Goal: Task Accomplishment & Management: Complete application form

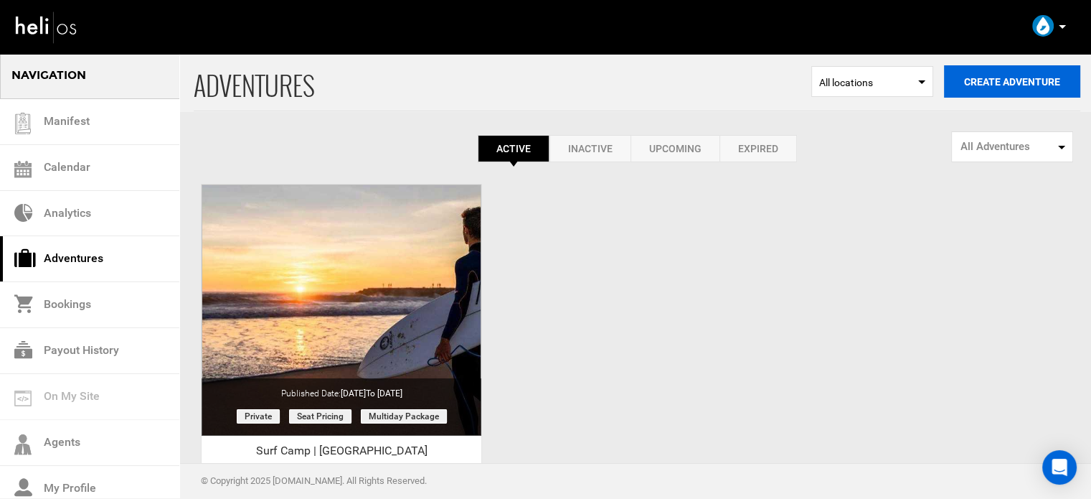
click at [1017, 79] on button "Create Adventure" at bounding box center [1012, 81] width 136 height 32
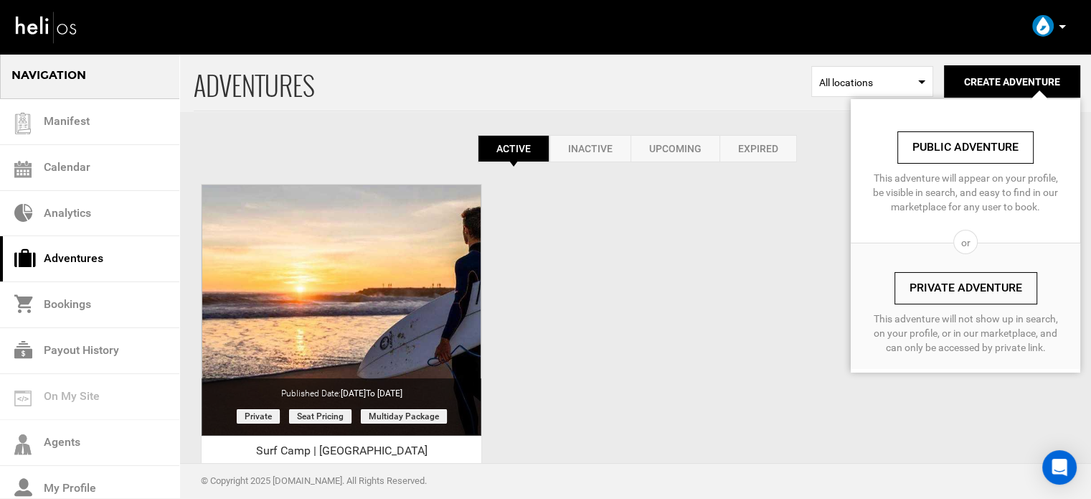
click at [947, 286] on link "Private Adventure" at bounding box center [966, 288] width 143 height 32
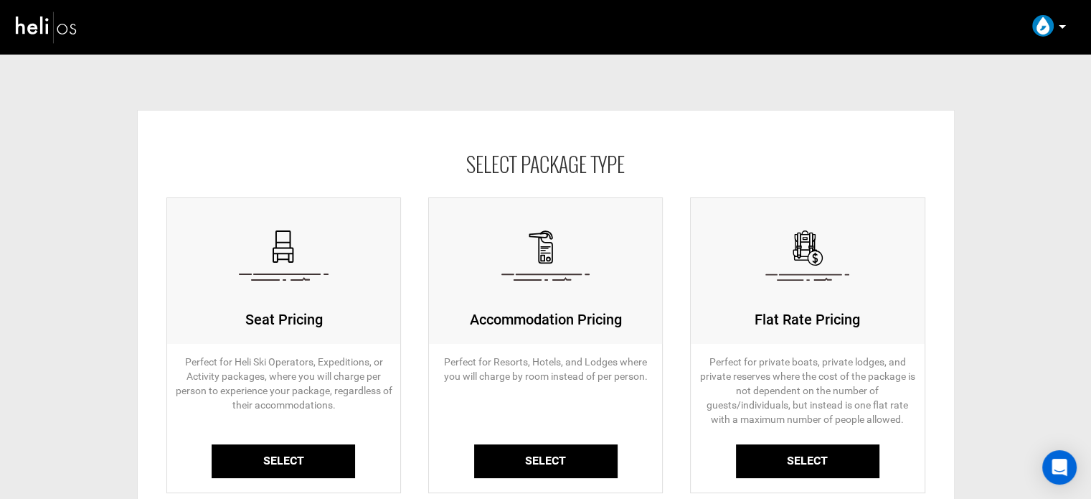
scroll to position [143, 0]
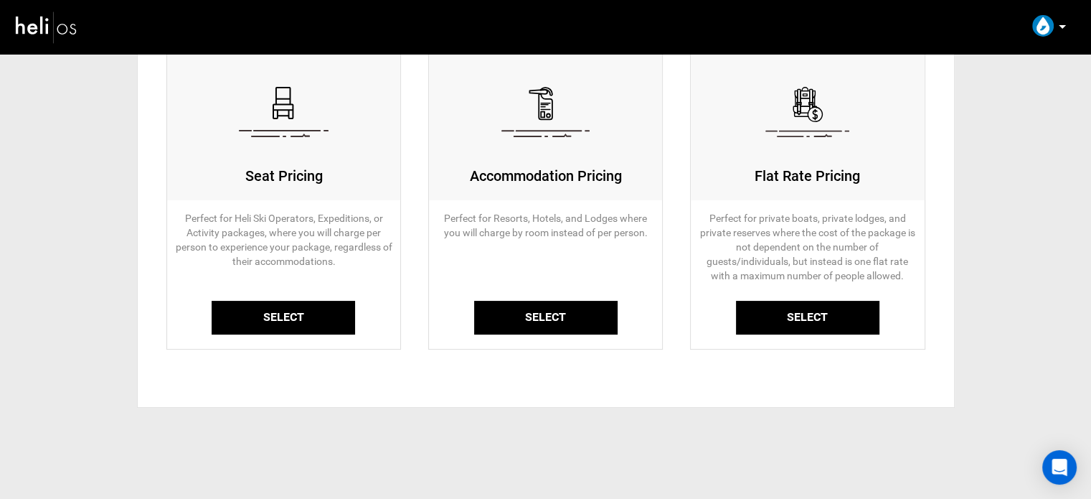
click at [308, 308] on link "Select" at bounding box center [283, 318] width 143 height 34
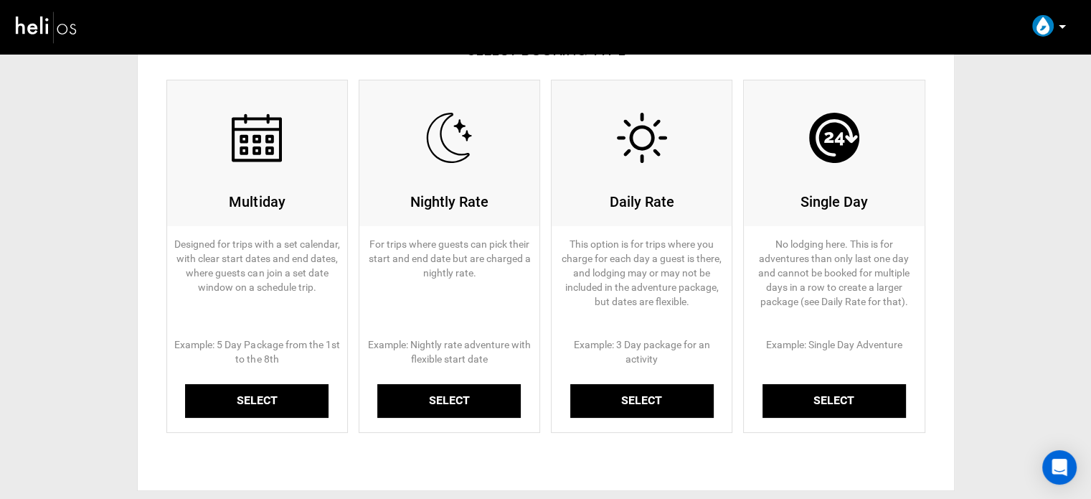
scroll to position [217, 0]
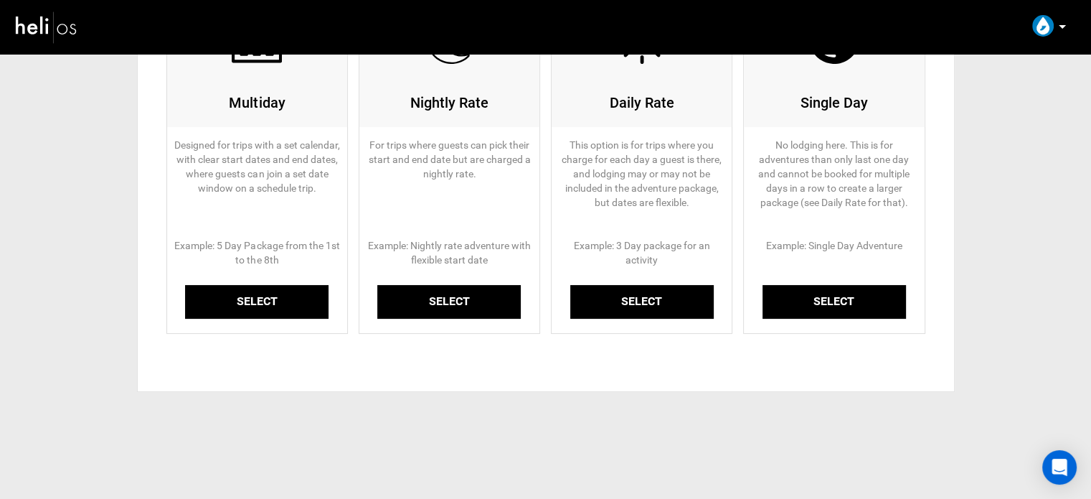
click at [284, 301] on link "Select" at bounding box center [256, 302] width 143 height 34
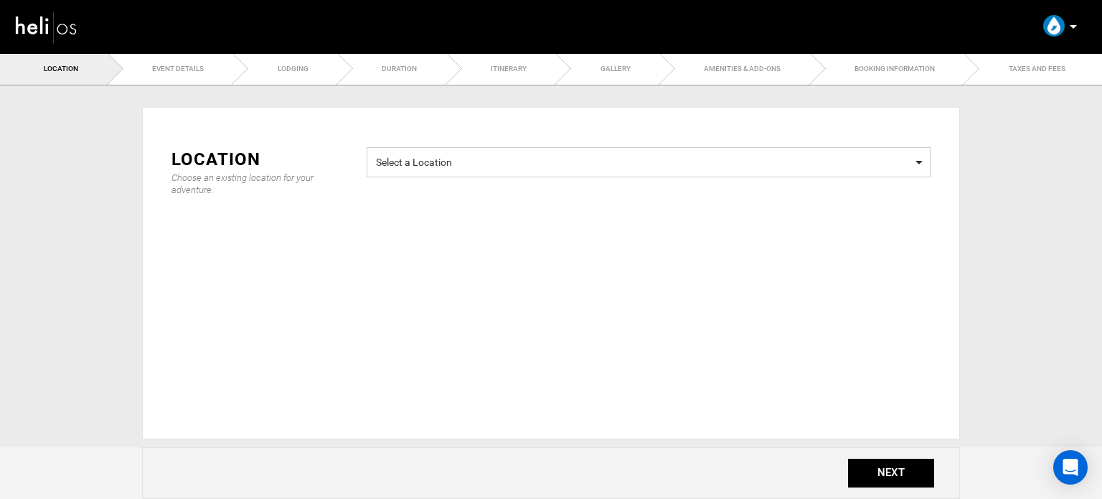
click at [445, 169] on span "Select a Location" at bounding box center [648, 160] width 545 height 18
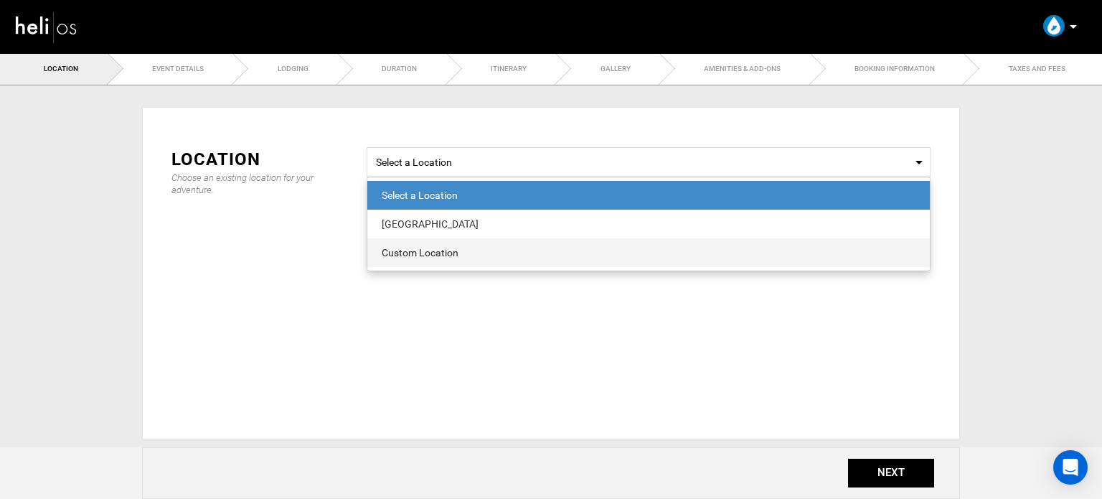
click at [433, 255] on div "Custom Location" at bounding box center [649, 252] width 534 height 14
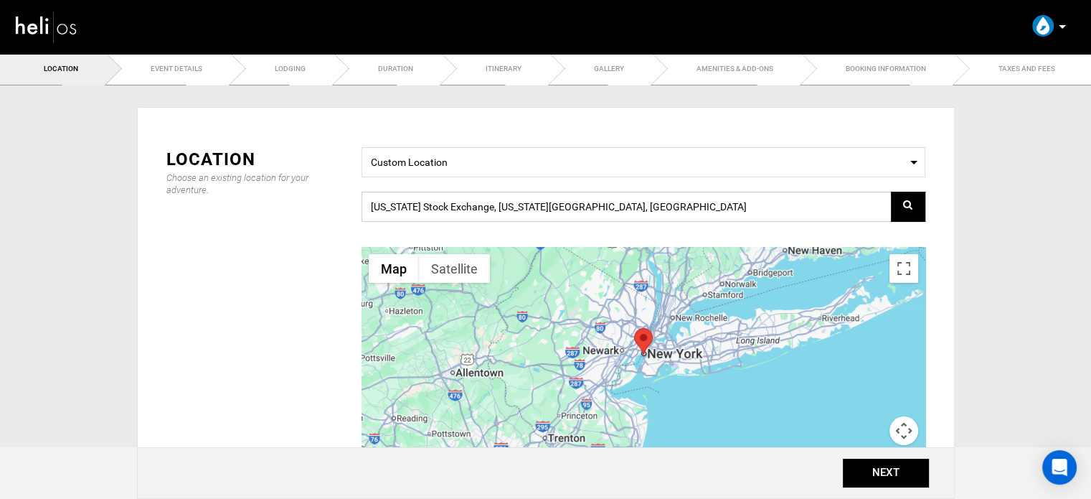
click at [438, 211] on input "New York Stock Exchange, New York, NY 10005, USA" at bounding box center [644, 207] width 564 height 30
click at [451, 164] on span "Custom Location" at bounding box center [643, 160] width 545 height 18
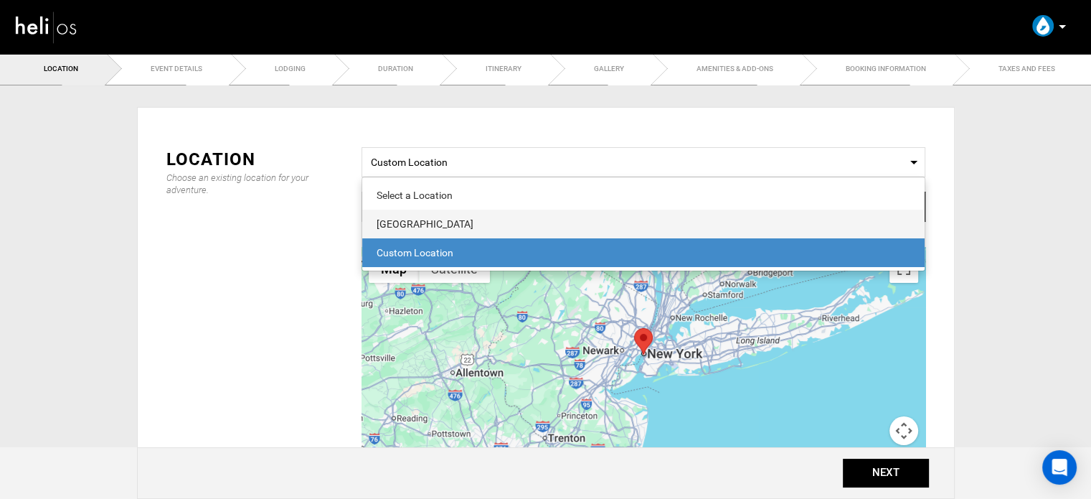
click at [437, 218] on div "Gota Dagua Surf School" at bounding box center [644, 224] width 534 height 14
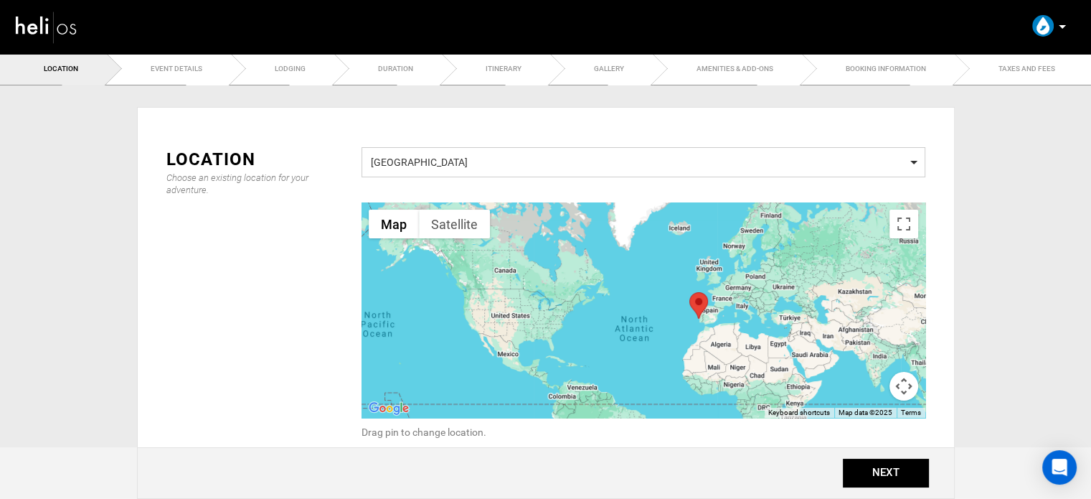
click at [494, 159] on span "Gota Dagua Surf School" at bounding box center [643, 160] width 545 height 18
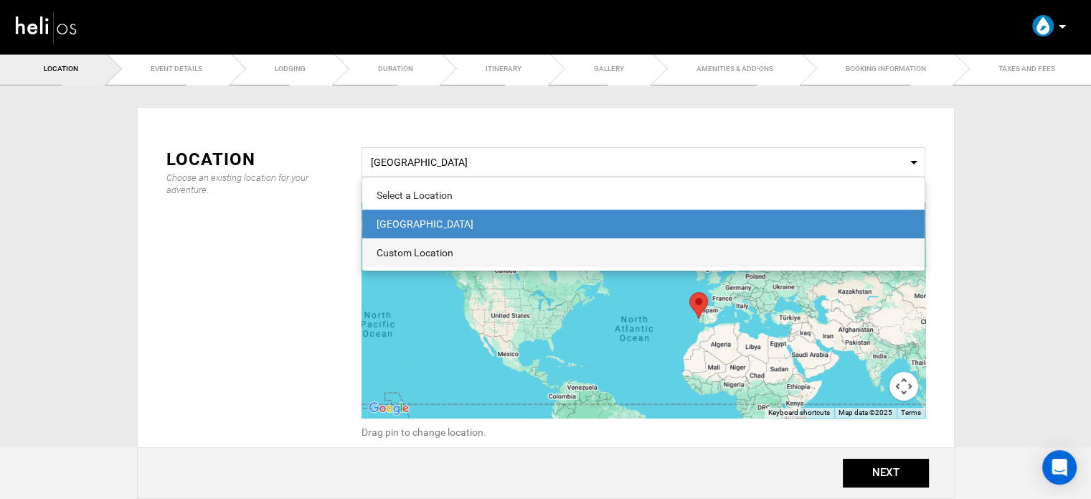
click at [423, 252] on div "Custom Location" at bounding box center [644, 252] width 534 height 14
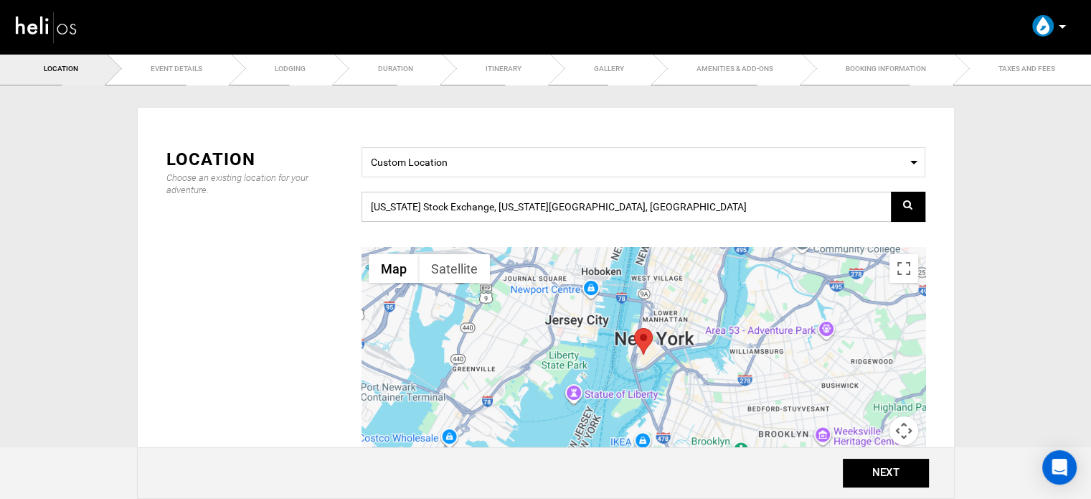
click at [445, 215] on input "New York Stock Exchange, New York, NY 10005, USA" at bounding box center [644, 207] width 564 height 30
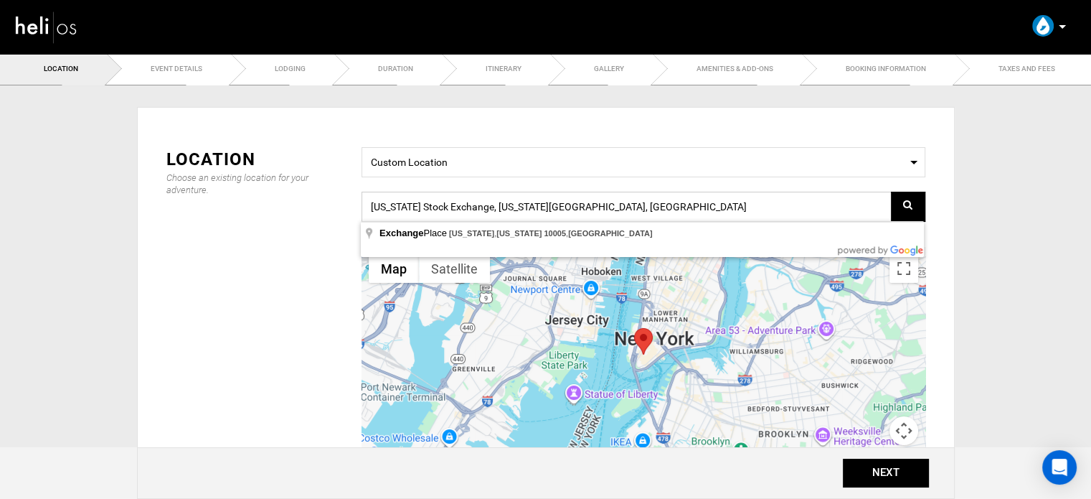
click at [445, 215] on input "New York Stock Exchange, New York, NY 10005, USA" at bounding box center [644, 207] width 564 height 30
click at [447, 214] on input "New York Stock Exchange, New York, NY 10005, USA" at bounding box center [644, 207] width 564 height 30
paste input "X8HW+MV Ahangama, Sri Lanka"
type input "X8HW+MV, Ahangama, [GEOGRAPHIC_DATA]"
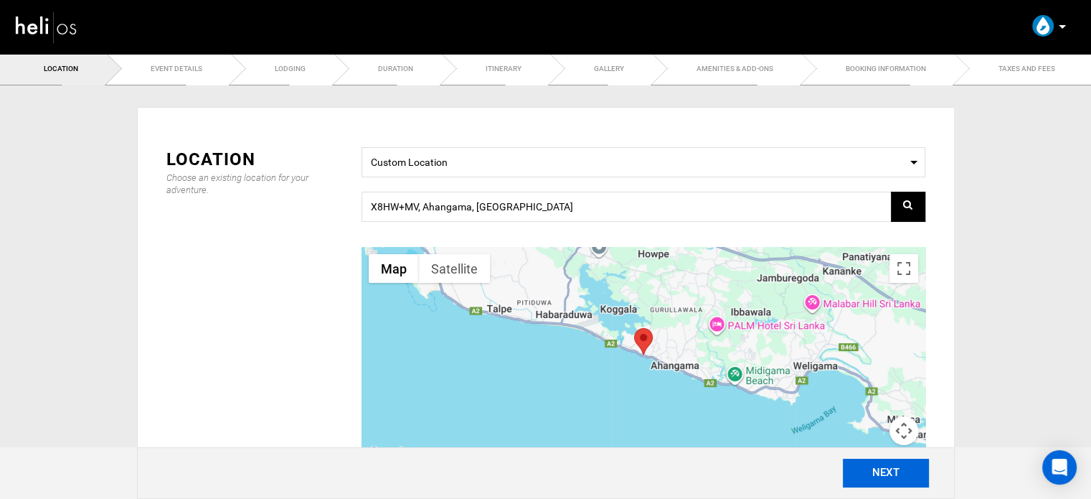
click at [887, 471] on button "NEXT" at bounding box center [886, 472] width 86 height 29
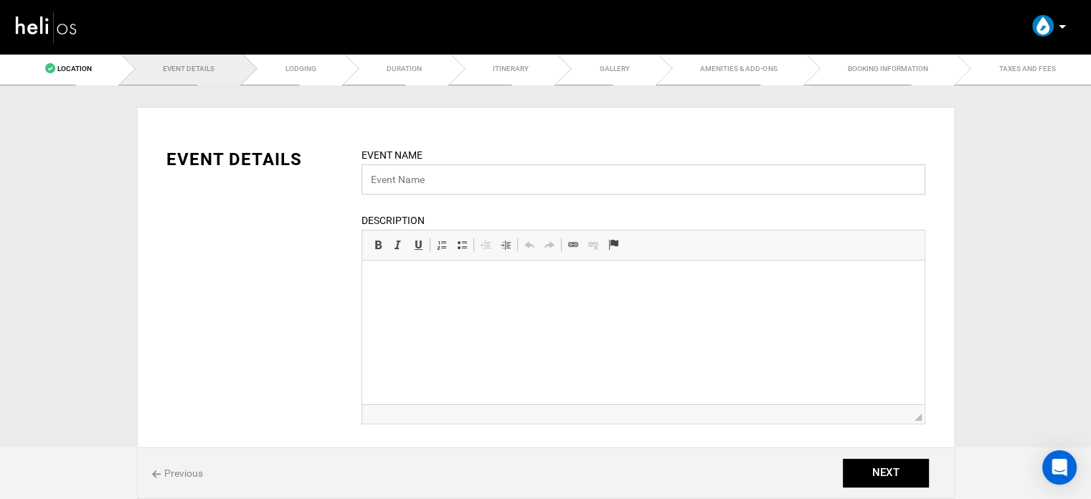
click at [470, 183] on input "text" at bounding box center [644, 179] width 564 height 30
paste input "Ahangama Surf Camp"
click at [490, 184] on input "Ahangama Surf Camp | Srilanka" at bounding box center [644, 179] width 564 height 30
type input "Ahangama Surf Camp | [GEOGRAPHIC_DATA]"
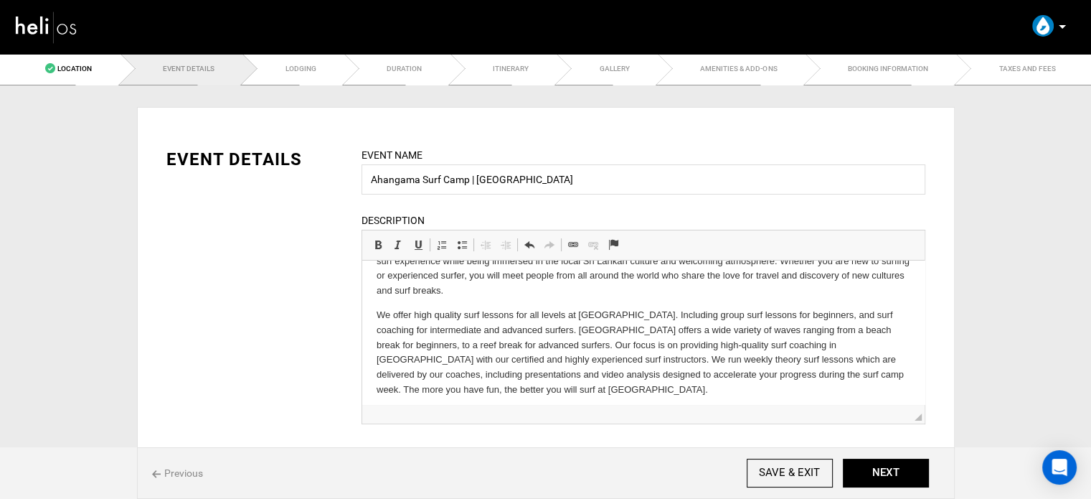
scroll to position [135, 0]
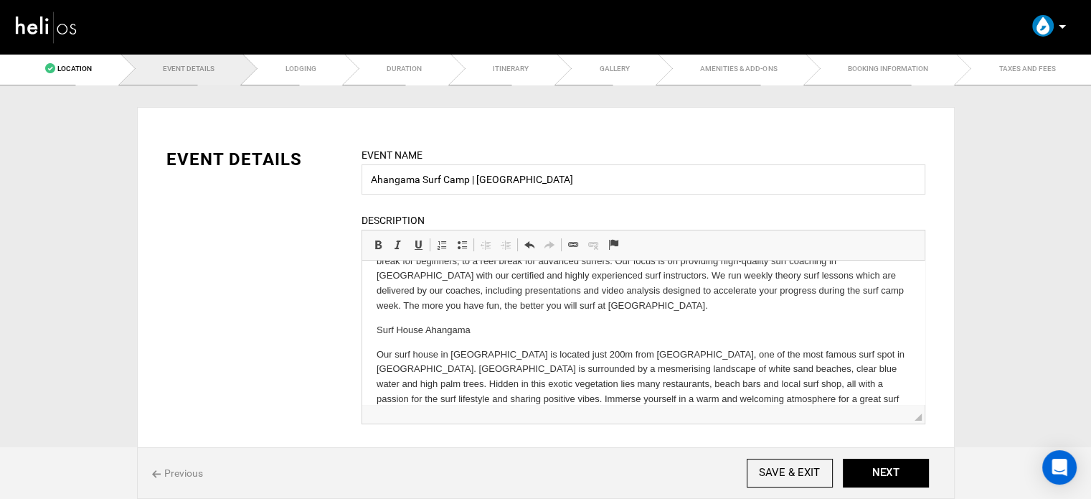
click at [403, 323] on p "Surf House Ahangama" at bounding box center [643, 330] width 534 height 15
click at [381, 250] on span at bounding box center [377, 244] width 11 height 11
click at [502, 323] on p "Surf House Ahangama" at bounding box center [643, 330] width 534 height 15
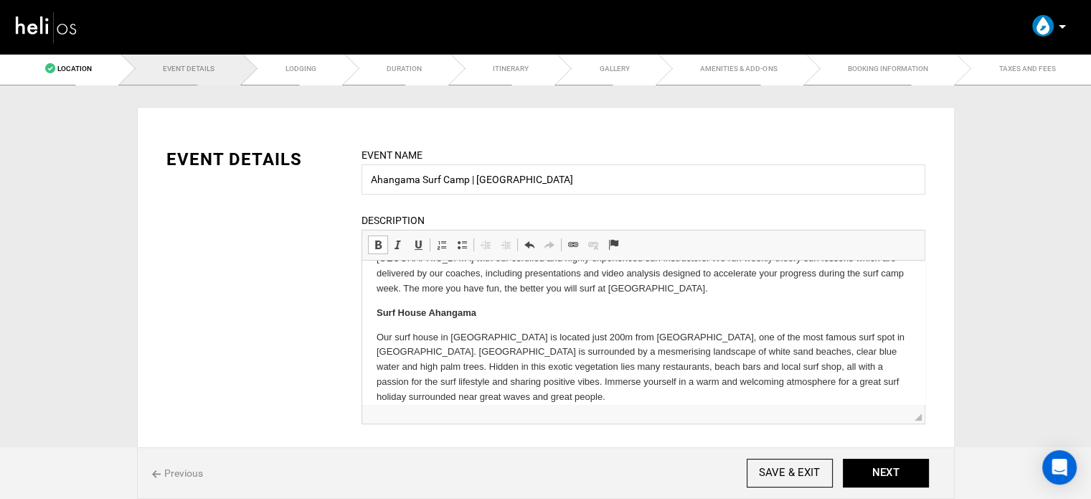
scroll to position [359, 0]
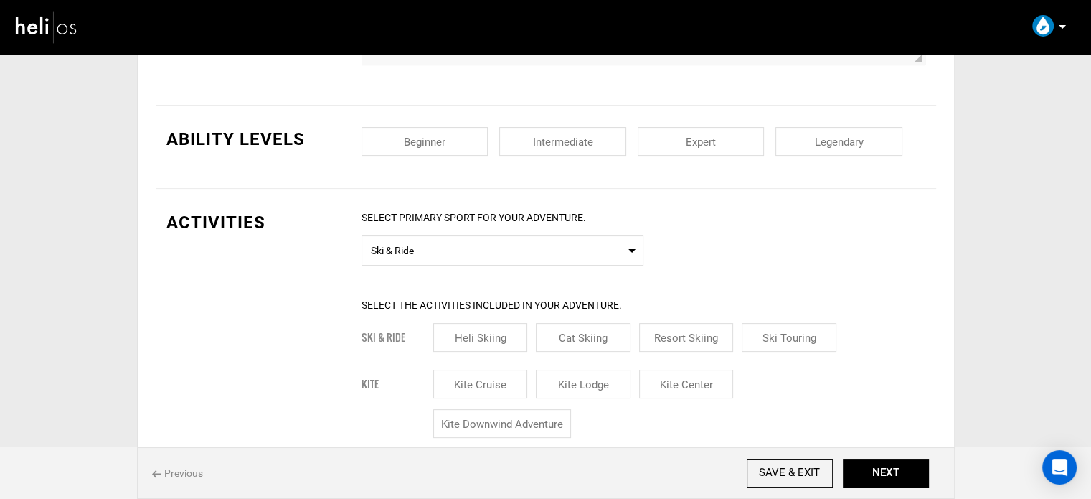
click at [453, 129] on input "checkbox" at bounding box center [425, 141] width 127 height 29
checkbox input "true"
click at [564, 142] on input "checkbox" at bounding box center [562, 141] width 127 height 29
checkbox input "true"
click at [715, 135] on input "checkbox" at bounding box center [701, 141] width 127 height 29
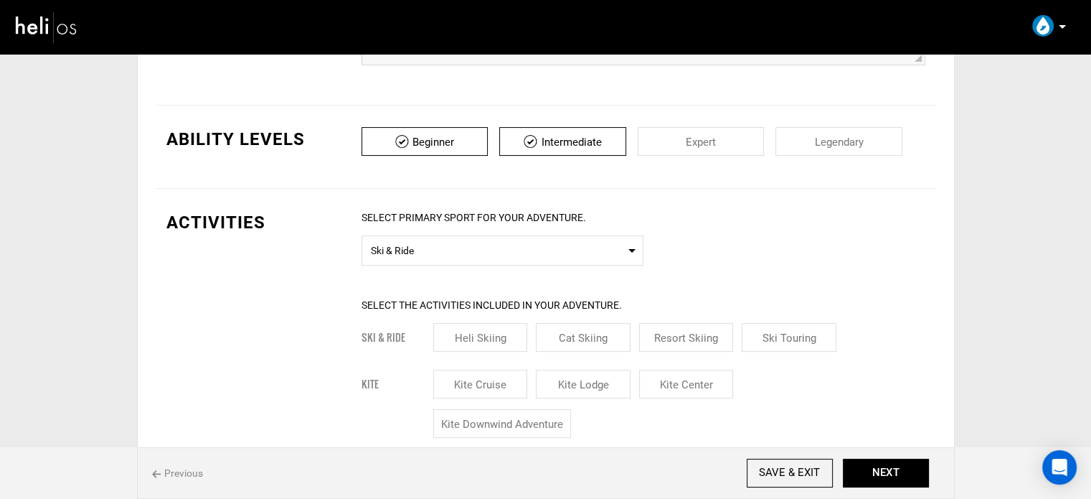
checkbox input "true"
click at [844, 136] on input "checkbox" at bounding box center [839, 141] width 127 height 29
checkbox input "true"
click at [482, 253] on span "Ski & Ride" at bounding box center [502, 249] width 263 height 18
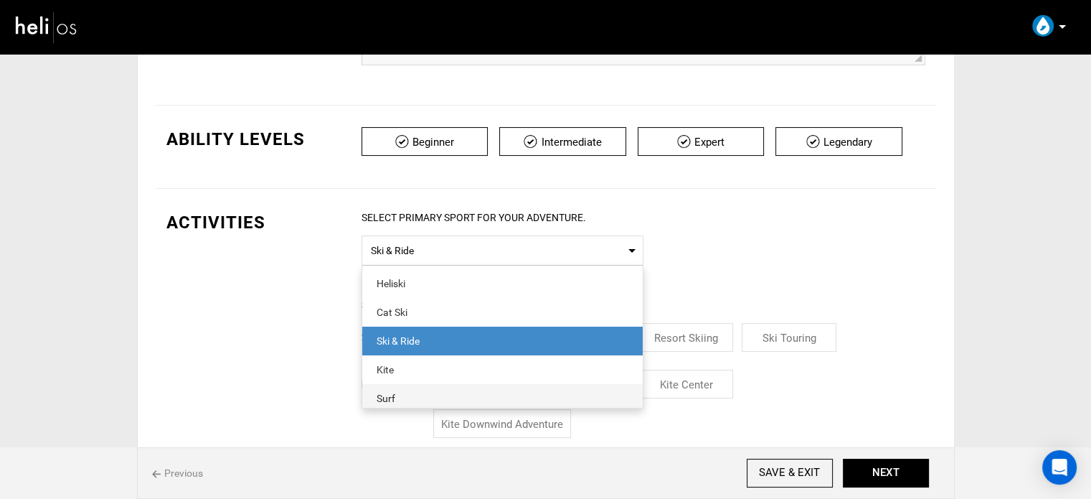
click at [405, 399] on div "Surf" at bounding box center [503, 398] width 252 height 14
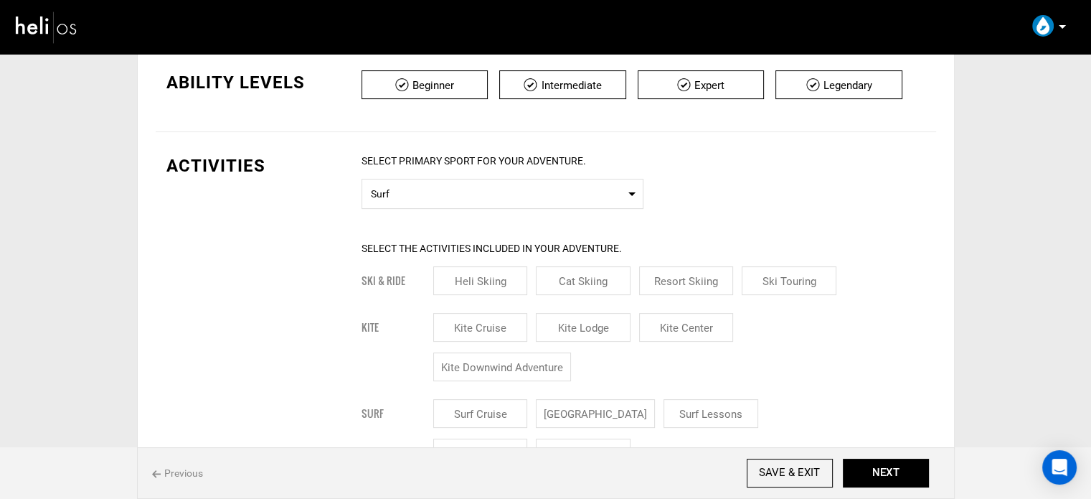
scroll to position [574, 0]
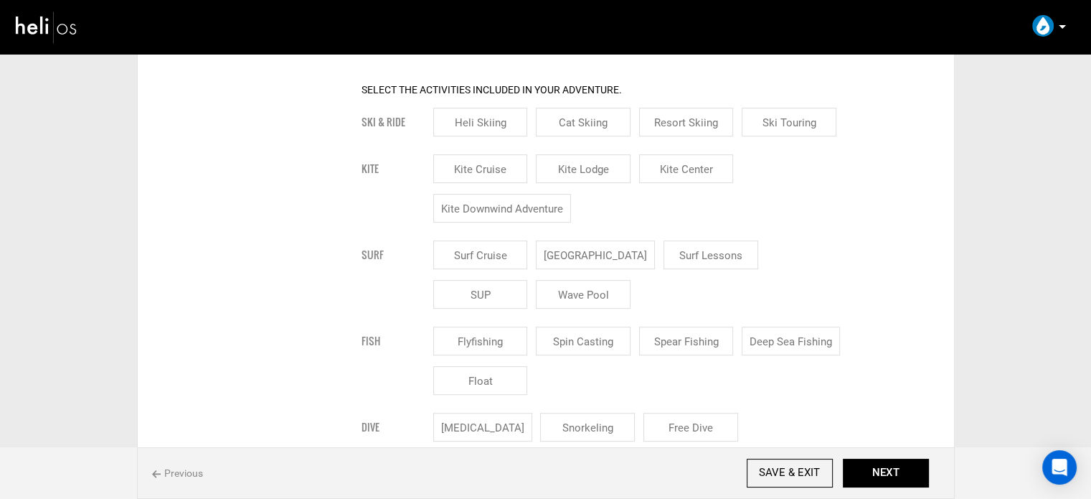
click at [585, 250] on input "[GEOGRAPHIC_DATA]" at bounding box center [595, 254] width 119 height 29
checkbox input "true"
click at [681, 251] on input "Surf Lessons" at bounding box center [728, 254] width 95 height 29
checkbox input "true"
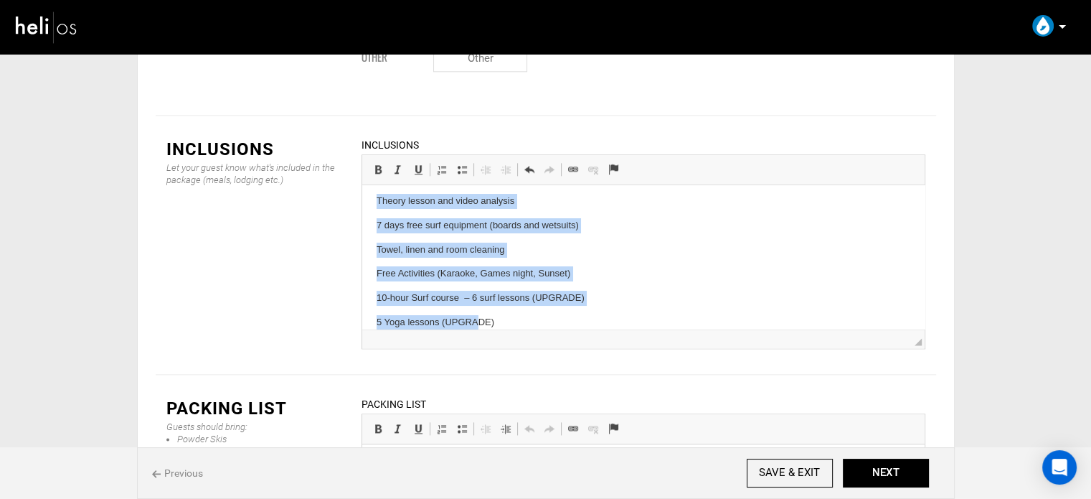
scroll to position [143, 0]
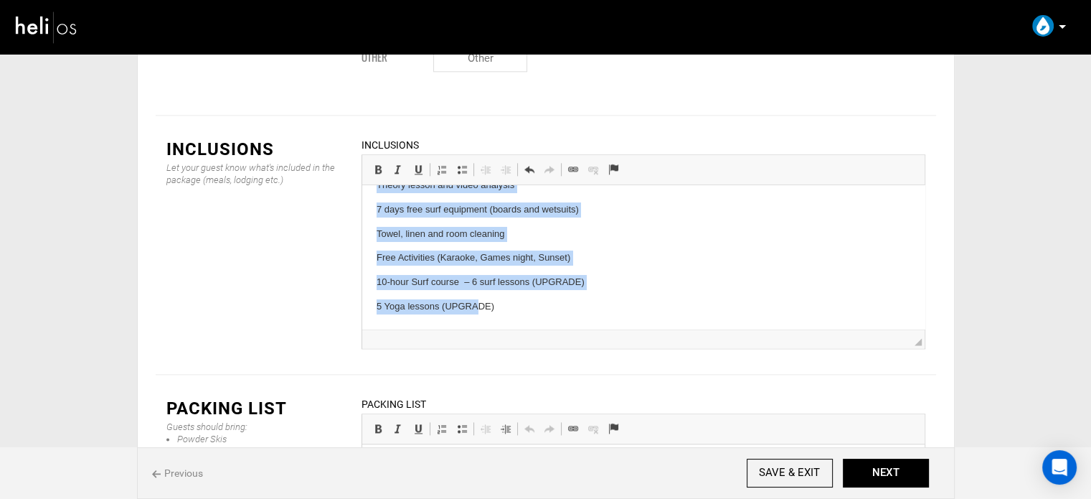
drag, startPoint x: 374, startPoint y: 202, endPoint x: 529, endPoint y: 311, distance: 189.1
click at [529, 311] on html "Welcome drink 7 nights accommodation 7 healthy breakfasts 5 Dinners (Starter, M…" at bounding box center [643, 185] width 563 height 286
click at [461, 164] on span at bounding box center [461, 169] width 11 height 11
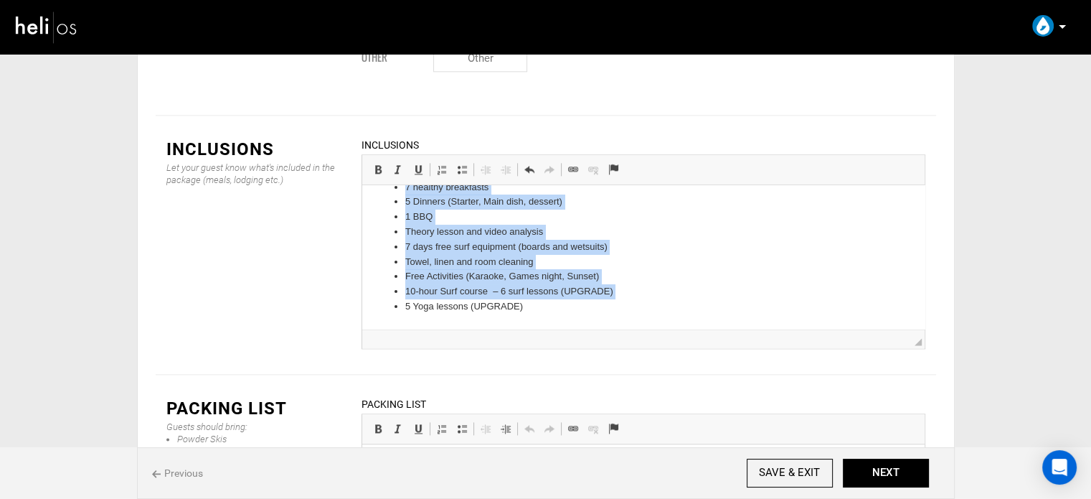
scroll to position [49, 0]
click at [554, 310] on li "5 Yoga lessons (UPGRADE)" at bounding box center [643, 307] width 476 height 15
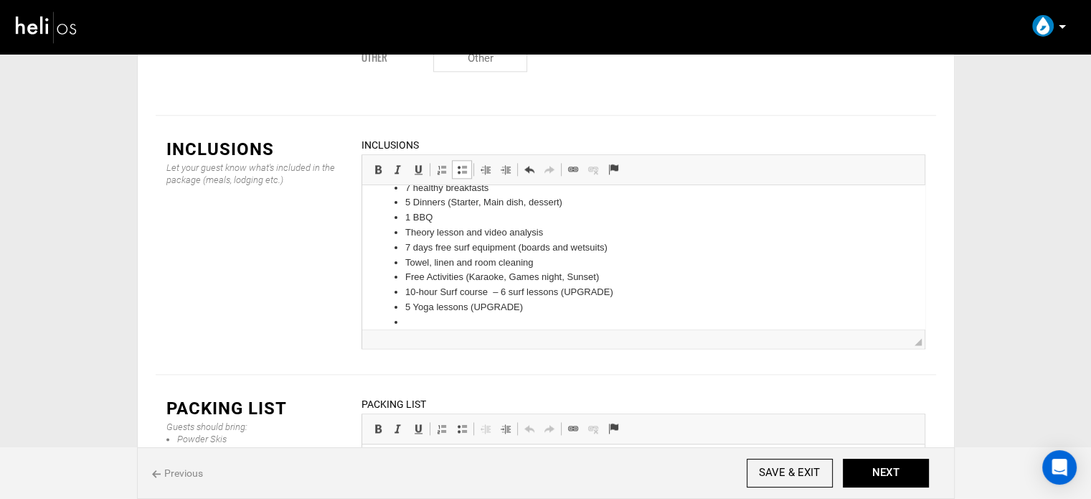
scroll to position [64, 0]
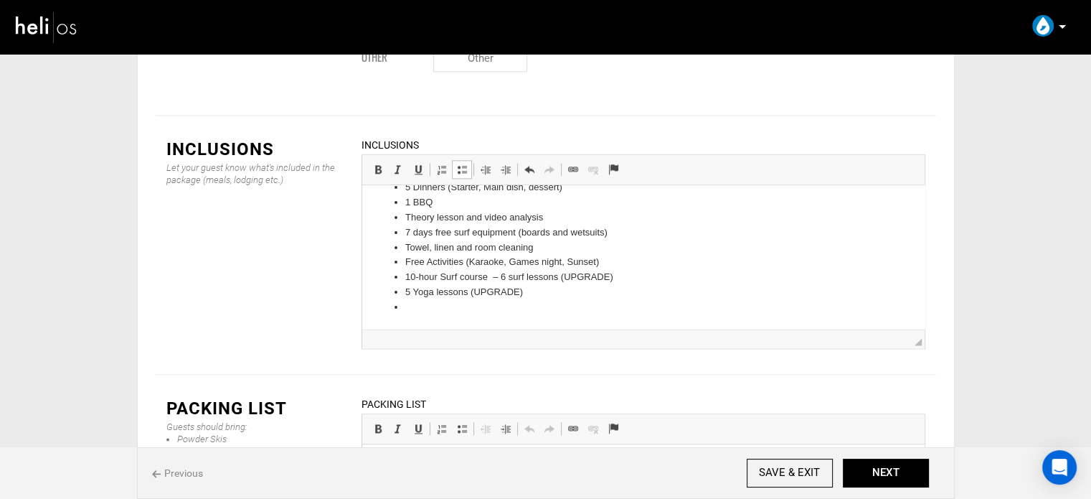
click at [464, 164] on span at bounding box center [461, 169] width 11 height 11
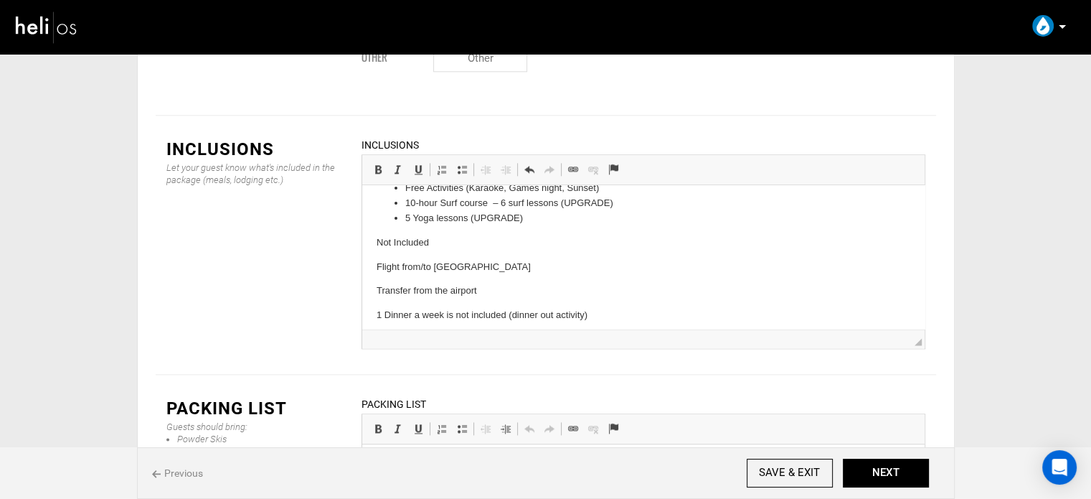
scroll to position [106, 0]
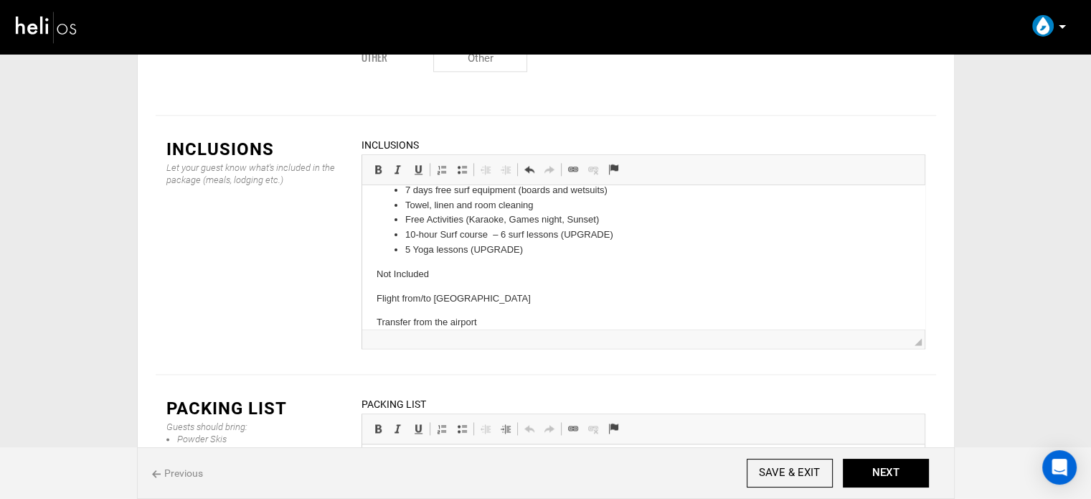
click at [378, 277] on p "Not Included" at bounding box center [643, 274] width 534 height 15
drag, startPoint x: 374, startPoint y: 90, endPoint x: 12, endPoint y: 23, distance: 367.9
click at [374, 164] on span at bounding box center [377, 169] width 11 height 11
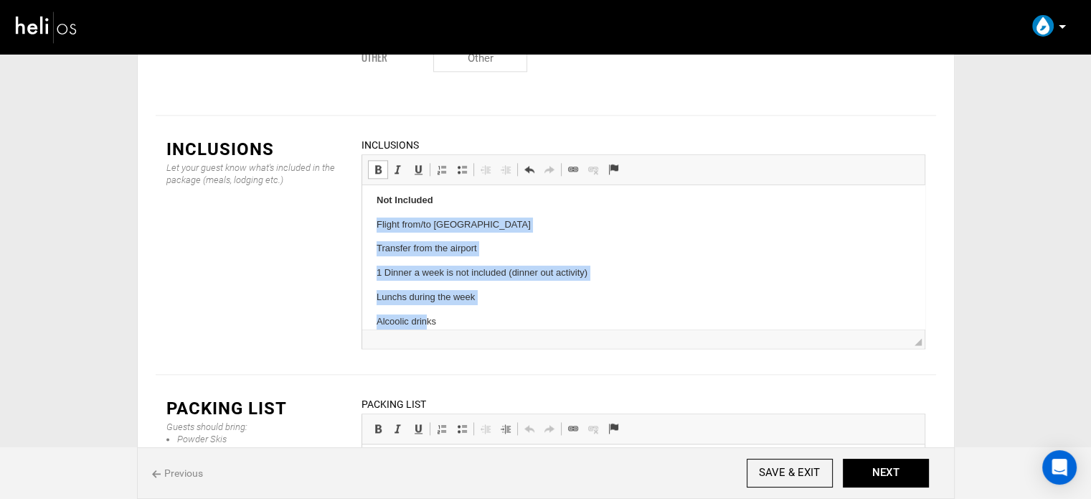
scroll to position [195, 0]
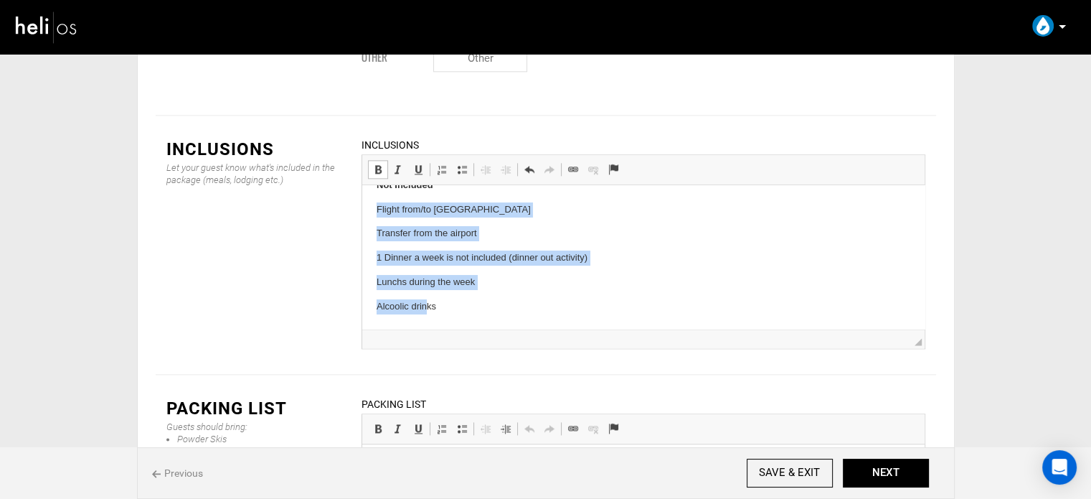
drag, startPoint x: 376, startPoint y: 300, endPoint x: 501, endPoint y: 321, distance: 126.7
click at [501, 321] on html "Welcome drink 7 nights accommodation 7 healthy breakfasts 5 Dinners (Starter, M…" at bounding box center [643, 159] width 563 height 339
click at [464, 164] on span at bounding box center [461, 169] width 11 height 11
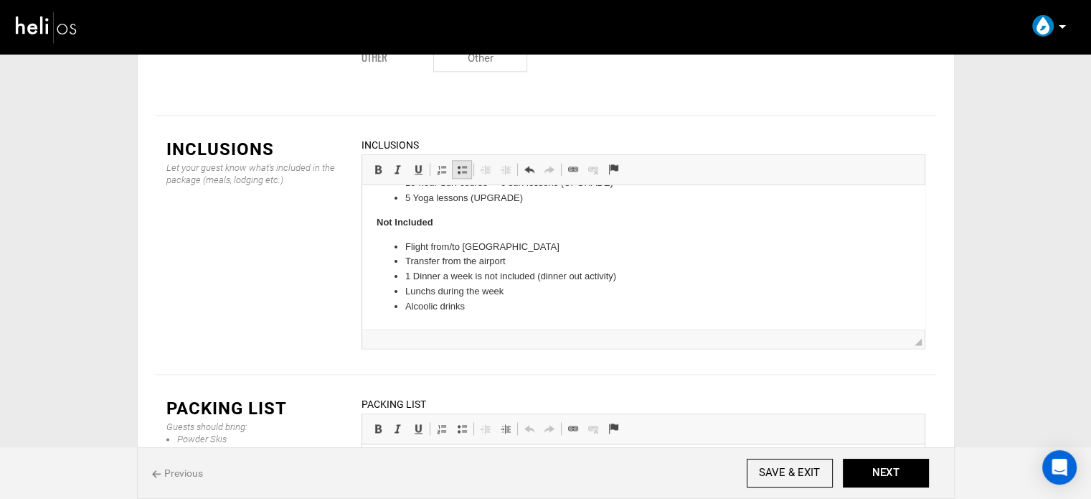
scroll to position [158, 0]
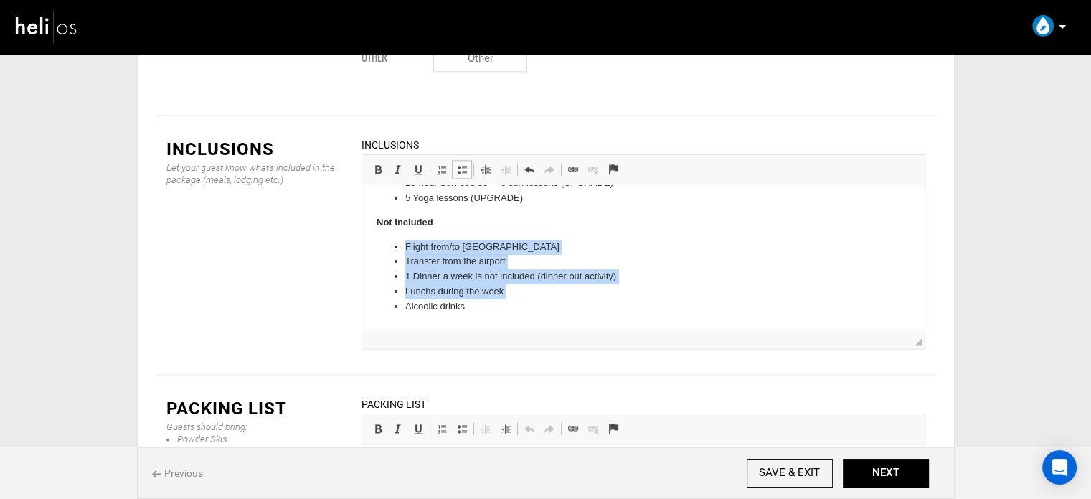
click at [410, 263] on li "Transfer from the airport" at bounding box center [643, 261] width 476 height 15
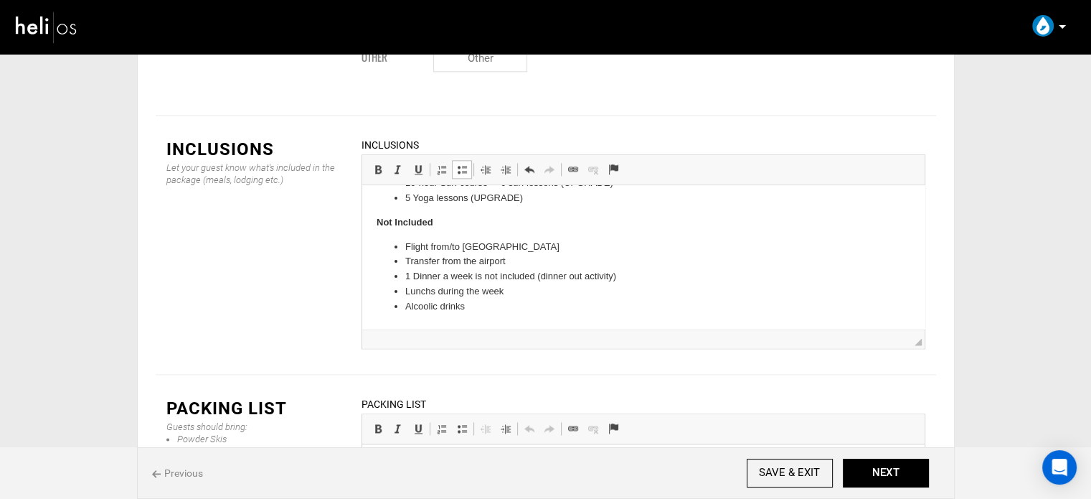
click at [507, 317] on html "Welcome drink 7 nights accommodation 7 healthy breakfasts 5 Dinners (Starter, M…" at bounding box center [643, 177] width 563 height 301
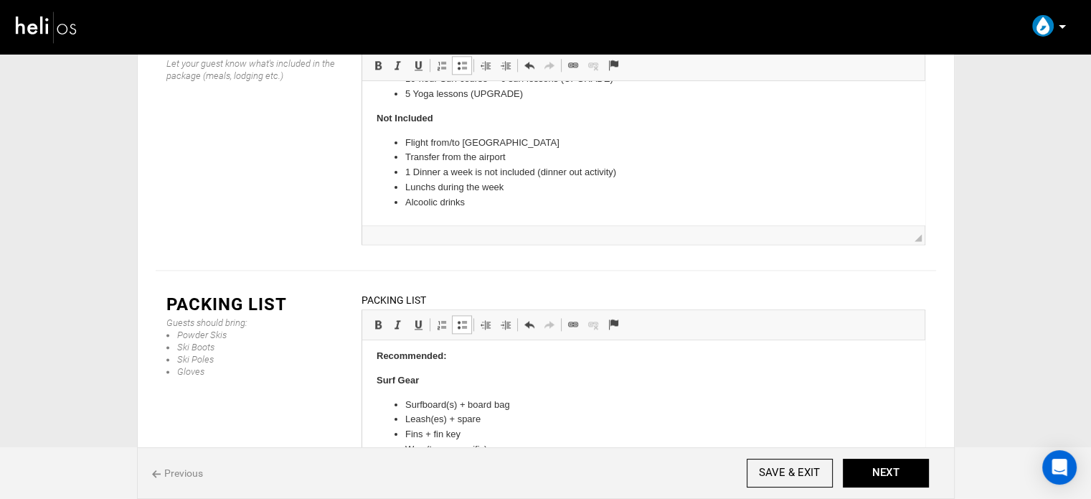
scroll to position [0, 0]
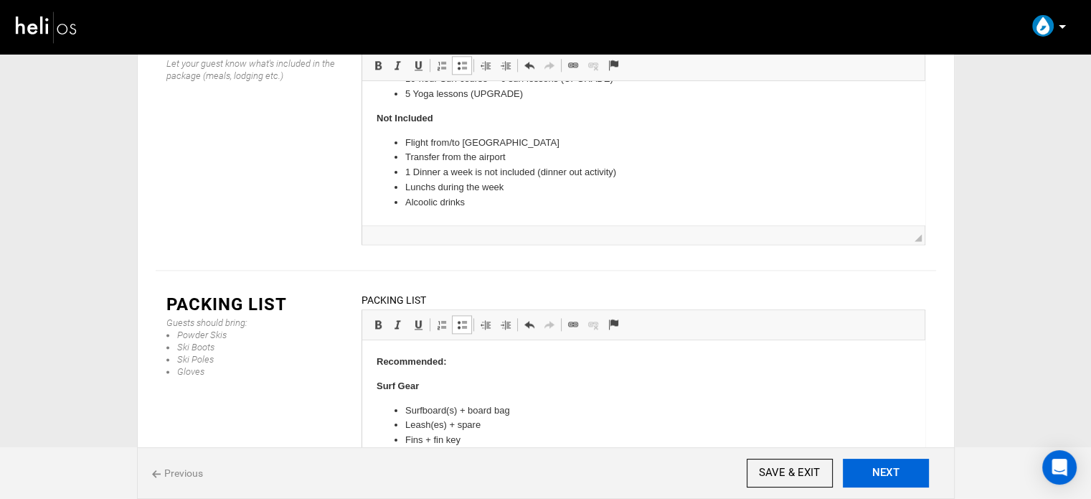
click at [881, 471] on button "NEXT" at bounding box center [886, 472] width 86 height 29
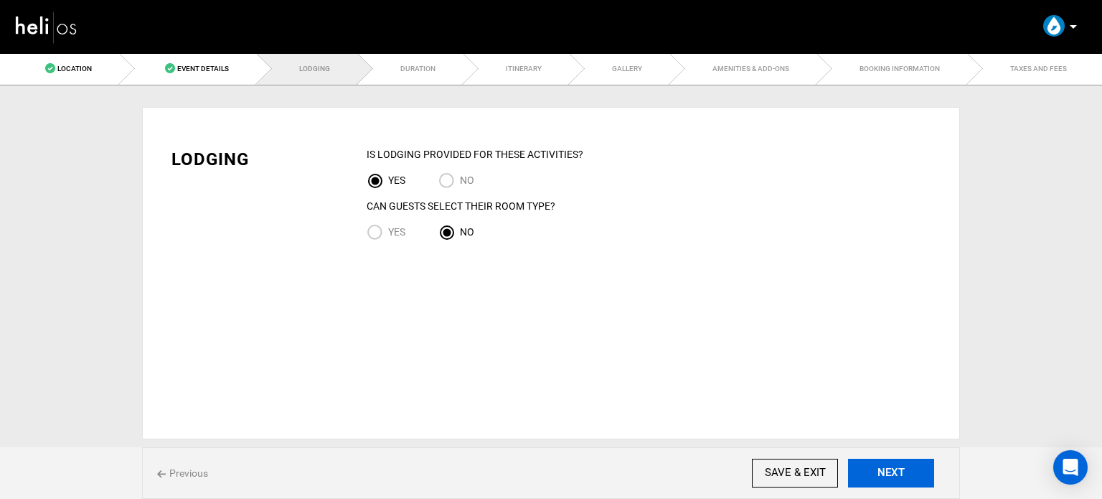
click at [905, 466] on button "NEXT" at bounding box center [891, 472] width 86 height 29
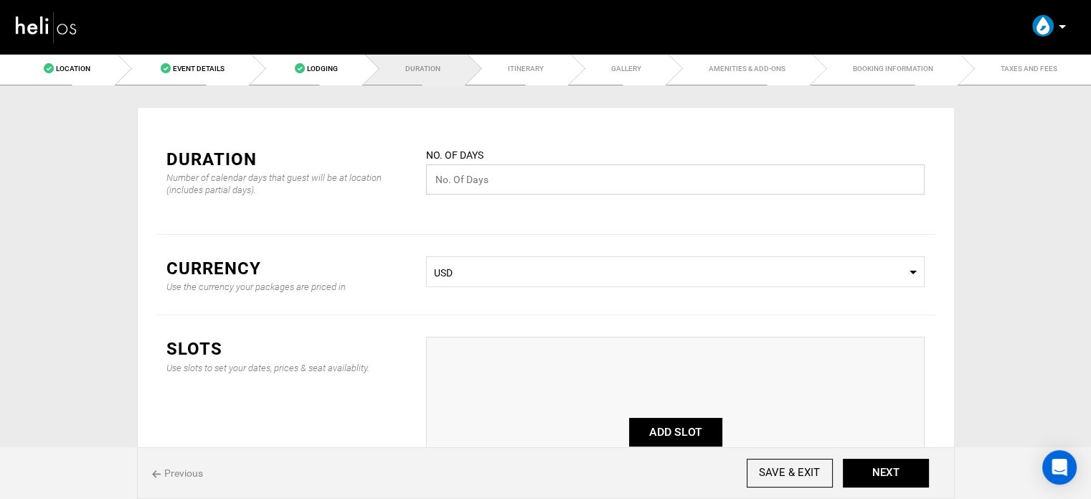
click at [453, 172] on input "text" at bounding box center [675, 179] width 499 height 30
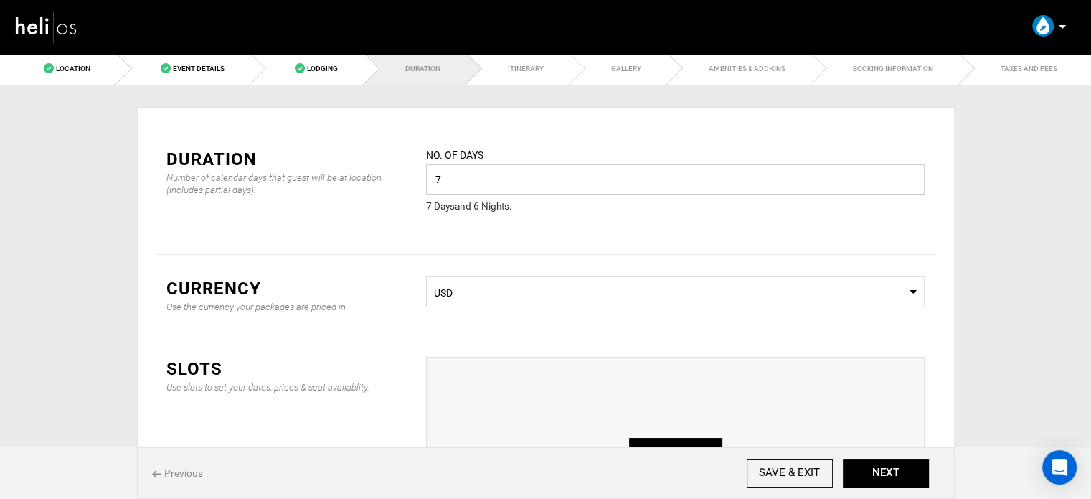
drag, startPoint x: 439, startPoint y: 179, endPoint x: 412, endPoint y: 174, distance: 27.9
click at [413, 174] on div "Duration Number of calendar days that guest will be at location (includes parti…" at bounding box center [546, 190] width 781 height 129
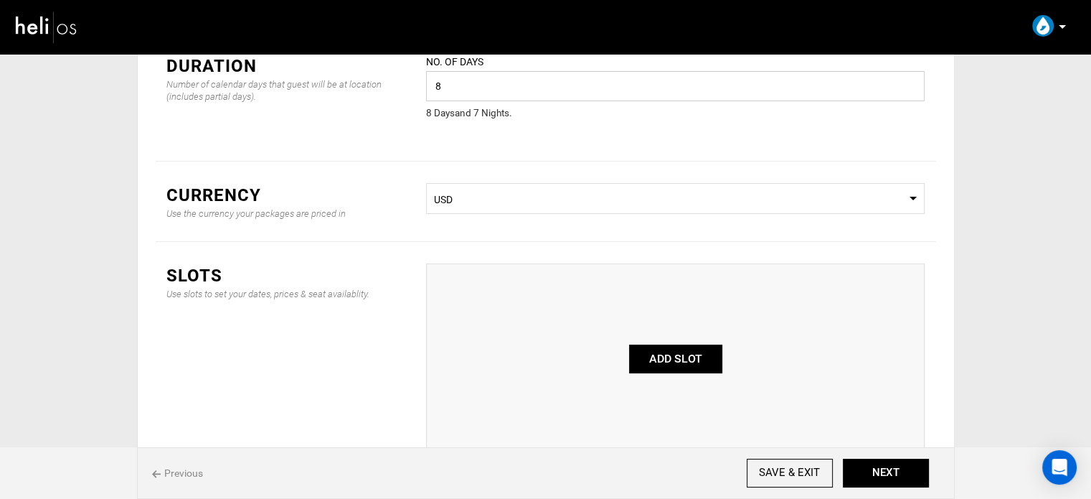
scroll to position [192, 0]
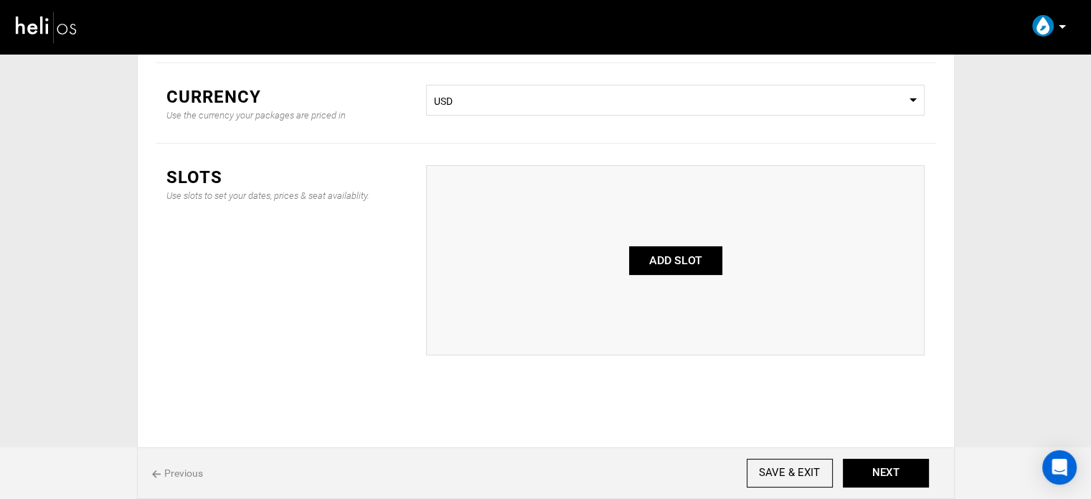
type input "8"
click at [704, 254] on button "ADD SLOT" at bounding box center [675, 260] width 93 height 29
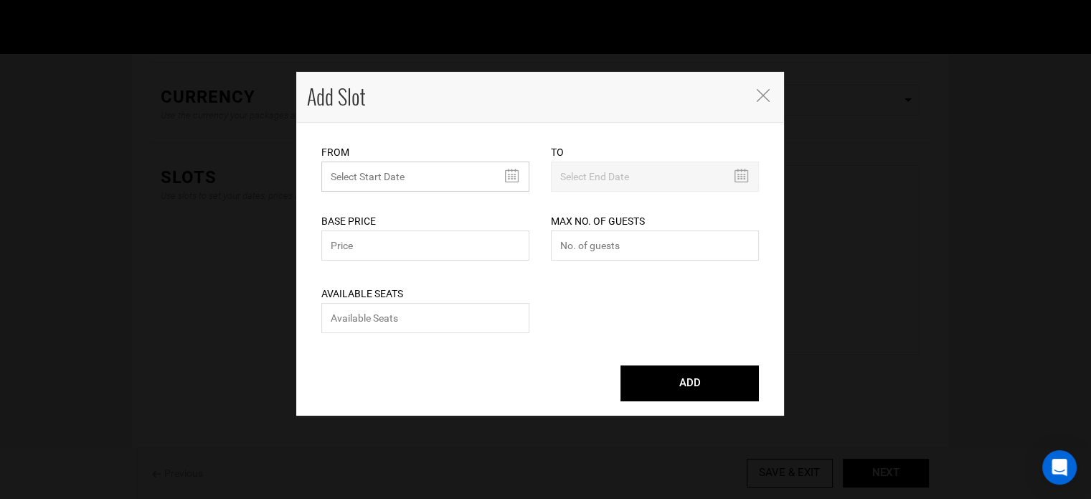
click at [427, 169] on input "text" at bounding box center [425, 176] width 208 height 30
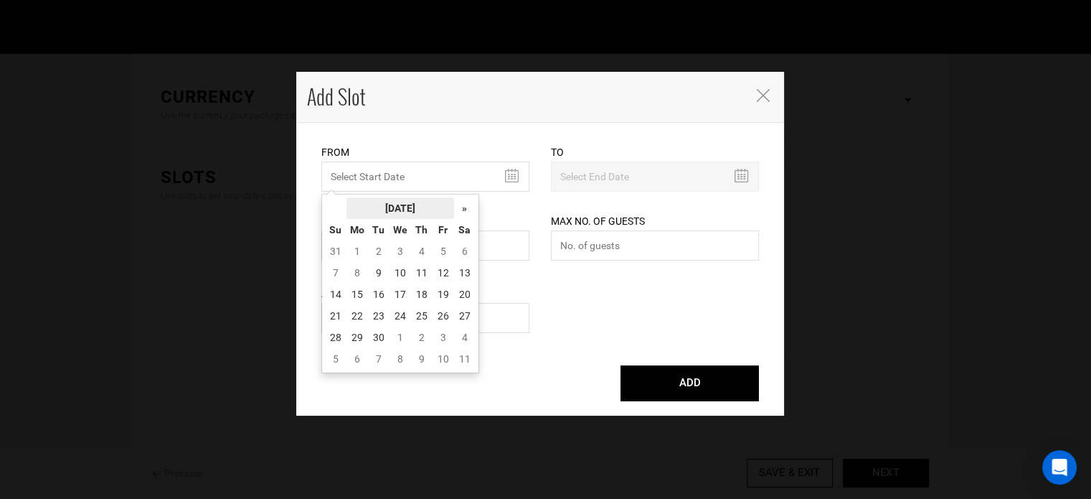
click at [436, 204] on th "September 2025" at bounding box center [401, 208] width 108 height 22
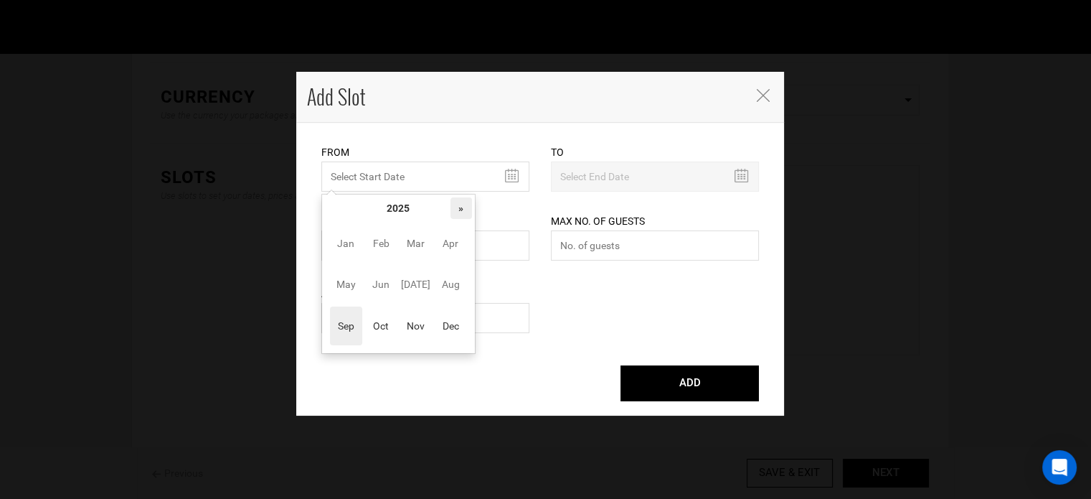
click at [461, 204] on th "»" at bounding box center [462, 208] width 22 height 22
click at [388, 333] on span "Oct" at bounding box center [381, 325] width 32 height 39
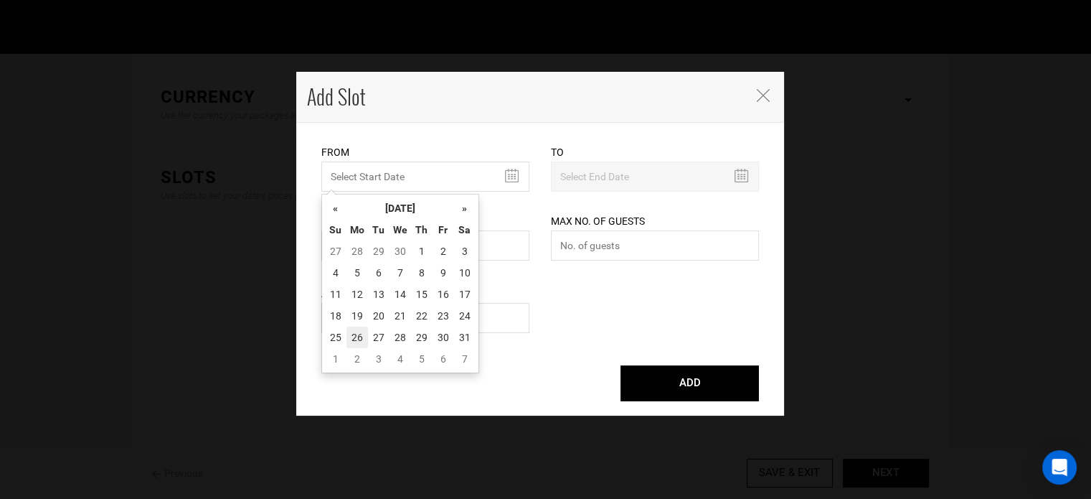
click at [359, 331] on td "26" at bounding box center [358, 337] width 22 height 22
type input "[DATE]"
type input "11/01/2026"
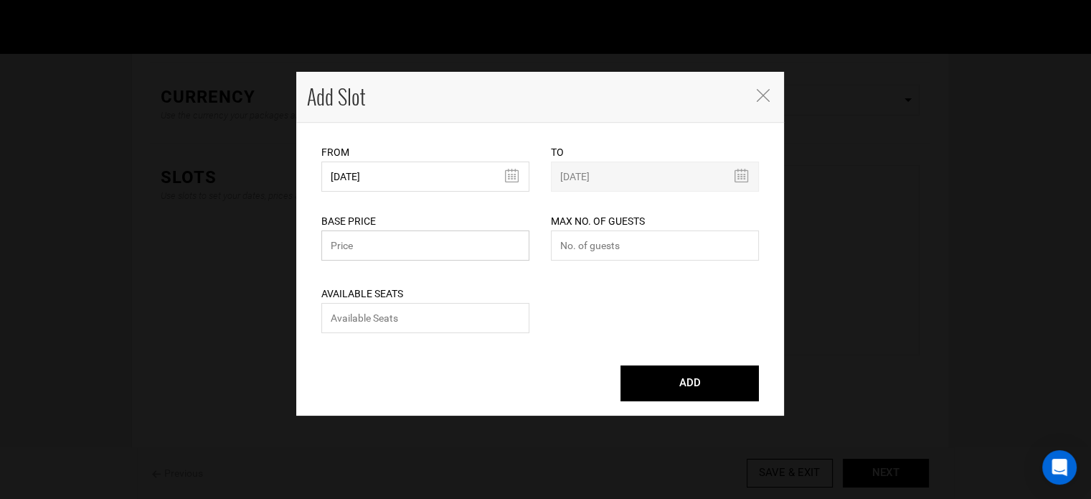
click at [375, 254] on input "text" at bounding box center [425, 245] width 208 height 30
type input "369"
click at [576, 245] on input "number" at bounding box center [655, 245] width 208 height 30
type input "0"
click at [468, 326] on input "number" at bounding box center [425, 318] width 208 height 30
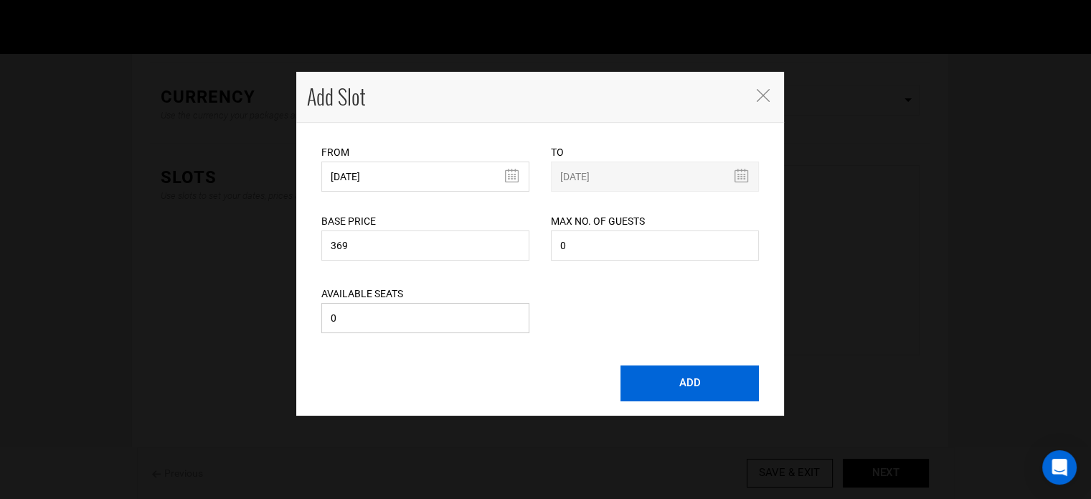
type input "0"
click at [741, 393] on button "ADD" at bounding box center [690, 383] width 138 height 36
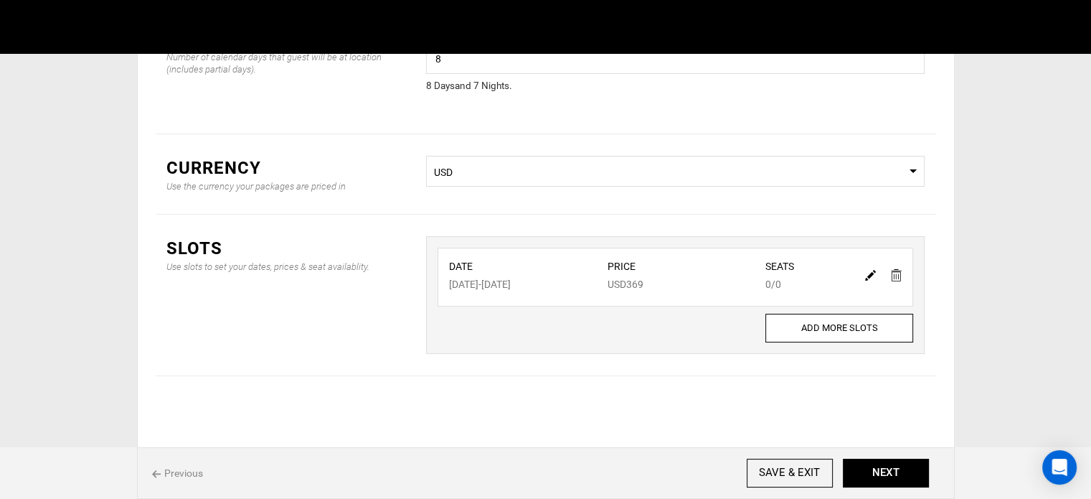
scroll to position [119, 0]
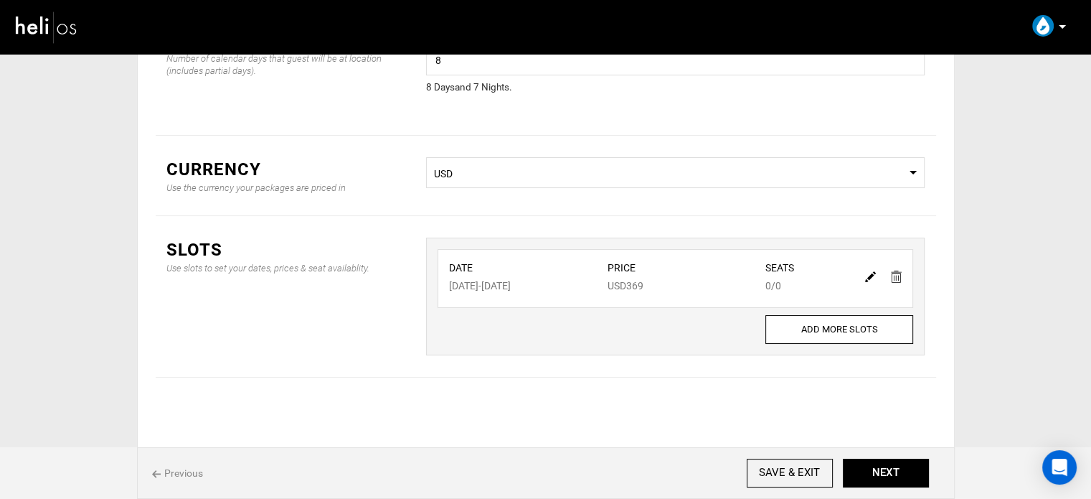
click at [455, 177] on span "USD" at bounding box center [675, 173] width 483 height 14
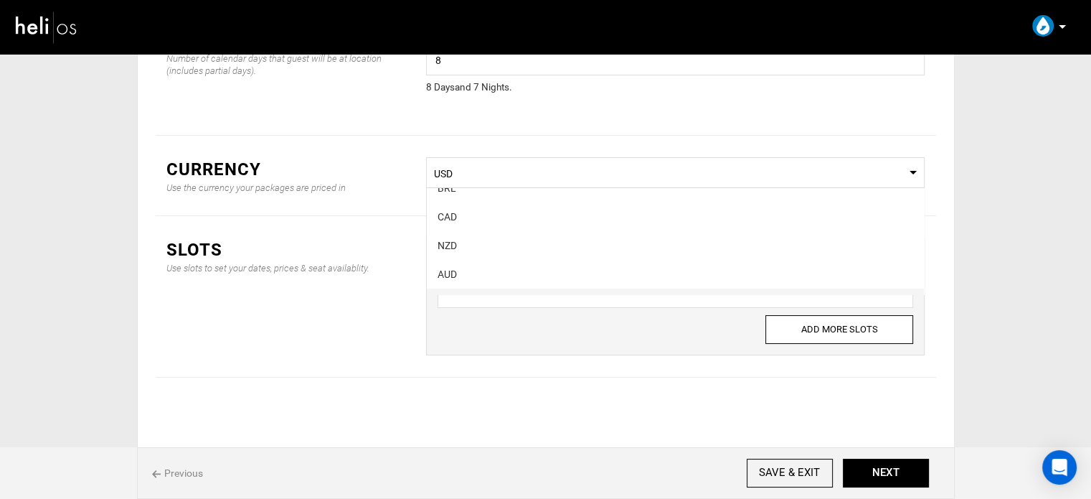
scroll to position [72, 0]
click at [502, 270] on div "EUR" at bounding box center [676, 277] width 476 height 14
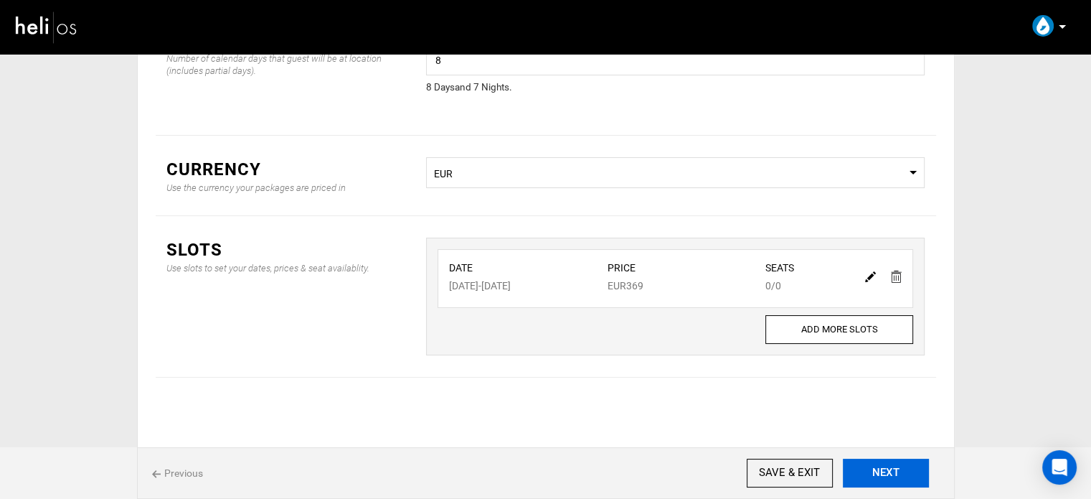
click at [894, 479] on button "NEXT" at bounding box center [886, 472] width 86 height 29
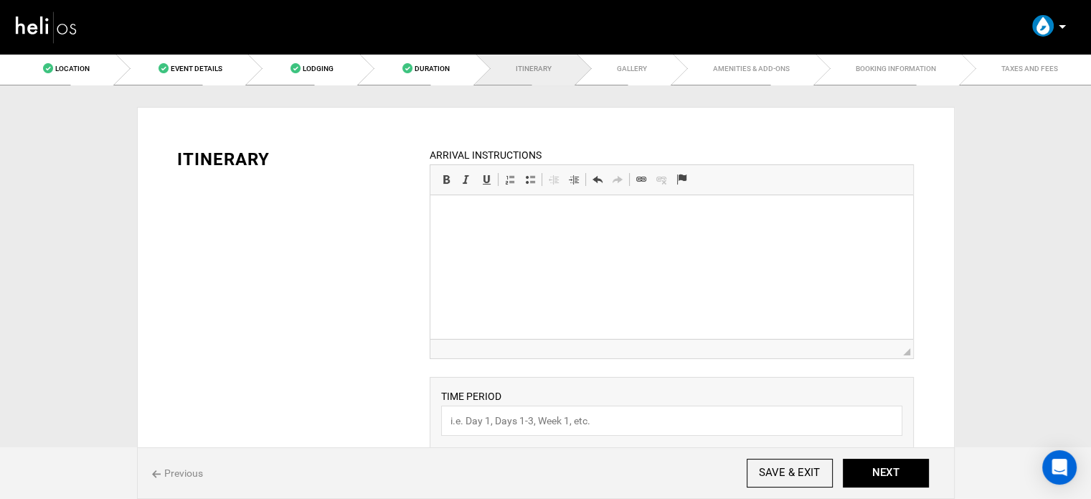
click at [539, 239] on html at bounding box center [671, 217] width 483 height 44
paste body "To enrich screen reader interactions, please activate Accessibility in Grammarl…"
click at [572, 217] on p "Transfer from the airport is not included in the package." at bounding box center [672, 217] width 454 height 15
click at [572, 216] on p "Transfer from the airport is not included in the package." at bounding box center [672, 217] width 454 height 15
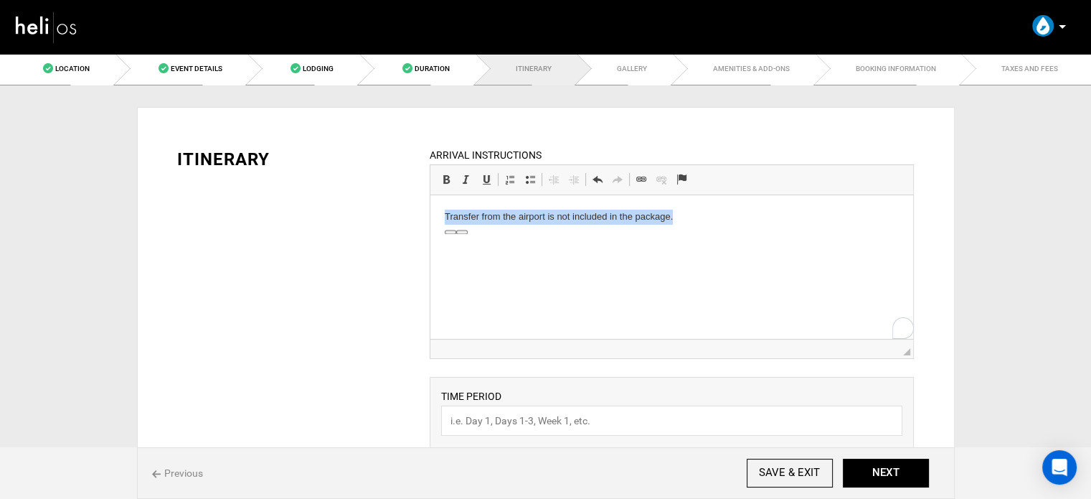
click at [572, 216] on p "Transfer from the airport is not included in the package." at bounding box center [672, 217] width 454 height 15
copy p "Transfer from the airport is not included in the package."
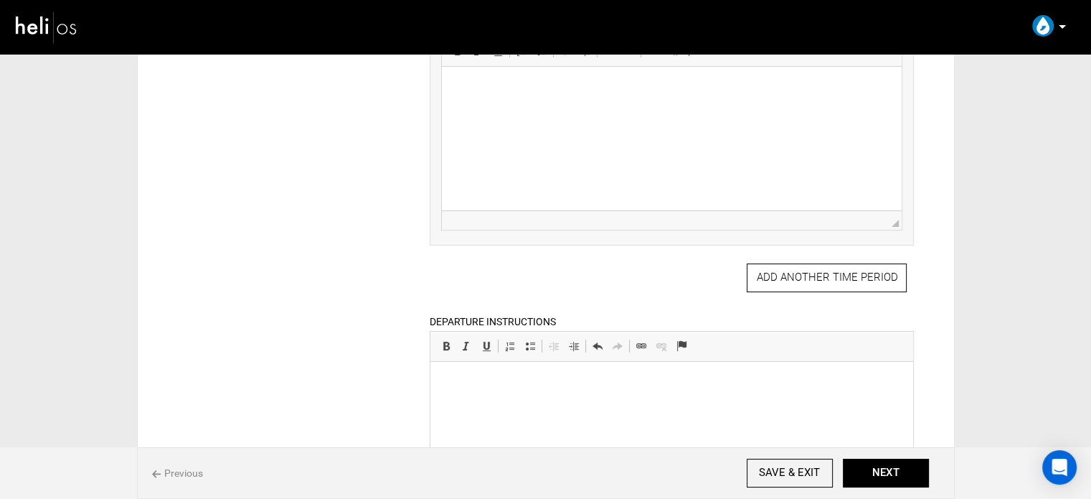
scroll to position [646, 0]
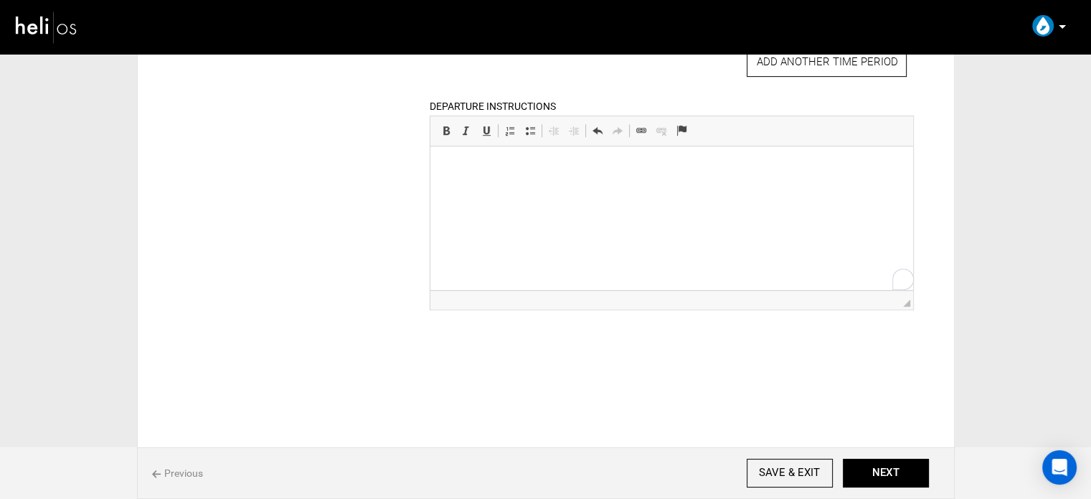
click at [540, 190] on html at bounding box center [671, 168] width 483 height 44
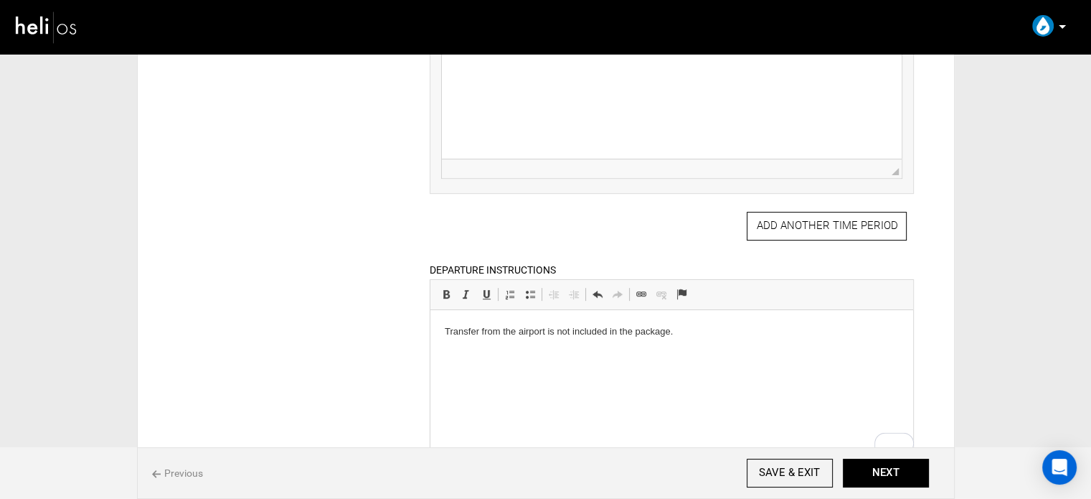
scroll to position [287, 0]
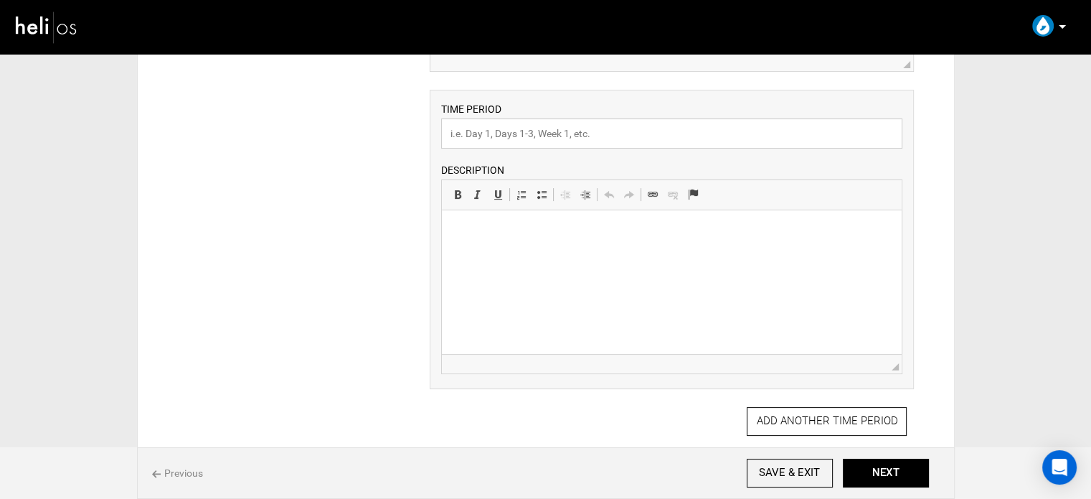
click at [498, 123] on input "text" at bounding box center [671, 133] width 461 height 30
type input "Itinerary"
click at [518, 242] on html at bounding box center [672, 232] width 460 height 44
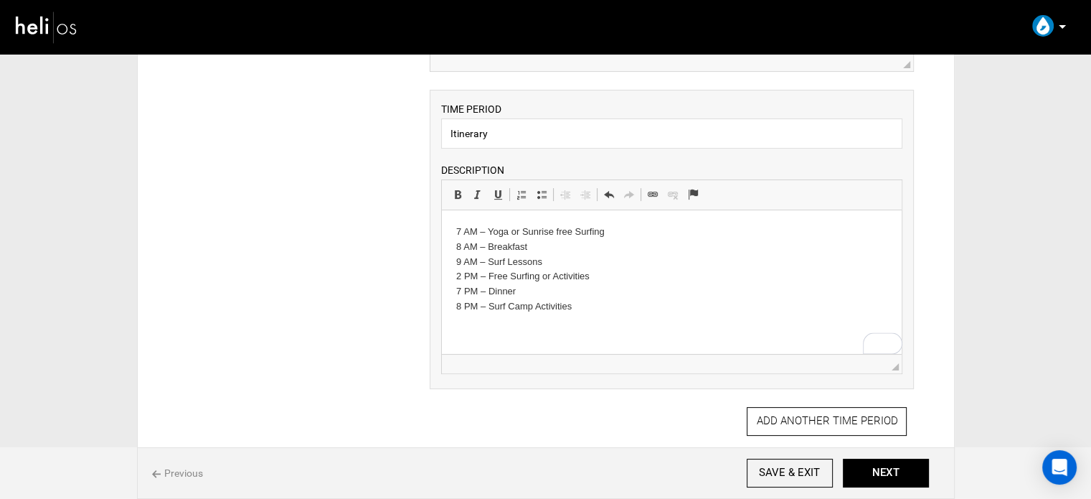
drag, startPoint x: 448, startPoint y: 230, endPoint x: 617, endPoint y: 326, distance: 194.1
click at [617, 326] on html "7 AM – Yoga or Sunrise free Surfing 8 AM – Breakfast 9 AM – Surf Lessons 2 PM –…" at bounding box center [672, 269] width 460 height 118
click at [542, 194] on span at bounding box center [541, 194] width 11 height 11
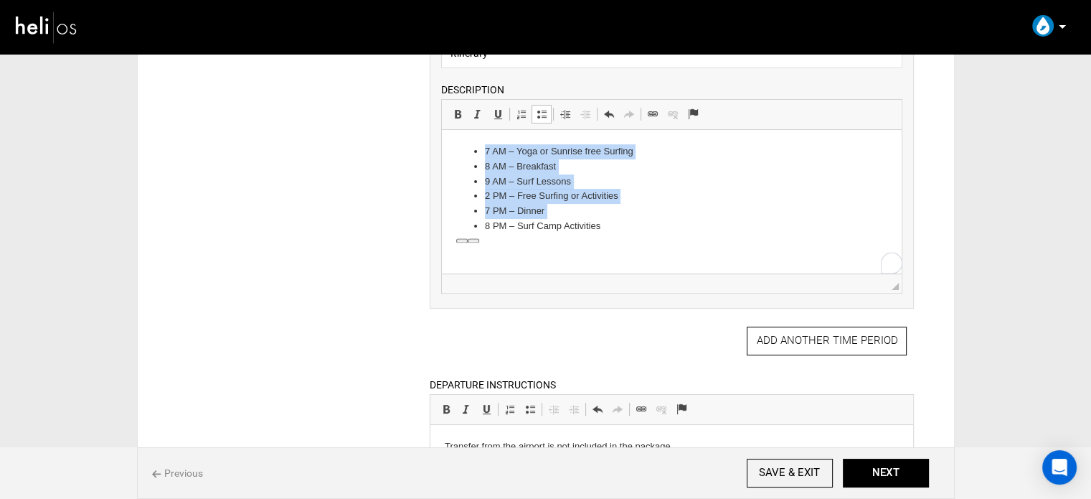
scroll to position [430, 0]
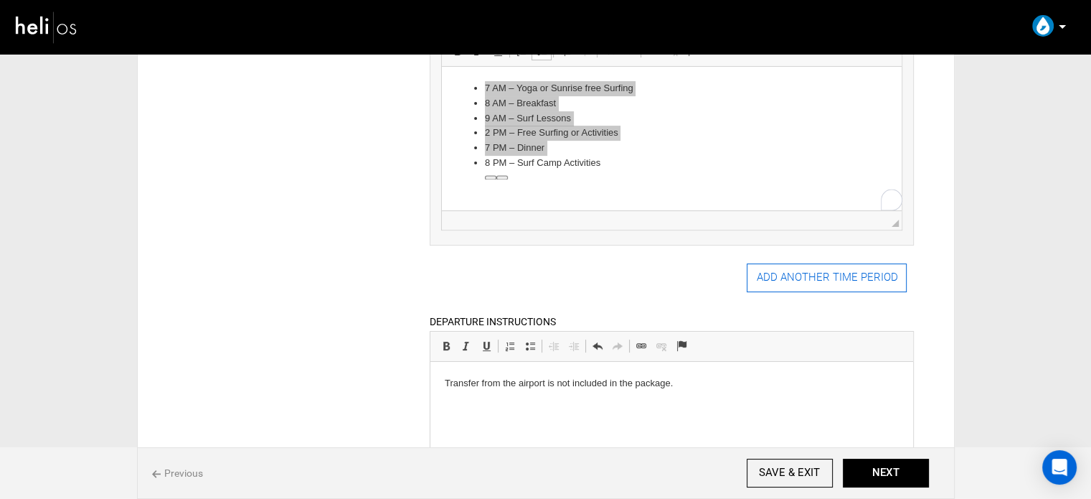
click at [800, 289] on button "ADD ANOTHER TIME PERIOD" at bounding box center [827, 277] width 160 height 29
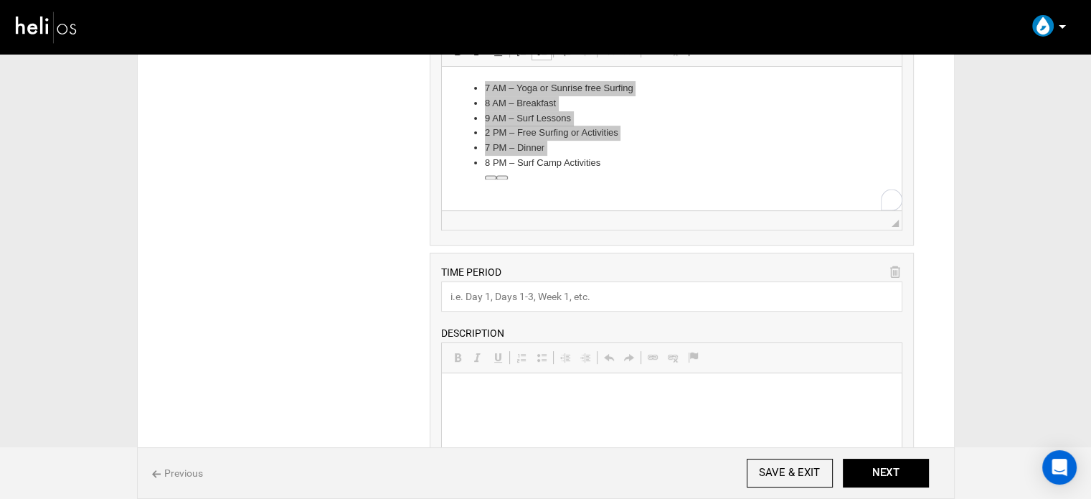
scroll to position [0, 0]
click at [488, 302] on input "text" at bounding box center [671, 296] width 461 height 30
type input "Accomodations"
click at [477, 396] on p at bounding box center [671, 394] width 431 height 15
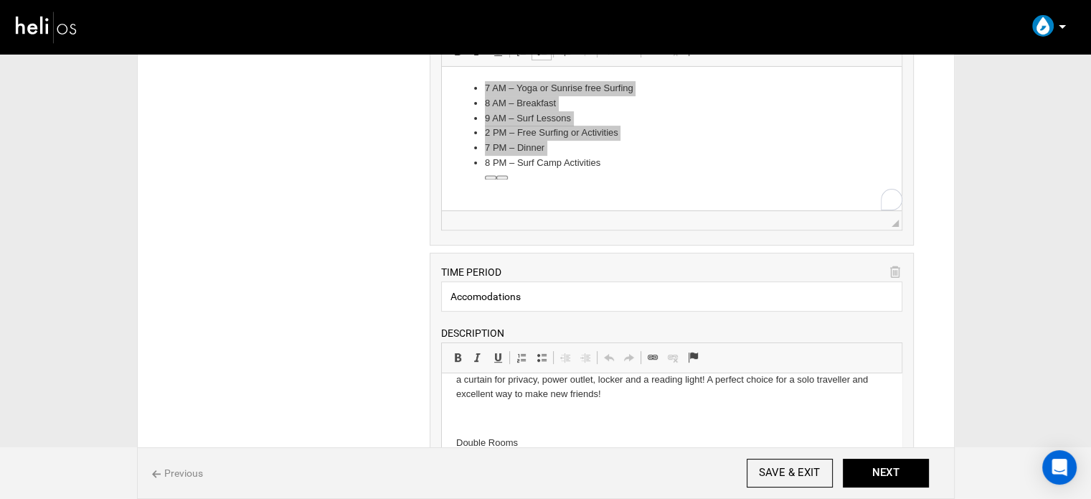
scroll to position [55, 0]
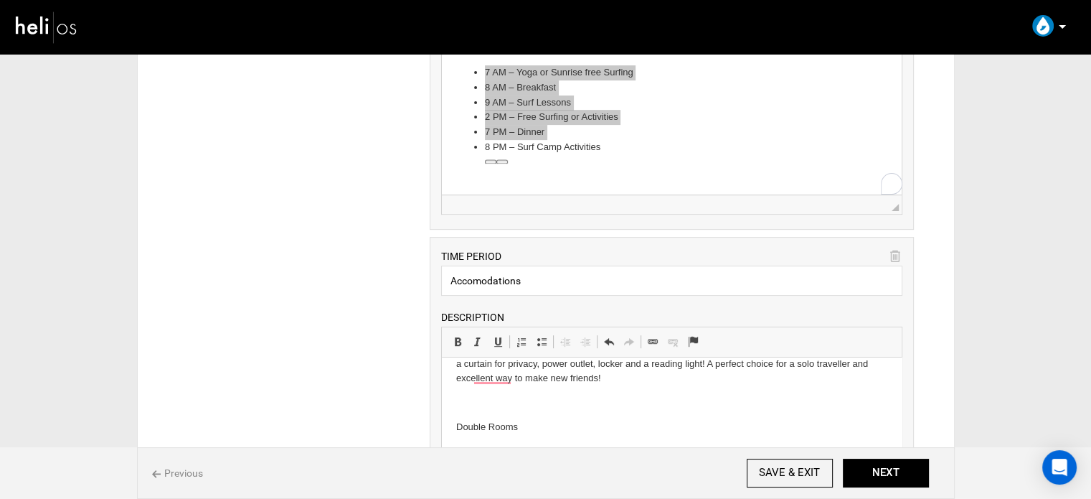
click at [511, 394] on body "Shared Rooms The shared room has 3 bunk beds for 6 people. Each person has a pr…" at bounding box center [671, 402] width 431 height 171
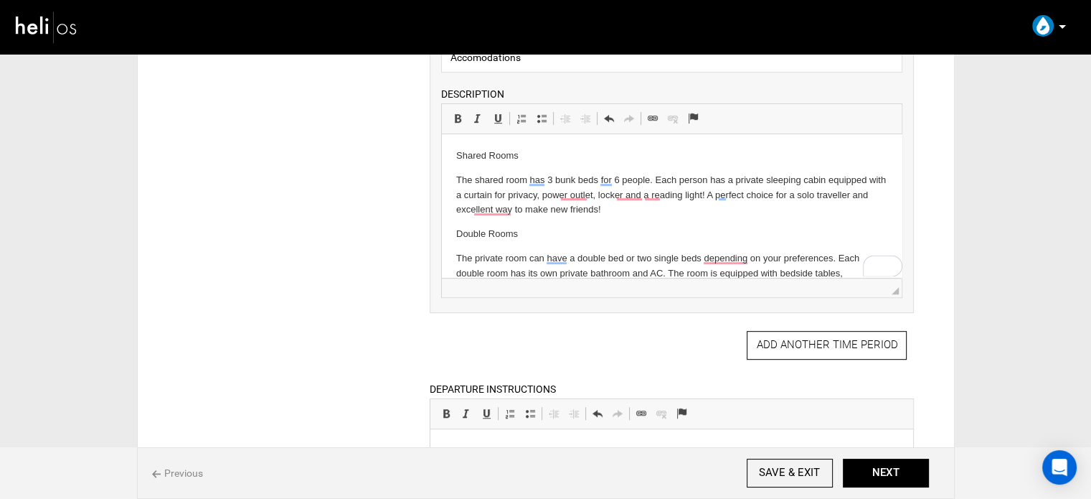
scroll to position [733, 0]
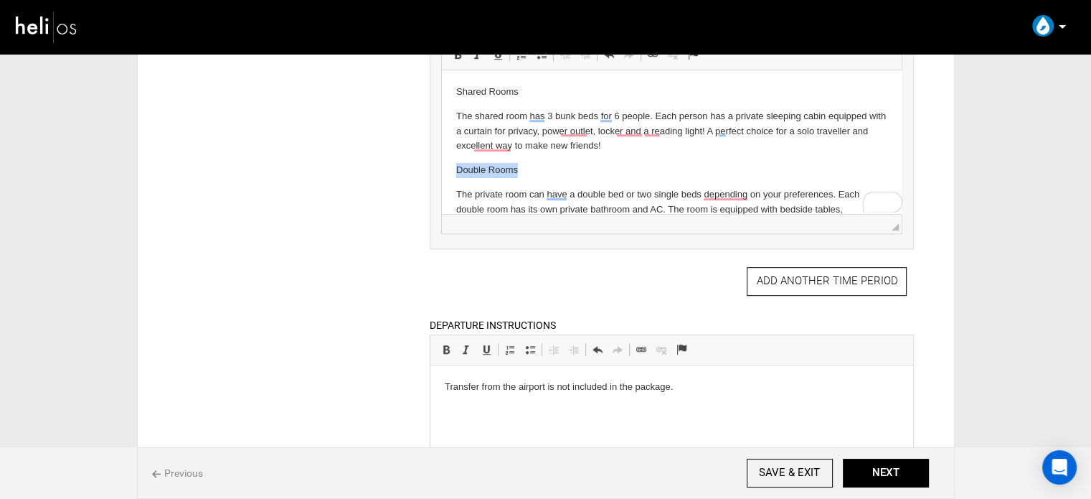
drag, startPoint x: 524, startPoint y: 172, endPoint x: 451, endPoint y: 155, distance: 74.5
click at [452, 161] on html "Shared Rooms The shared room has 3 bunk beds for 6 people. Each person has a pr…" at bounding box center [672, 158] width 460 height 176
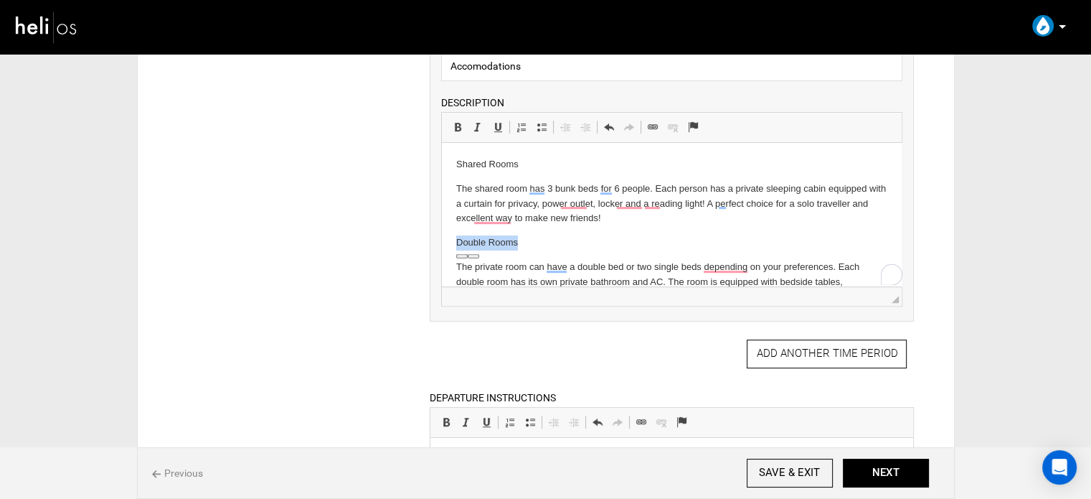
scroll to position [518, 0]
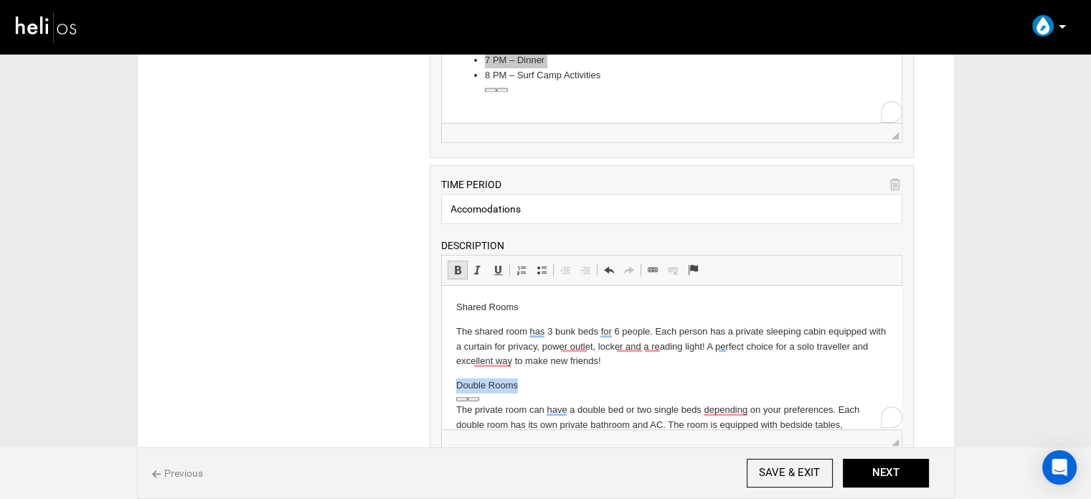
click at [456, 270] on span at bounding box center [457, 269] width 11 height 11
drag, startPoint x: 524, startPoint y: 309, endPoint x: 452, endPoint y: 306, distance: 72.6
click at [452, 306] on html "Shared Rooms The shared room has 3 bunk beds for 6 people. Each person has a pr…" at bounding box center [672, 374] width 460 height 176
click at [456, 269] on span at bounding box center [457, 269] width 11 height 11
click at [539, 304] on p "Shared Rooms" at bounding box center [671, 307] width 431 height 15
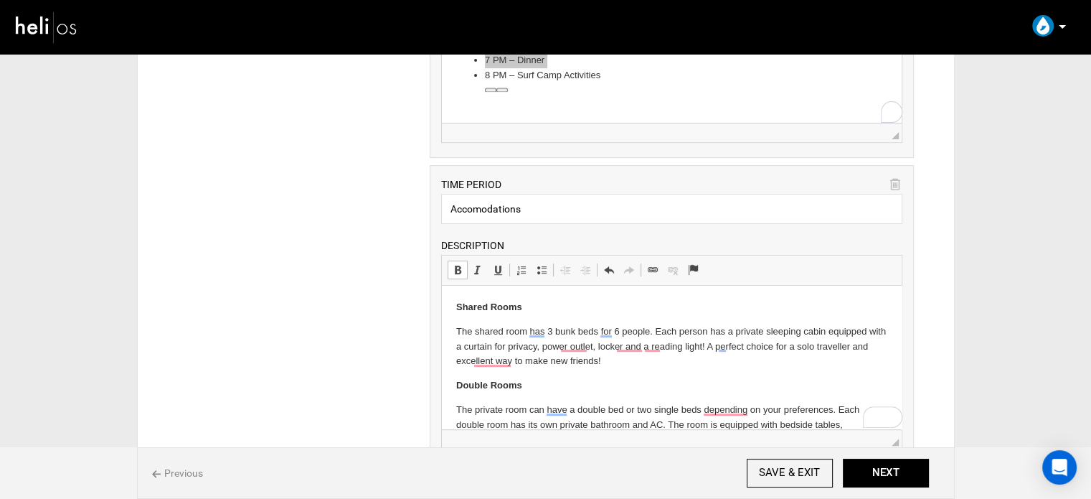
scroll to position [805, 0]
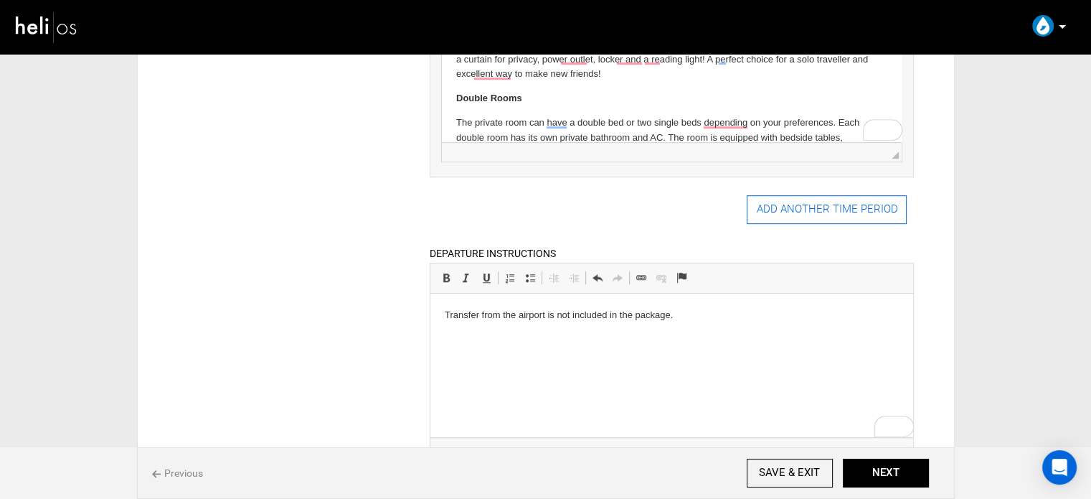
click at [801, 211] on button "ADD ANOTHER TIME PERIOD" at bounding box center [827, 209] width 160 height 29
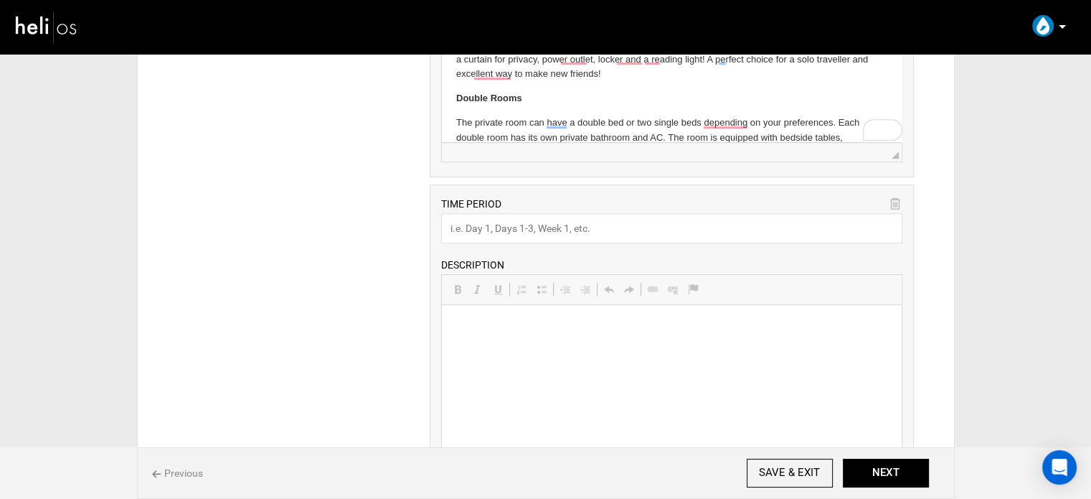
scroll to position [0, 0]
click at [517, 225] on input "text" at bounding box center [671, 228] width 461 height 30
type input "Other Activities"
click at [502, 349] on html at bounding box center [672, 327] width 460 height 44
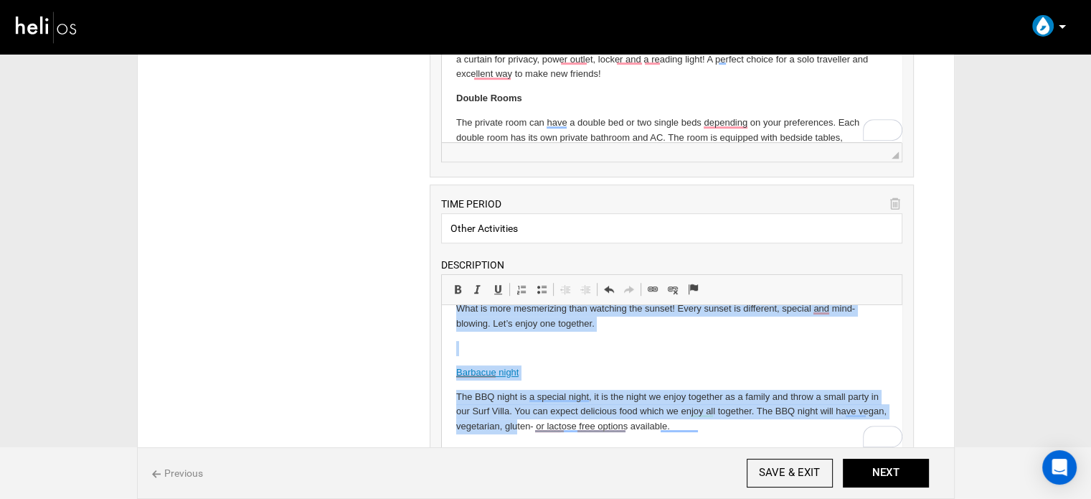
scroll to position [1278, 0]
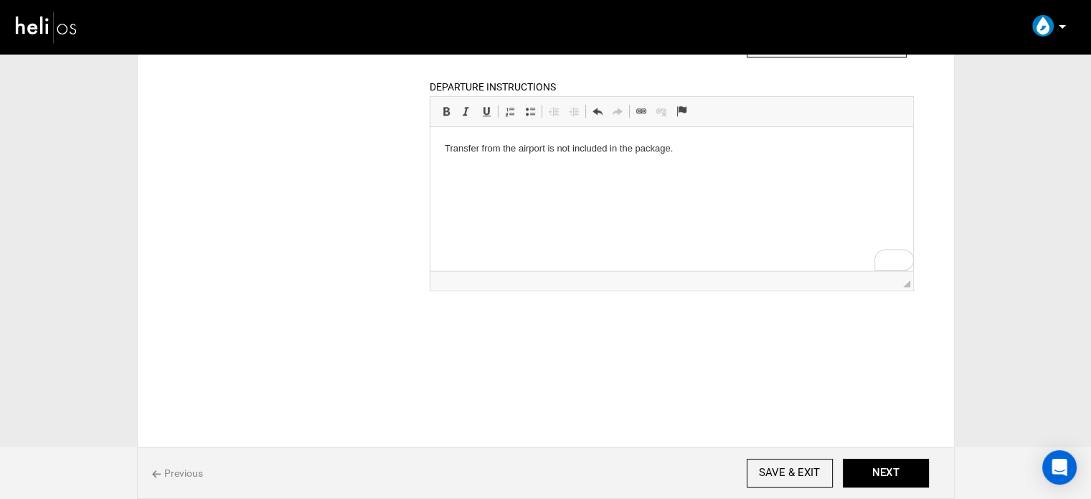
drag, startPoint x: 450, startPoint y: -69, endPoint x: 573, endPoint y: 441, distance: 524.9
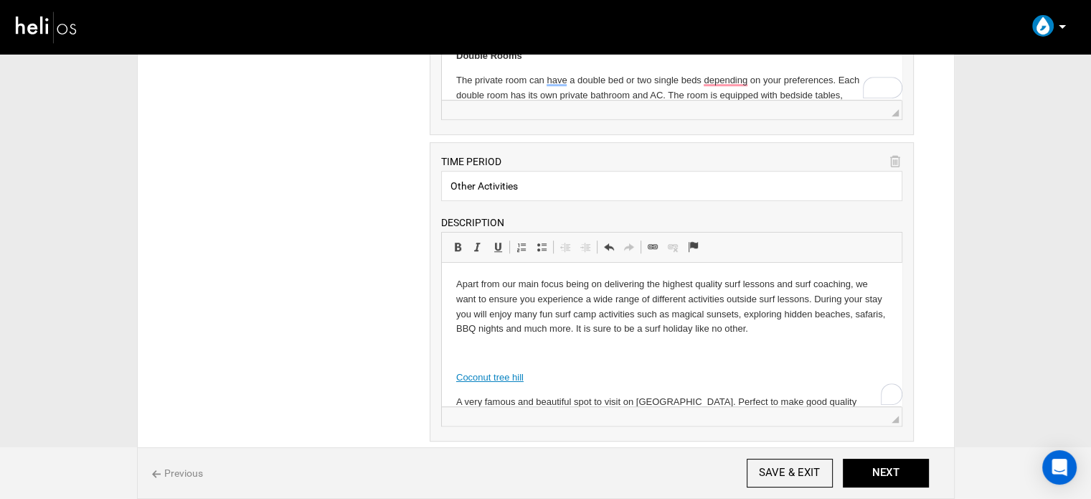
scroll to position [0, 0]
drag, startPoint x: 583, startPoint y: 380, endPoint x: 823, endPoint y: 687, distance: 389.0
click at [442, 374] on html "Apart from our main focus being on delivering the highest quality surf lessons …" at bounding box center [672, 331] width 460 height 137
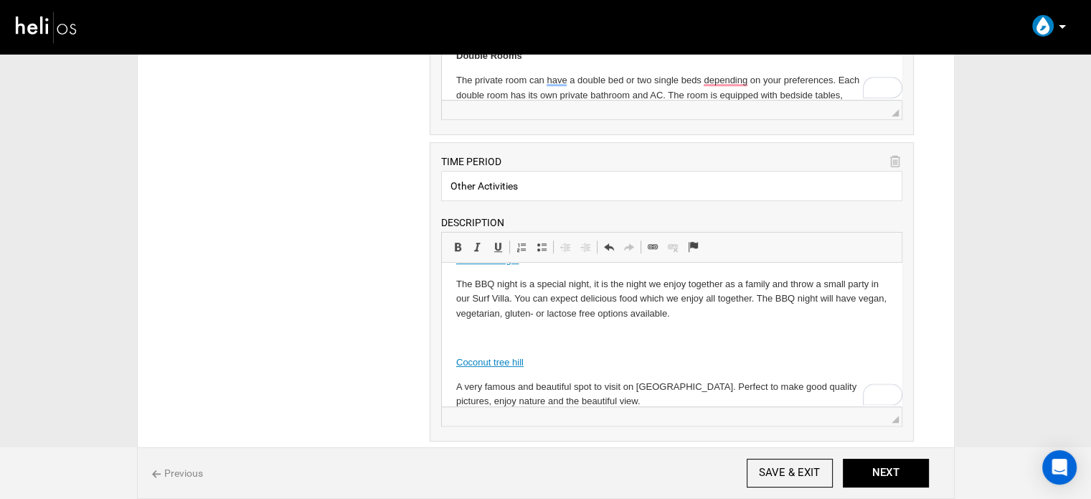
click at [777, 331] on p "To enrich screen reader interactions, please activate Accessibility in Grammarl…" at bounding box center [671, 338] width 431 height 15
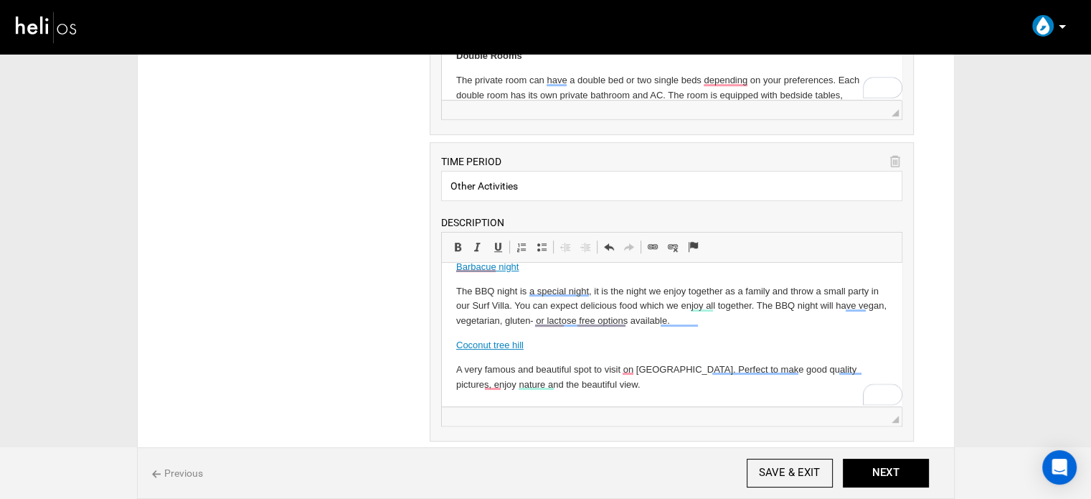
scroll to position [0, 0]
click at [522, 395] on span "Unlink" at bounding box center [550, 394] width 79 height 21
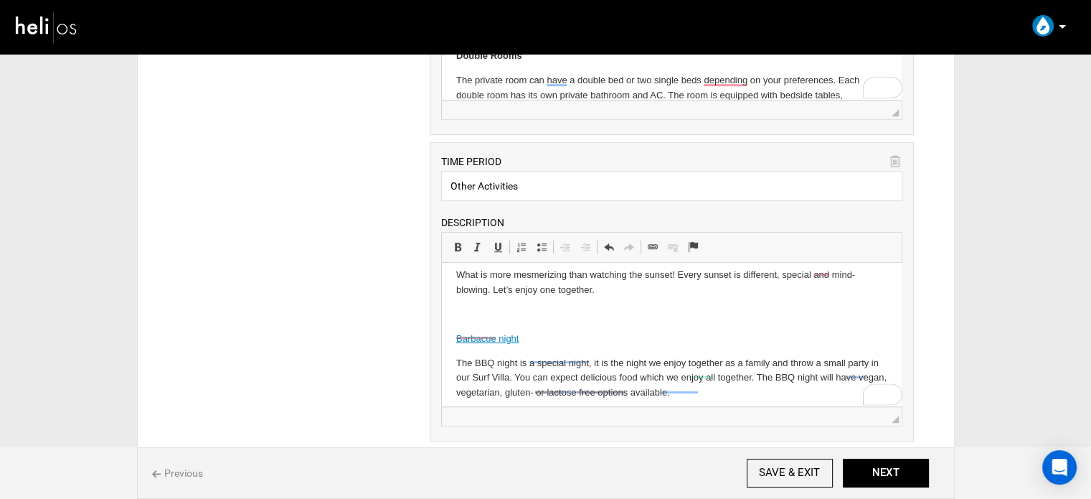
scroll to position [492, 0]
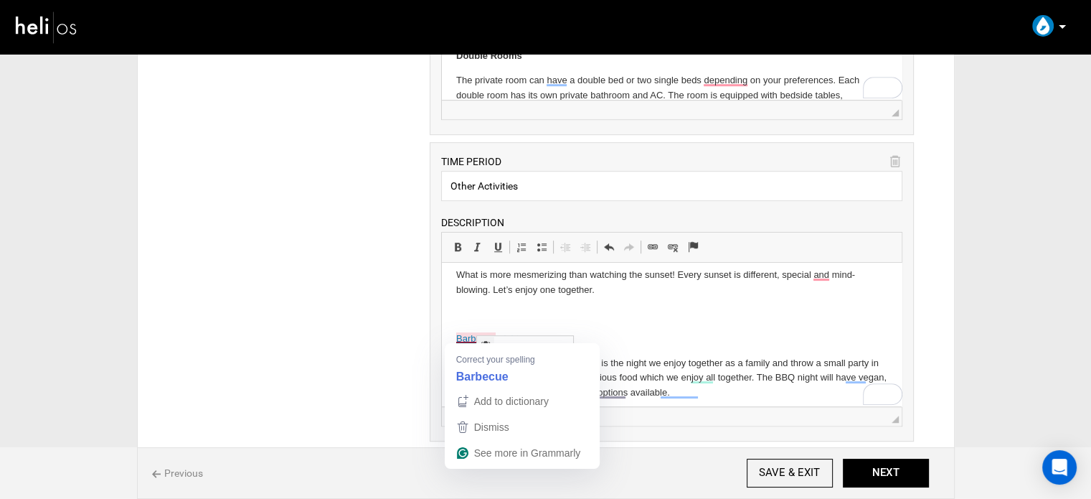
click at [504, 311] on p "To enrich screen reader interactions, please activate Accessibility in Grammarl…" at bounding box center [671, 314] width 431 height 15
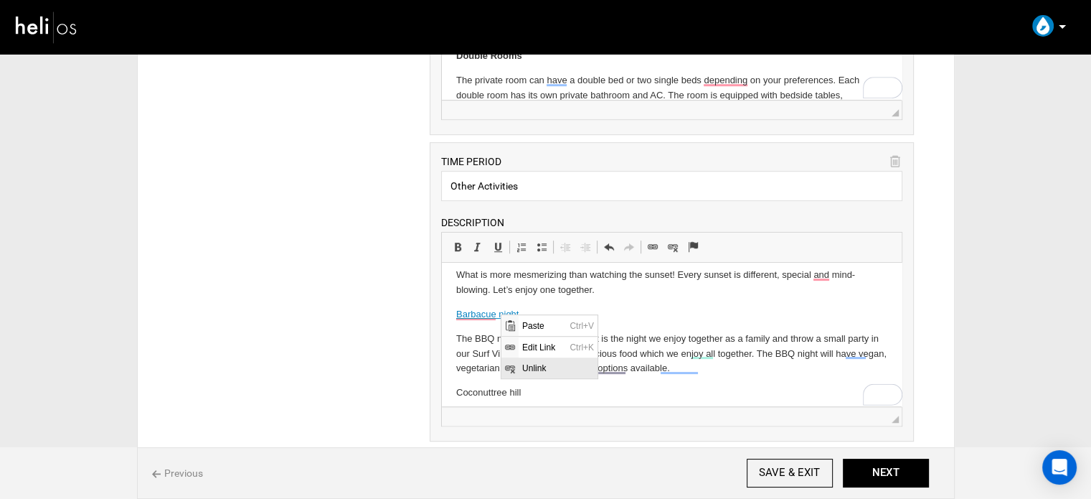
click at [521, 364] on span "Unlink" at bounding box center [557, 367] width 79 height 21
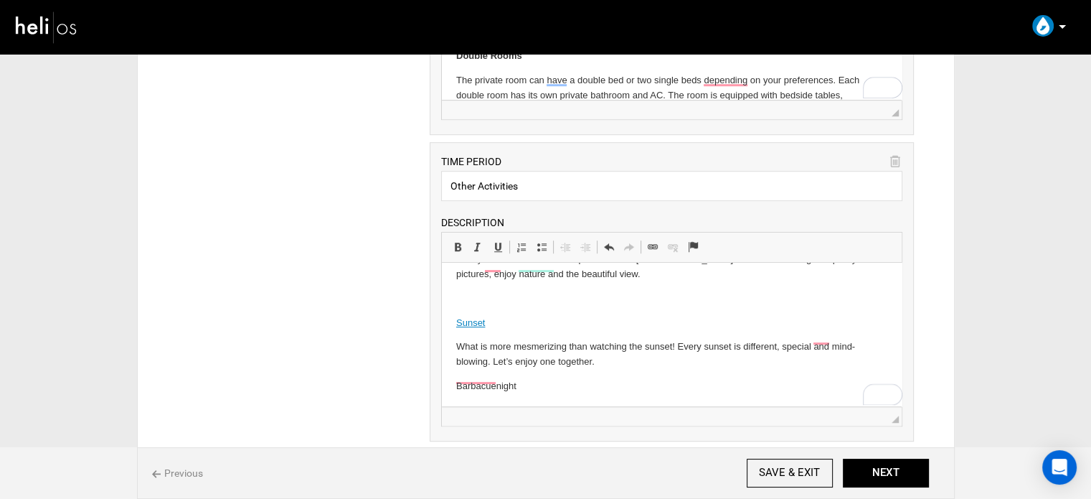
scroll to position [420, 0]
click at [502, 371] on span "Unlink" at bounding box center [525, 374] width 79 height 21
click at [496, 296] on p "To enrich screen reader interactions, please activate Accessibility in Grammarl…" at bounding box center [671, 298] width 431 height 15
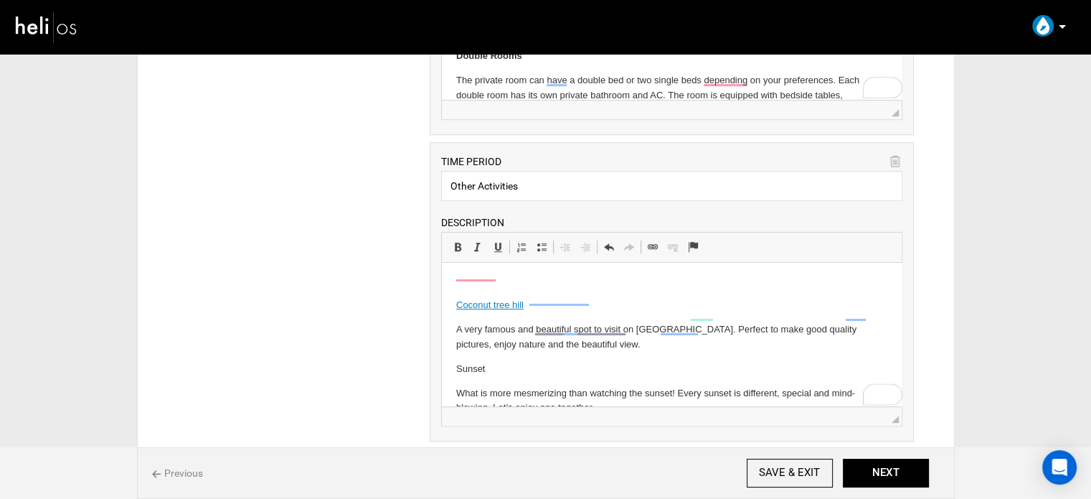
scroll to position [277, 0]
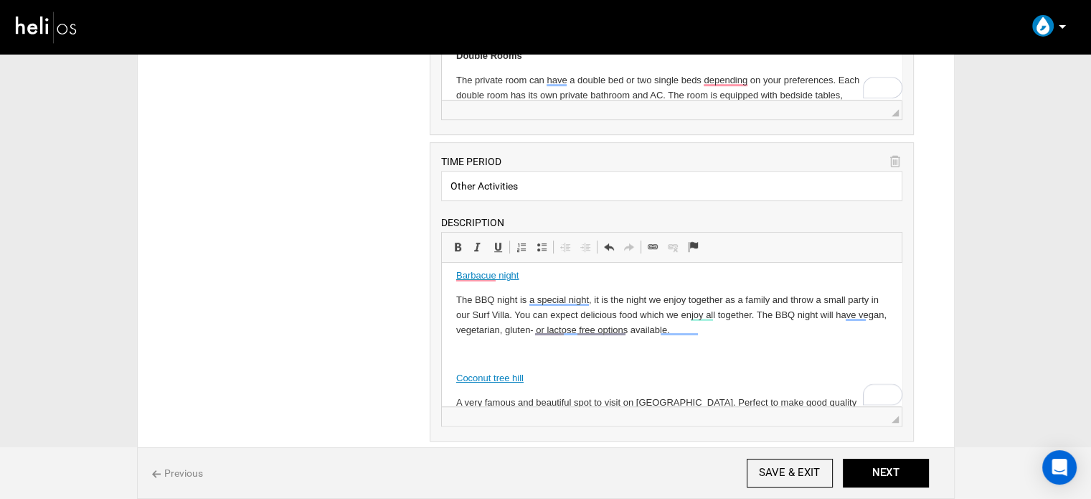
click at [491, 356] on p "To enrich screen reader interactions, please activate Accessibility in Grammarl…" at bounding box center [671, 354] width 431 height 15
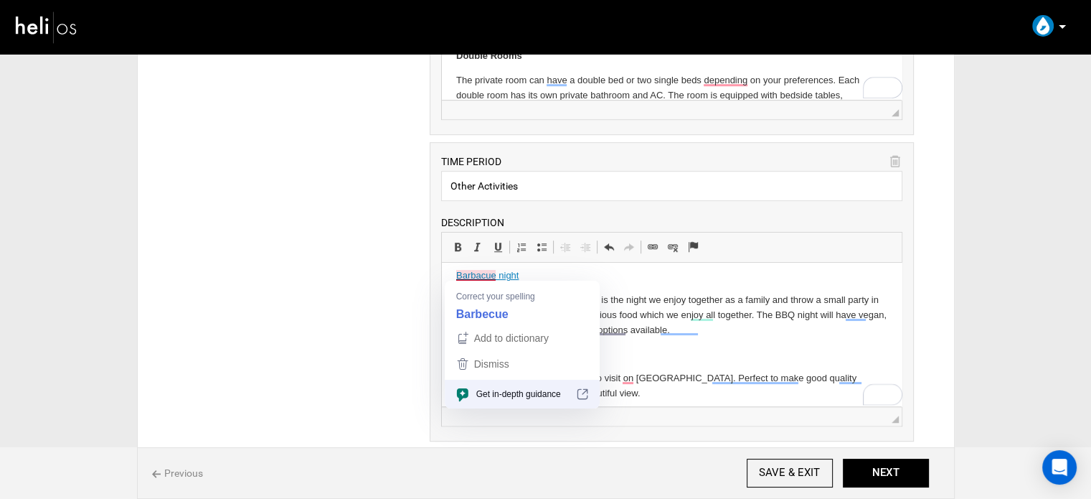
click at [666, 294] on p "The BBQ night is a special night, it is the night we enjoy together as a family…" at bounding box center [671, 315] width 431 height 44
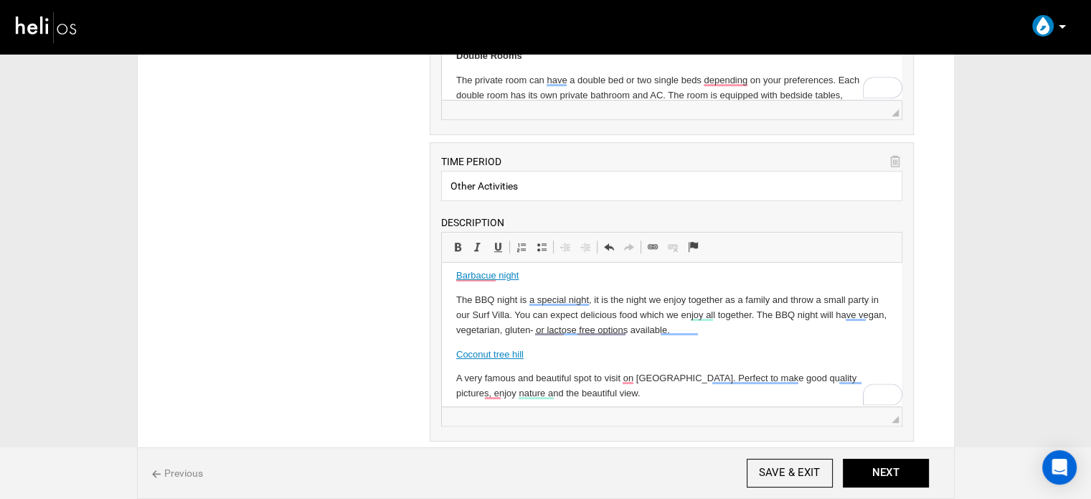
click at [508, 278] on link "Barbacue night" at bounding box center [487, 275] width 62 height 11
click at [549, 332] on span "Unlink" at bounding box center [564, 328] width 79 height 21
click at [527, 405] on span "Unlink" at bounding box center [534, 406] width 79 height 21
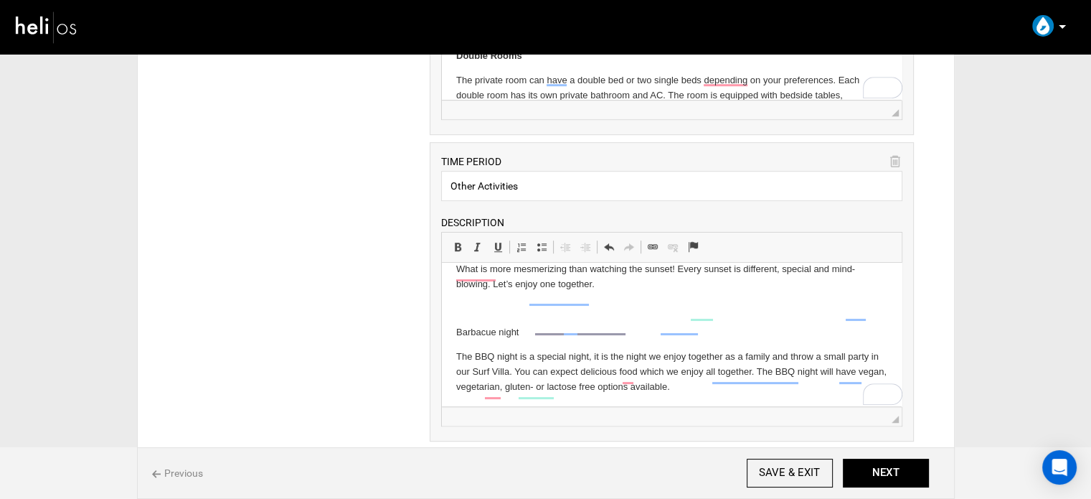
scroll to position [0, 0]
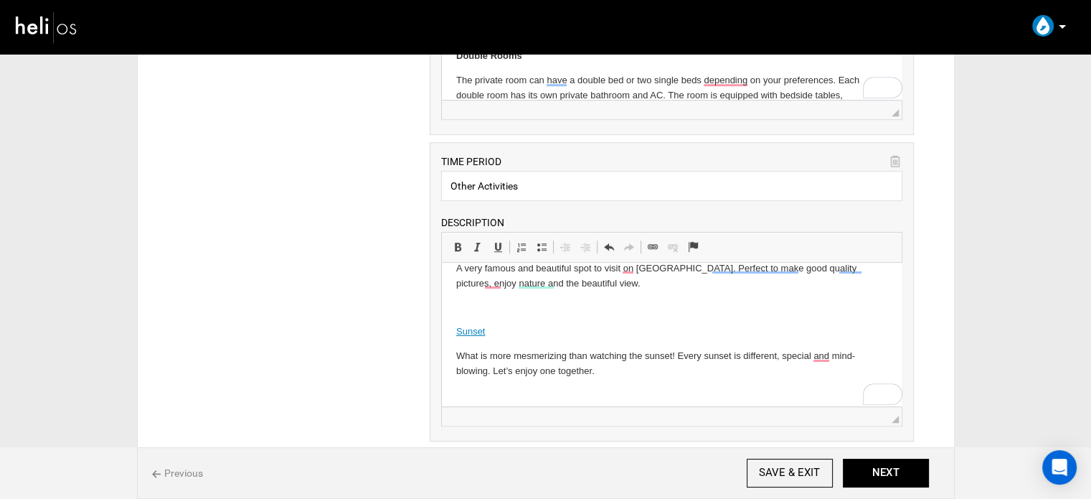
click at [483, 388] on p "To enrich screen reader interactions, please activate Accessibility in Grammarl…" at bounding box center [671, 395] width 431 height 15
click at [475, 306] on p "To enrich screen reader interactions, please activate Accessibility in Grammarl…" at bounding box center [671, 307] width 431 height 15
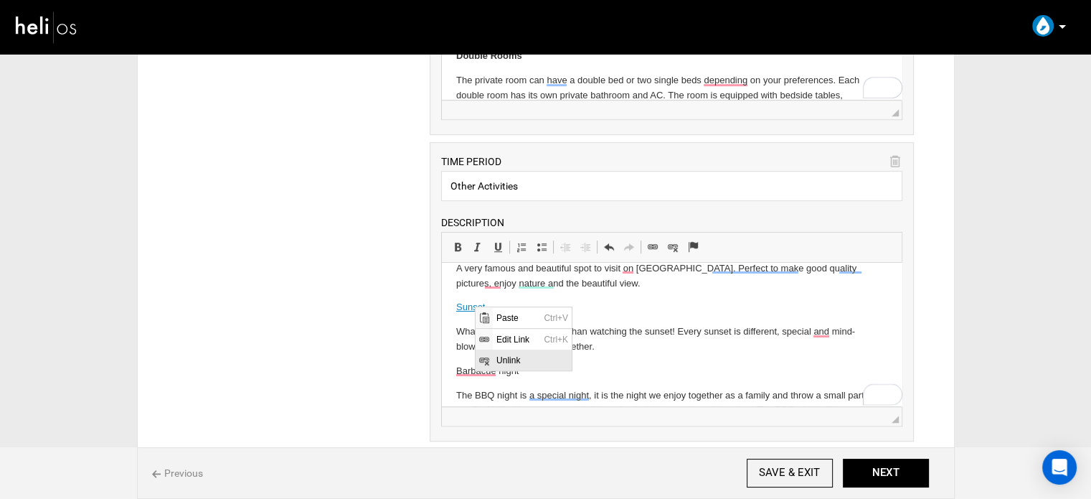
click at [509, 361] on span "Unlink" at bounding box center [531, 359] width 79 height 21
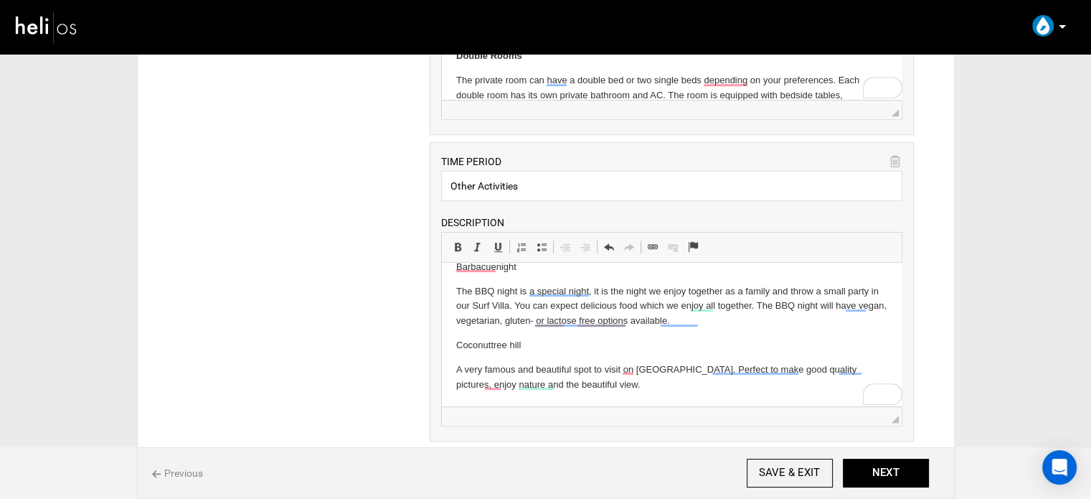
click at [482, 344] on p "Coconut tree hill" at bounding box center [671, 345] width 431 height 15
click at [460, 241] on span at bounding box center [457, 246] width 11 height 11
click at [472, 270] on p "Barbacue night" at bounding box center [671, 267] width 431 height 15
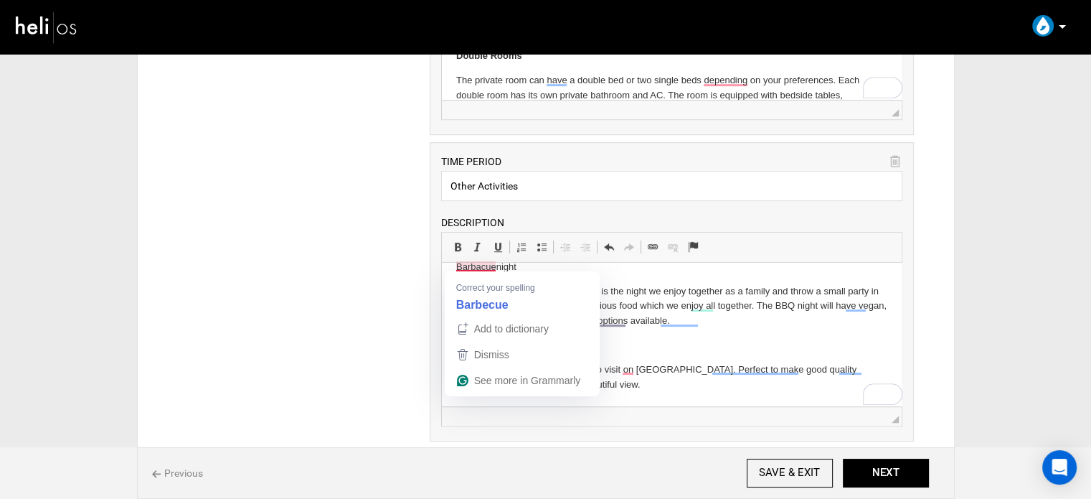
click at [472, 270] on p "Barbacue night" at bounding box center [671, 267] width 431 height 15
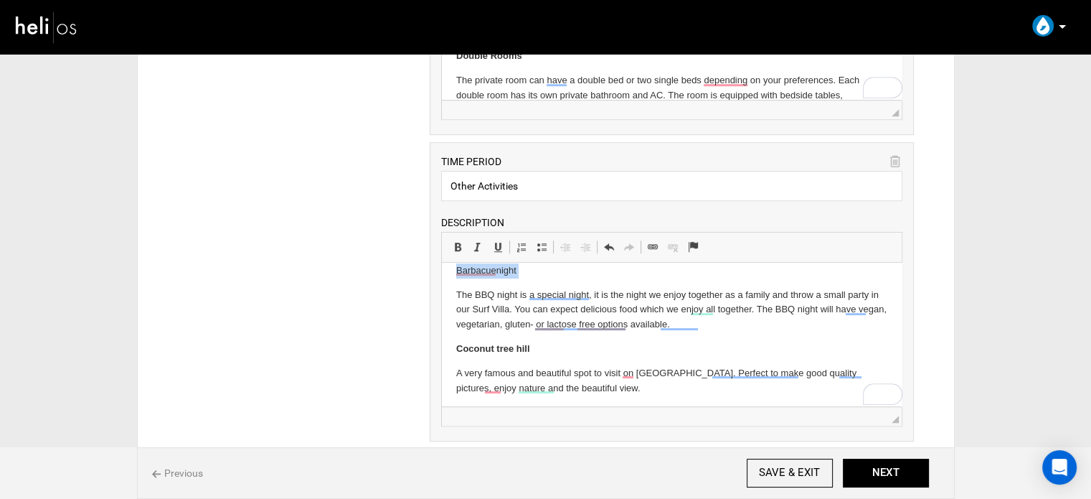
click at [472, 270] on p "Barbacue night" at bounding box center [671, 270] width 431 height 15
drag, startPoint x: 459, startPoint y: 244, endPoint x: 27, endPoint y: 26, distance: 483.9
click at [459, 244] on span at bounding box center [457, 246] width 11 height 11
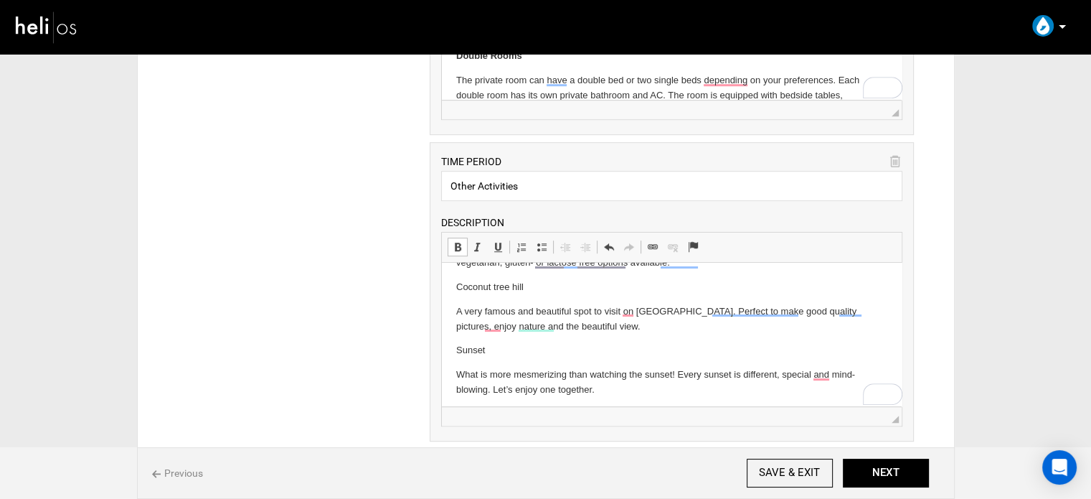
click at [478, 290] on p "Coco nut tree hill" at bounding box center [671, 287] width 431 height 15
click at [479, 289] on p "Coco nut tree hill" at bounding box center [671, 287] width 431 height 15
click at [452, 241] on span at bounding box center [457, 246] width 11 height 11
click at [466, 352] on p "Su nset" at bounding box center [671, 350] width 431 height 15
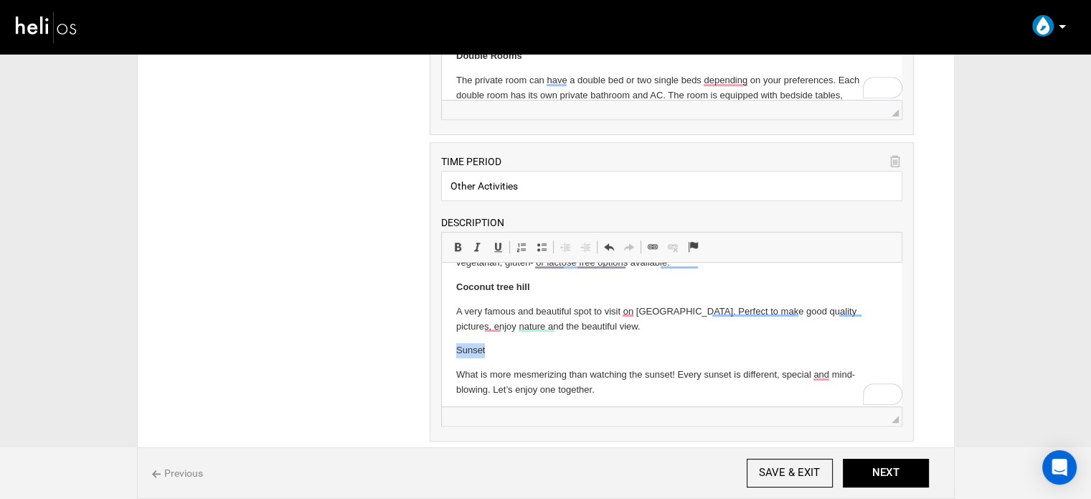
click at [466, 352] on p "Su nset" at bounding box center [671, 350] width 431 height 15
click at [457, 246] on span at bounding box center [457, 246] width 11 height 11
click at [518, 349] on p "Sunset" at bounding box center [671, 350] width 431 height 15
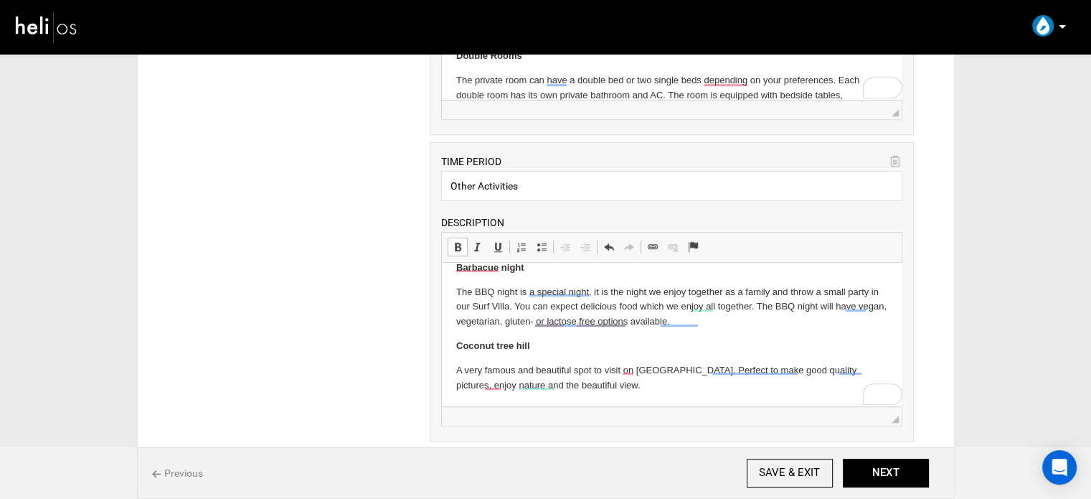
scroll to position [443, 0]
click at [589, 390] on p "A very famous and beautiful spot to visit on [GEOGRAPHIC_DATA]. Perfect to make…" at bounding box center [671, 377] width 431 height 30
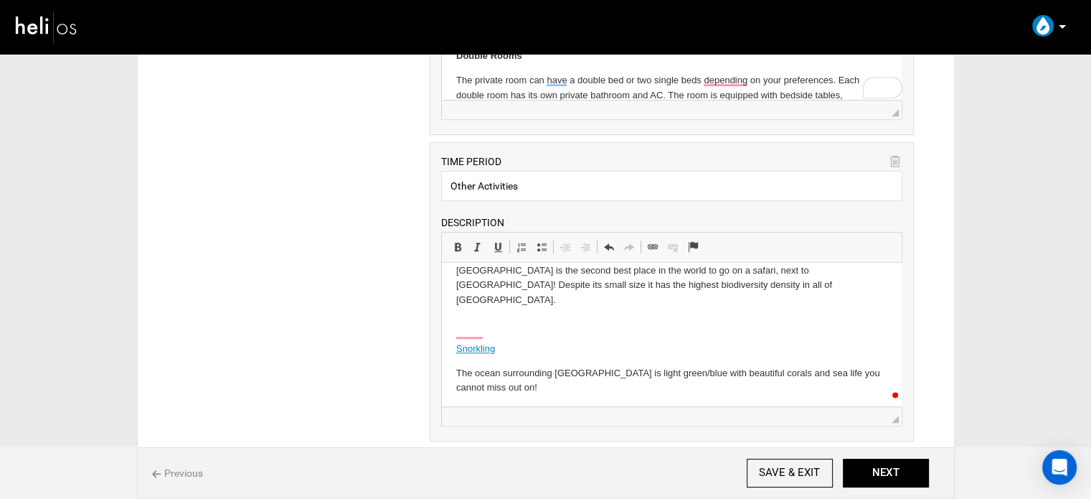
scroll to position [1502, 0]
click at [461, 405] on p "To enrich screen reader interactions, please activate Accessibility in Grammarl…" at bounding box center [671, 412] width 431 height 15
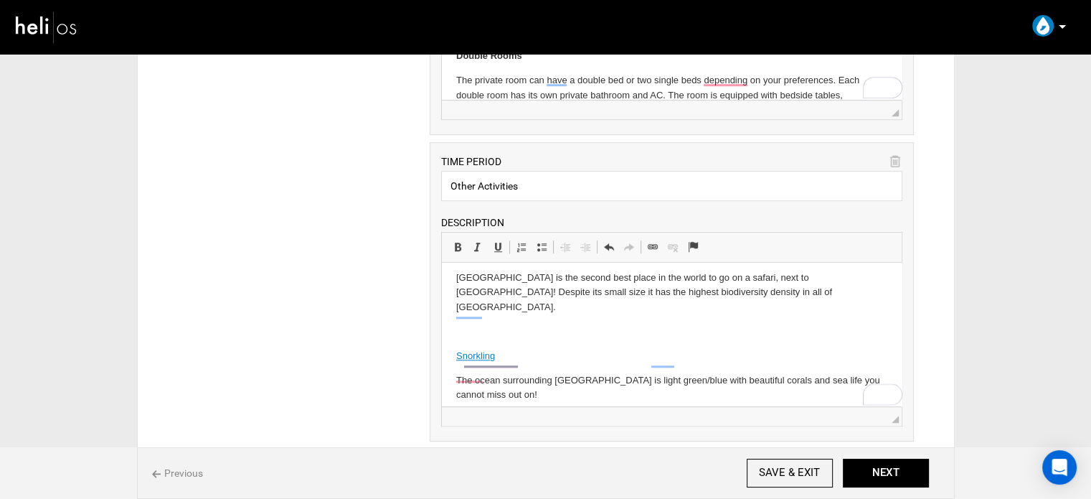
scroll to position [1495, 0]
drag, startPoint x: 508, startPoint y: 342, endPoint x: 535, endPoint y: 359, distance: 32.6
click at [508, 341] on span "Unlink" at bounding box center [527, 331] width 79 height 21
click at [502, 393] on span "Unlink" at bounding box center [536, 397] width 79 height 21
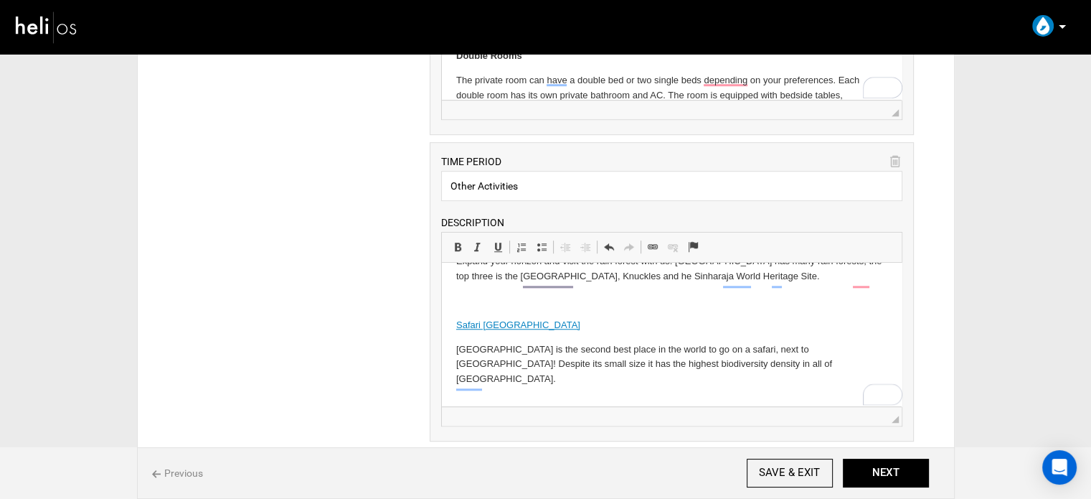
scroll to position [1424, 0]
click at [491, 396] on p "To enrich screen reader interactions, please activate Accessibility in Grammarl…" at bounding box center [671, 403] width 431 height 15
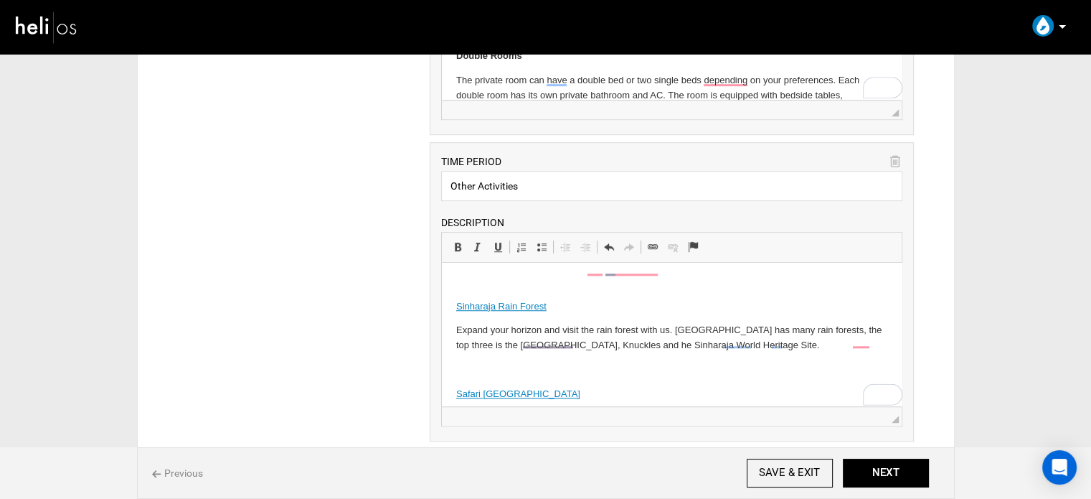
scroll to position [1352, 0]
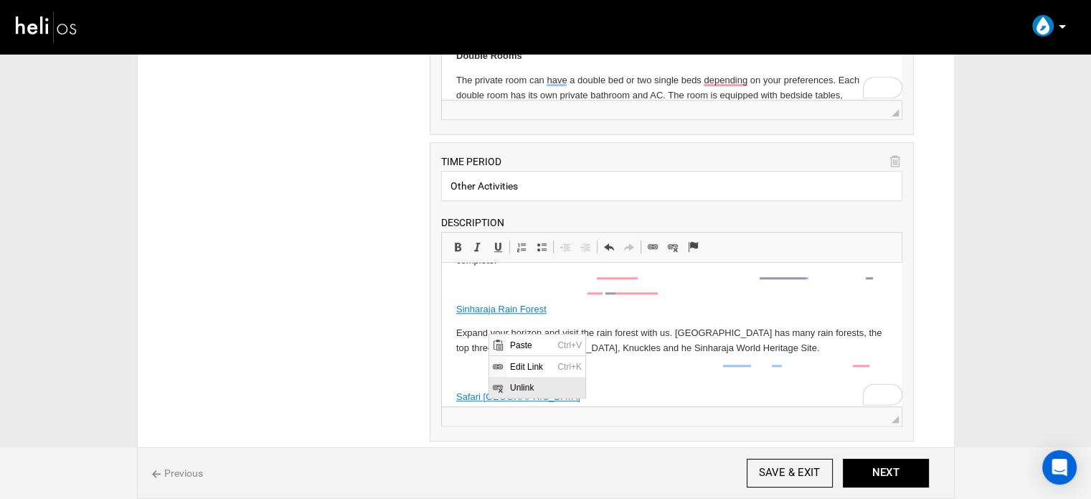
click at [513, 390] on span "Unlink" at bounding box center [545, 386] width 79 height 21
click at [494, 365] on p "To enrich screen reader interactions, please activate Accessibility in Grammarl…" at bounding box center [671, 372] width 431 height 15
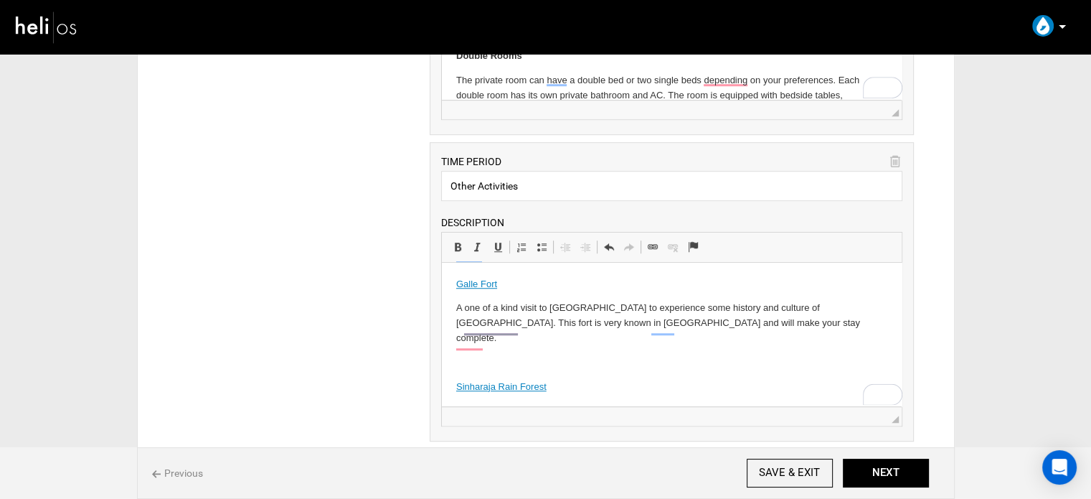
scroll to position [1208, 0]
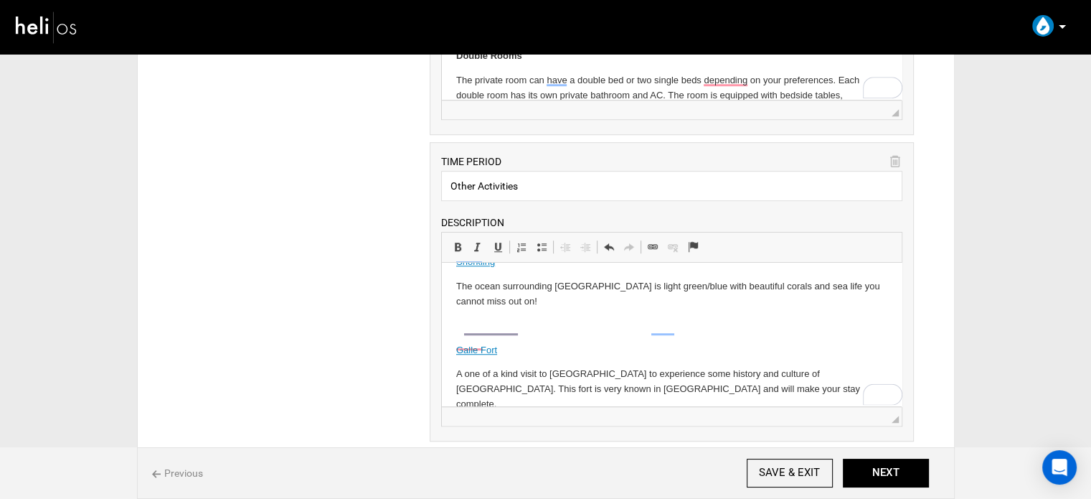
click at [478, 421] on p "To enrich screen reader interactions, please activate Accessibility in Grammarl…" at bounding box center [671, 428] width 431 height 15
click at [475, 319] on p "To enrich screen reader interactions, please activate Accessibility in Grammarl…" at bounding box center [671, 326] width 431 height 15
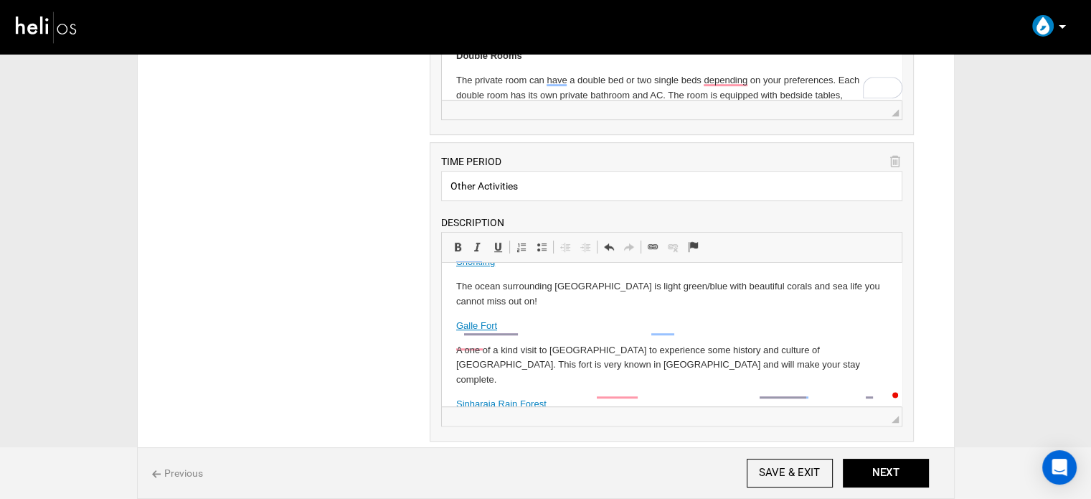
scroll to position [1197, 0]
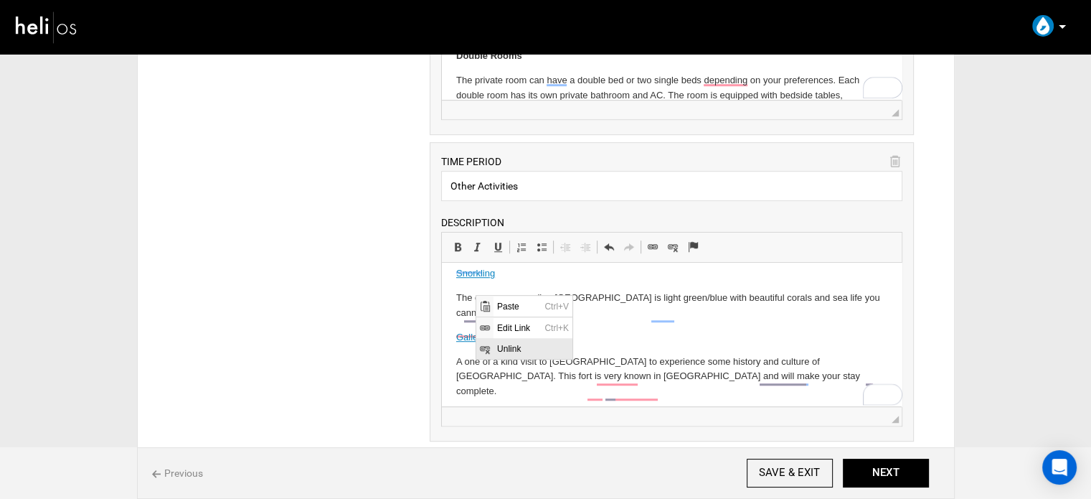
click at [495, 347] on span "Unlink" at bounding box center [532, 347] width 79 height 21
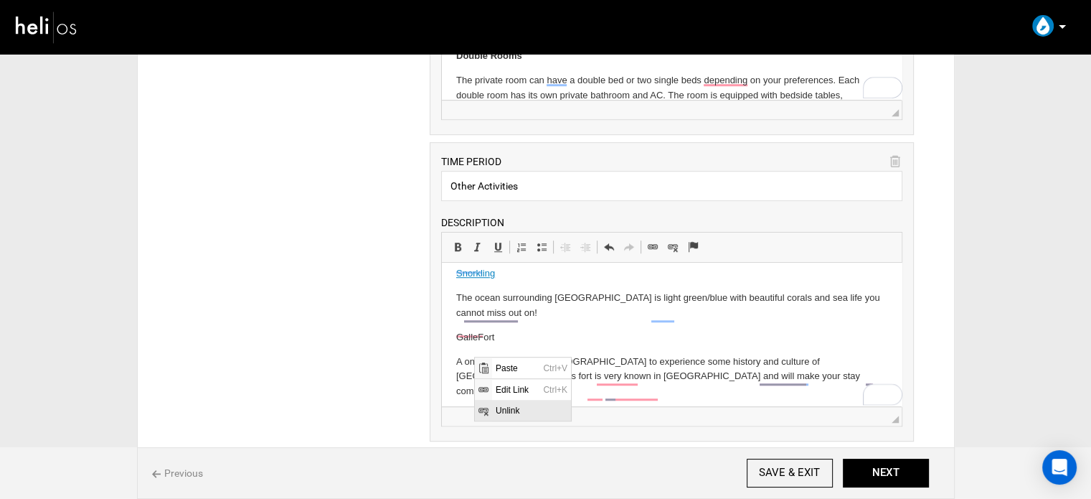
click at [513, 412] on span "Unlink" at bounding box center [530, 409] width 79 height 21
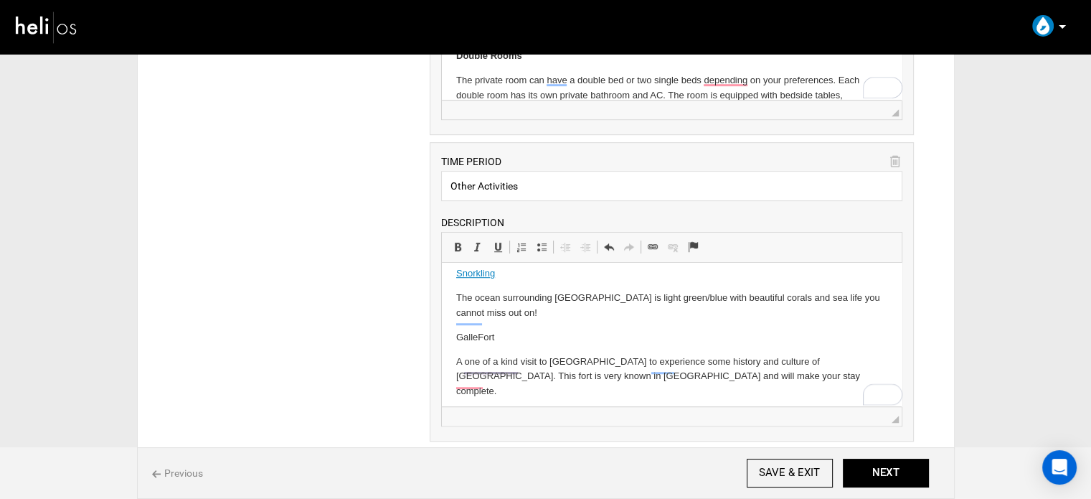
scroll to position [1145, 0]
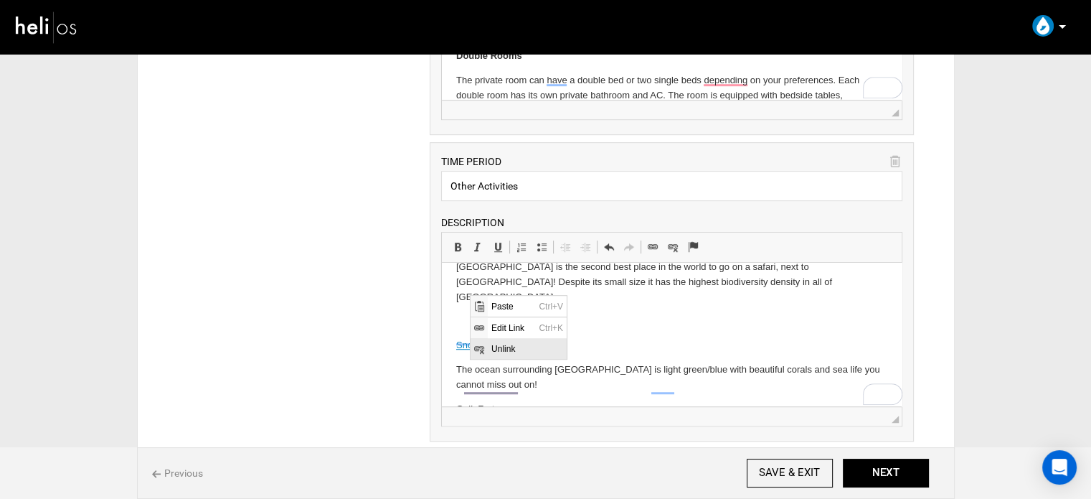
click at [499, 344] on span "Unlink" at bounding box center [526, 347] width 79 height 21
click at [492, 314] on p "To enrich screen reader interactions, please activate Accessibility in Grammarl…" at bounding box center [671, 321] width 431 height 15
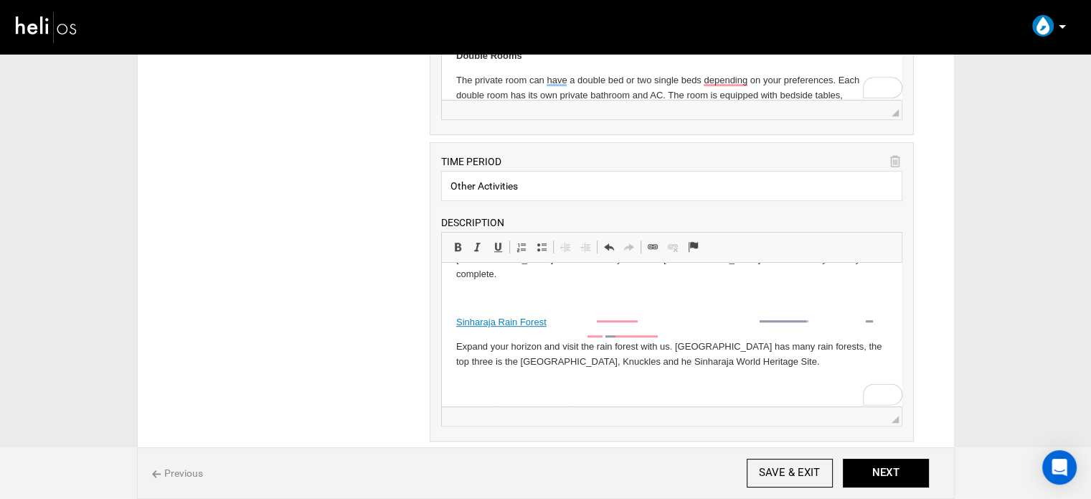
click at [477, 347] on body "Apart from our main focus being on delivering the highest quality surf lessons …" at bounding box center [671, 108] width 431 height 1578
click at [490, 291] on p "To enrich screen reader interactions, please activate Accessibility in Grammarl…" at bounding box center [671, 298] width 431 height 15
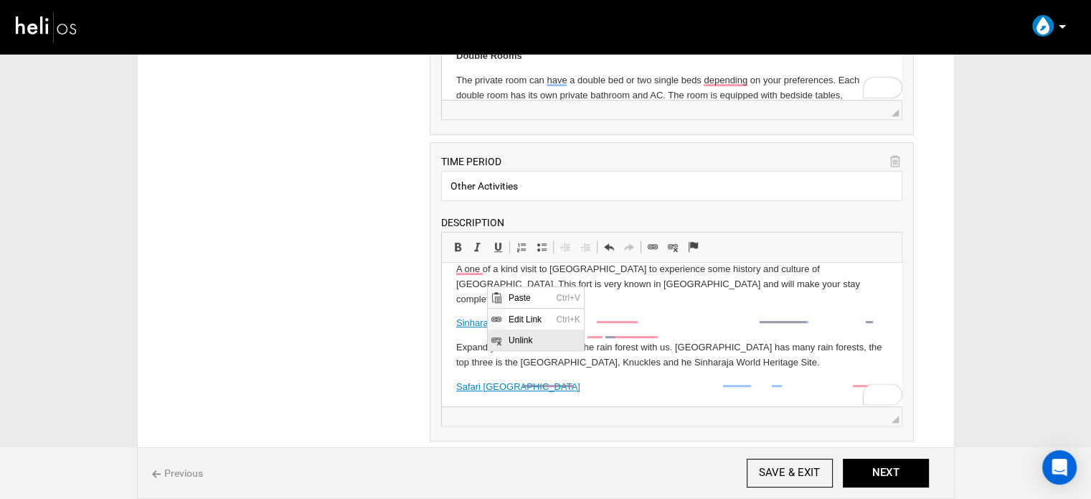
drag, startPoint x: 517, startPoint y: 341, endPoint x: 550, endPoint y: 381, distance: 52.0
click at [517, 341] on span "Unlink" at bounding box center [543, 339] width 79 height 21
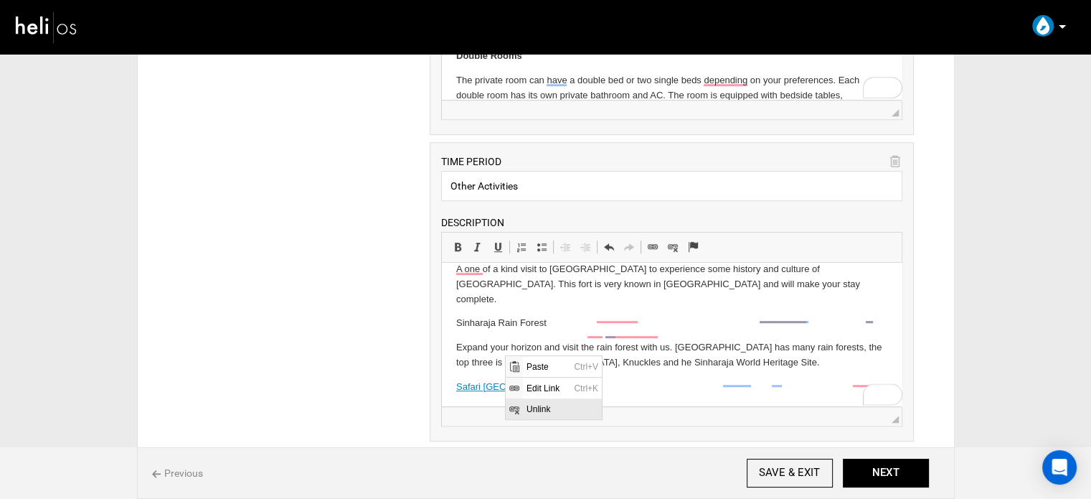
click at [548, 412] on span "Unlink" at bounding box center [561, 407] width 79 height 21
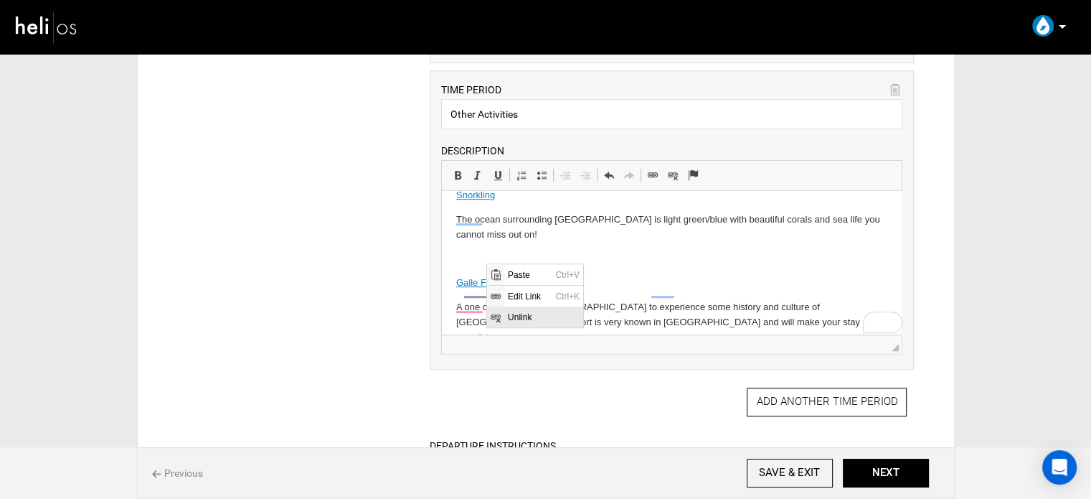
click at [506, 314] on span "Unlink" at bounding box center [543, 316] width 79 height 21
click at [483, 226] on p "The ocean surrounding [GEOGRAPHIC_DATA] is light green/blue with beautiful cora…" at bounding box center [671, 227] width 431 height 30
click at [481, 251] on p "To enrich screen reader interactions, please activate Accessibility in Grammarl…" at bounding box center [671, 258] width 431 height 15
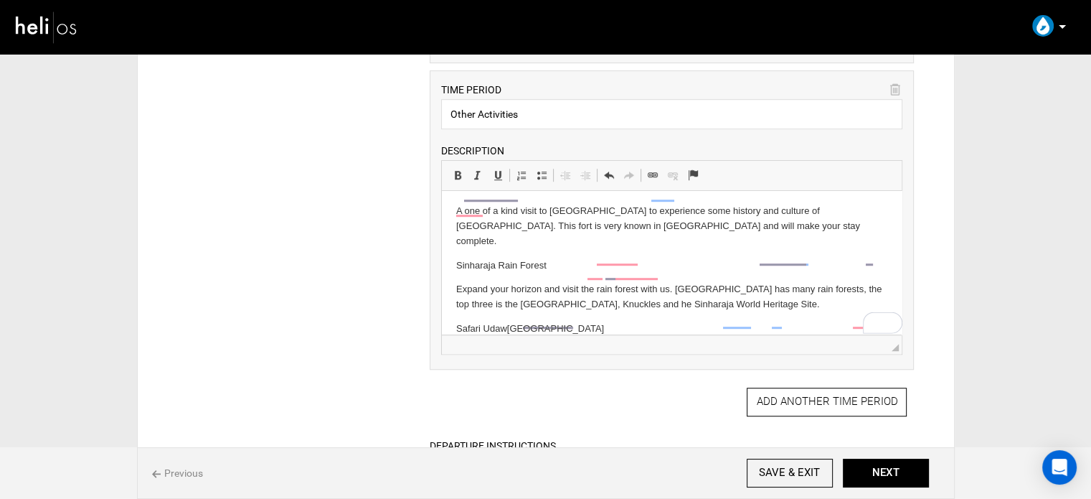
click at [520, 321] on p "Safari Udaw alawe National Park" at bounding box center [671, 328] width 431 height 15
click at [455, 169] on span at bounding box center [457, 174] width 11 height 11
click at [480, 258] on p "Sinhara ja Rain Forest" at bounding box center [671, 265] width 431 height 15
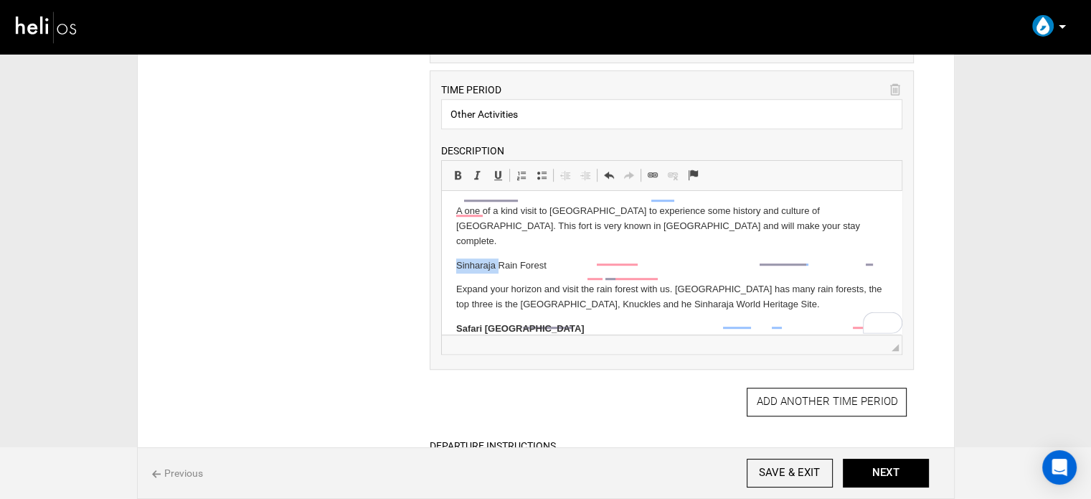
click at [479, 258] on p "Sinhara ja Rain Forest" at bounding box center [671, 265] width 431 height 15
click at [453, 171] on span at bounding box center [457, 174] width 11 height 11
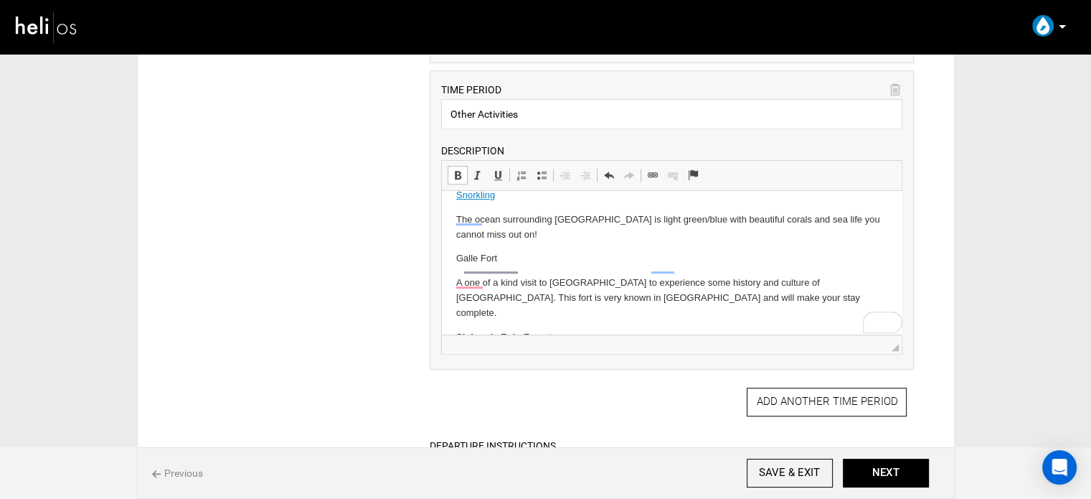
click at [479, 251] on p "Galle F ort" at bounding box center [671, 258] width 431 height 15
click at [460, 173] on span at bounding box center [457, 174] width 11 height 11
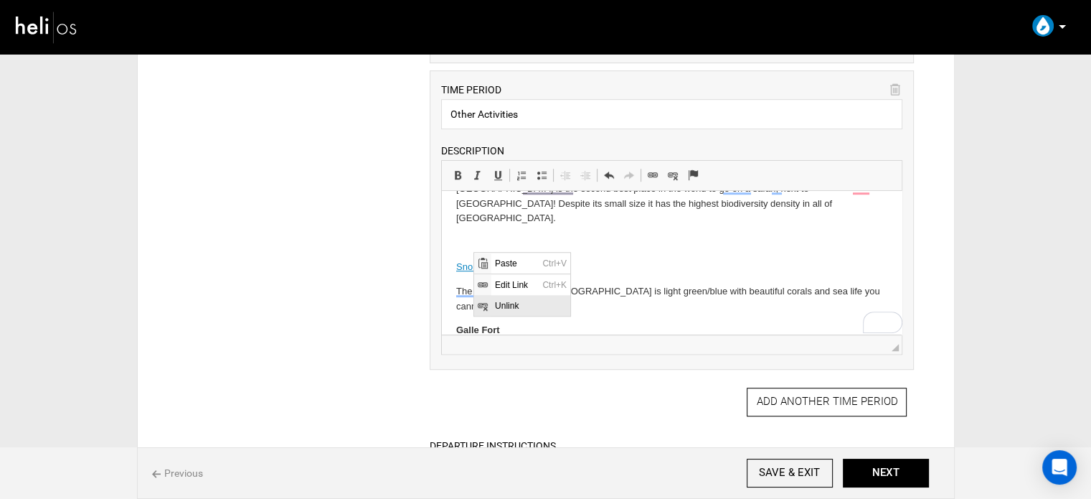
click at [497, 301] on span "Unlink" at bounding box center [530, 304] width 79 height 21
click at [480, 235] on p "To enrich screen reader interactions, please activate Accessibility in Grammarl…" at bounding box center [671, 242] width 431 height 15
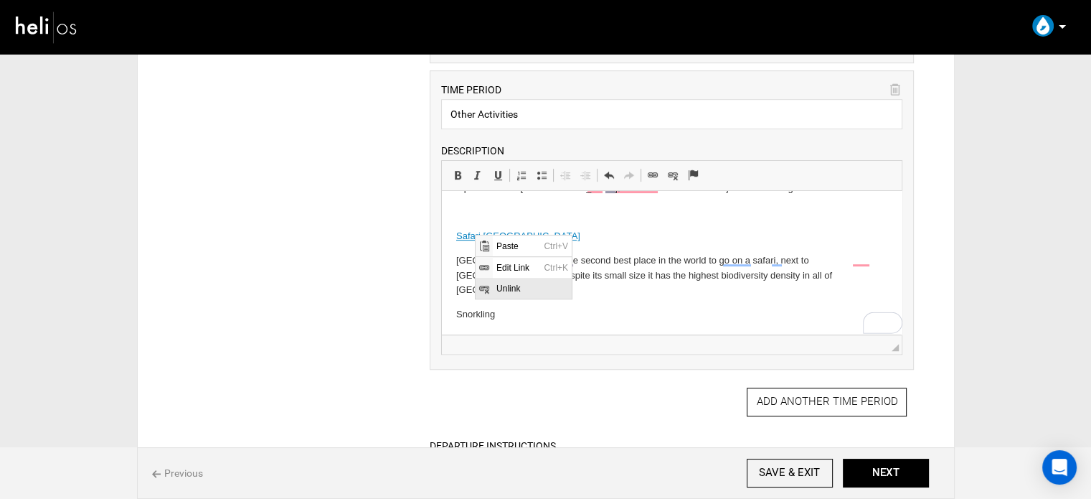
click at [527, 285] on span "Unlink" at bounding box center [531, 287] width 79 height 21
click at [518, 204] on p "To enrich screen reader interactions, please activate Accessibility in Grammarl…" at bounding box center [671, 211] width 431 height 15
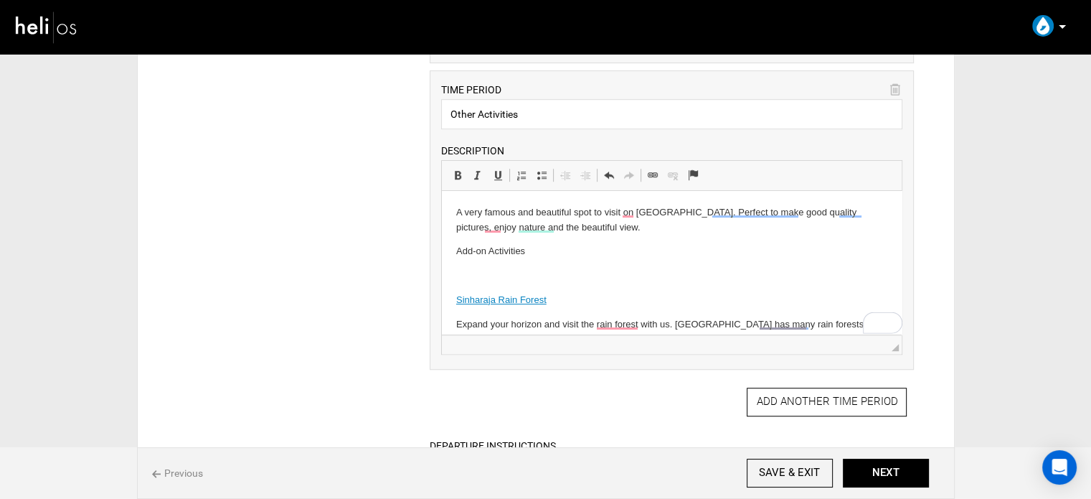
click at [489, 248] on p "Add-on Activities" at bounding box center [671, 251] width 431 height 15
click at [456, 161] on span "Editor toolbars Basic Styles Bold Keyboard shortcut Ctrl+B Italic Keyboard shor…" at bounding box center [672, 176] width 460 height 30
click at [456, 169] on span at bounding box center [457, 174] width 11 height 11
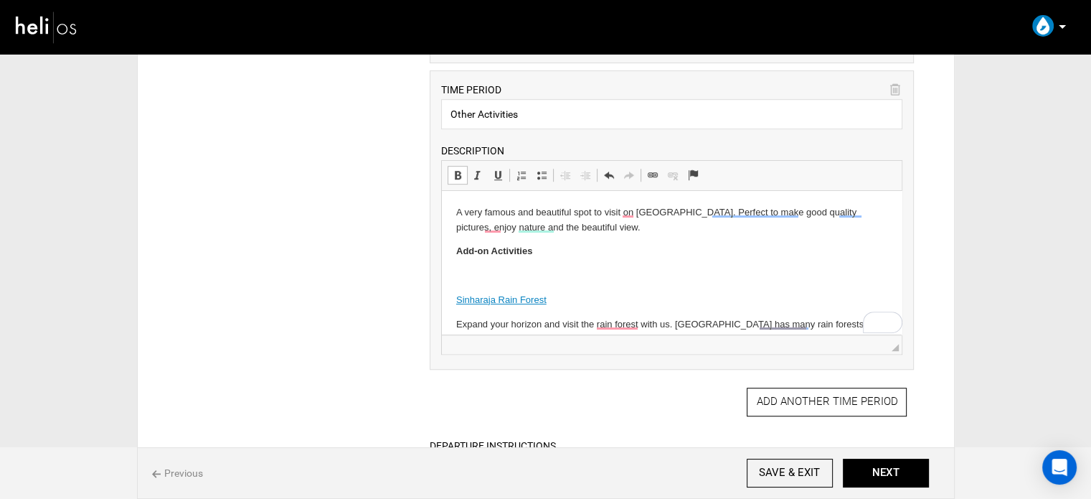
click at [484, 277] on p "To enrich screen reader interactions, please activate Accessibility in Grammarl…" at bounding box center [671, 275] width 431 height 15
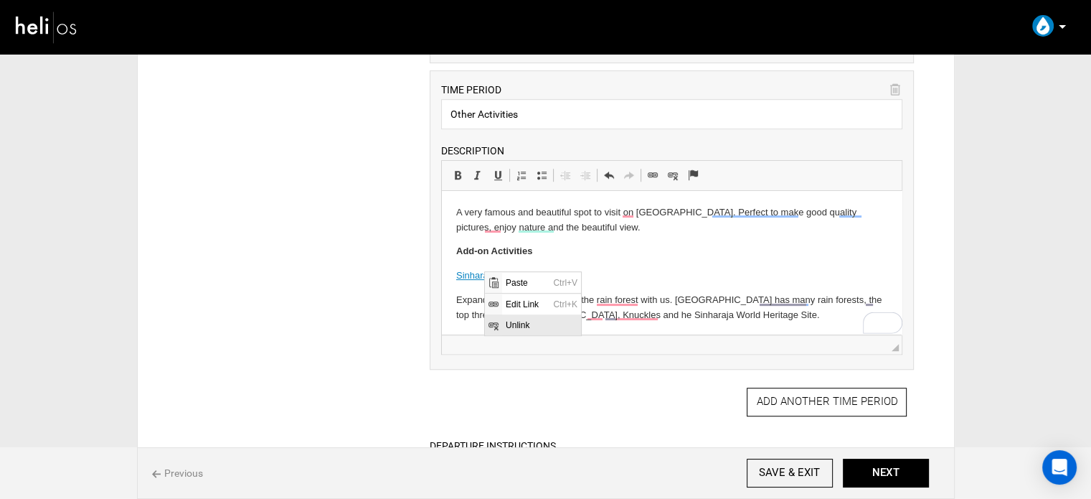
click at [526, 319] on span "Unlink" at bounding box center [541, 324] width 79 height 21
click at [489, 269] on p "Sinhar aja Rain Forest" at bounding box center [671, 275] width 431 height 15
click at [453, 169] on span at bounding box center [457, 174] width 11 height 11
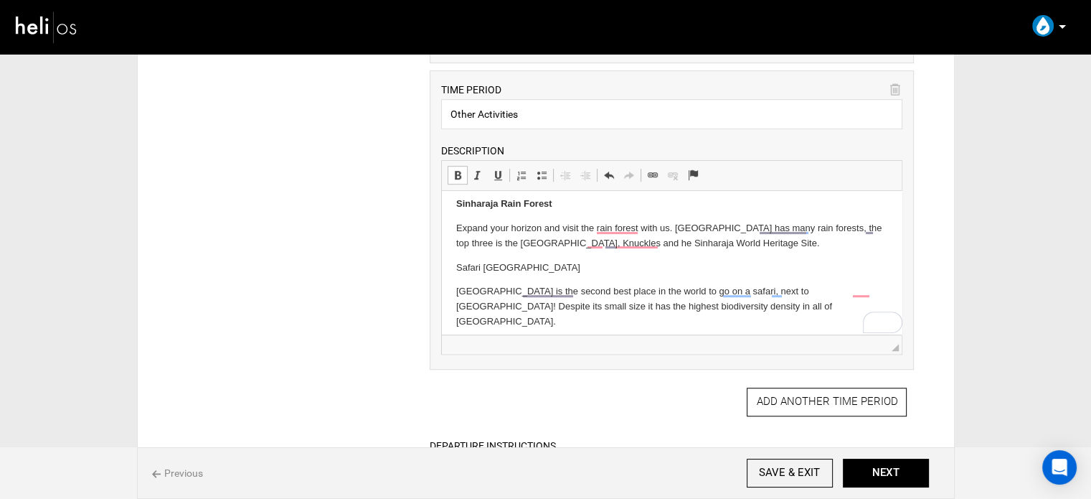
click at [506, 268] on p "Safa ri Udawalawe National Park" at bounding box center [671, 267] width 431 height 15
click at [456, 174] on span at bounding box center [457, 174] width 11 height 11
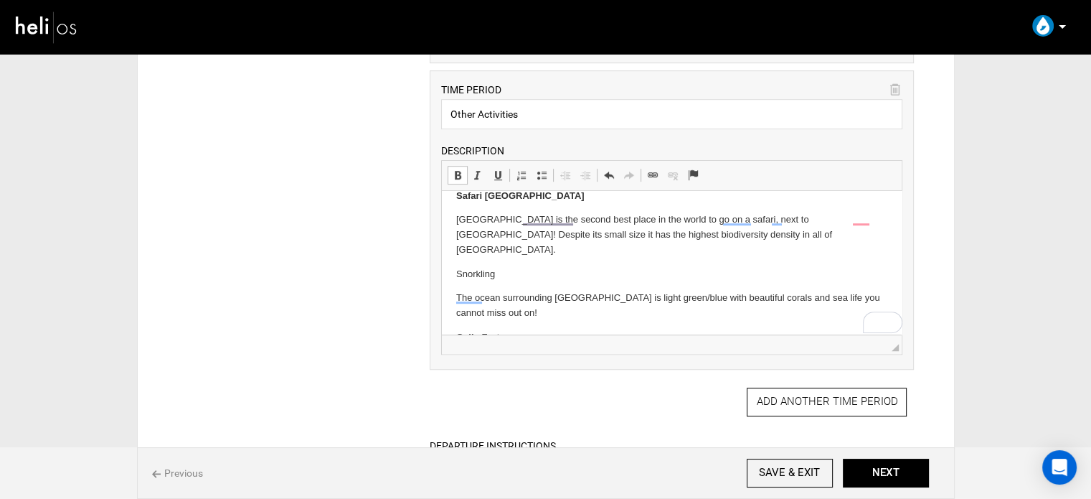
click at [481, 267] on p "Sno rkling" at bounding box center [671, 274] width 431 height 15
click at [465, 166] on link "Bold Keyboard shortcut Ctrl+B" at bounding box center [458, 175] width 20 height 19
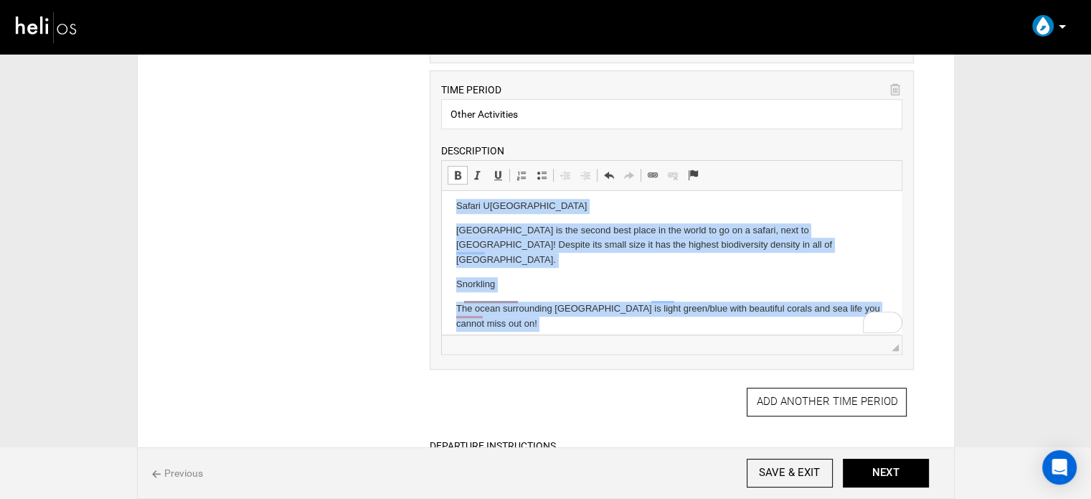
drag, startPoint x: 455, startPoint y: 247, endPoint x: 723, endPoint y: 331, distance: 281.4
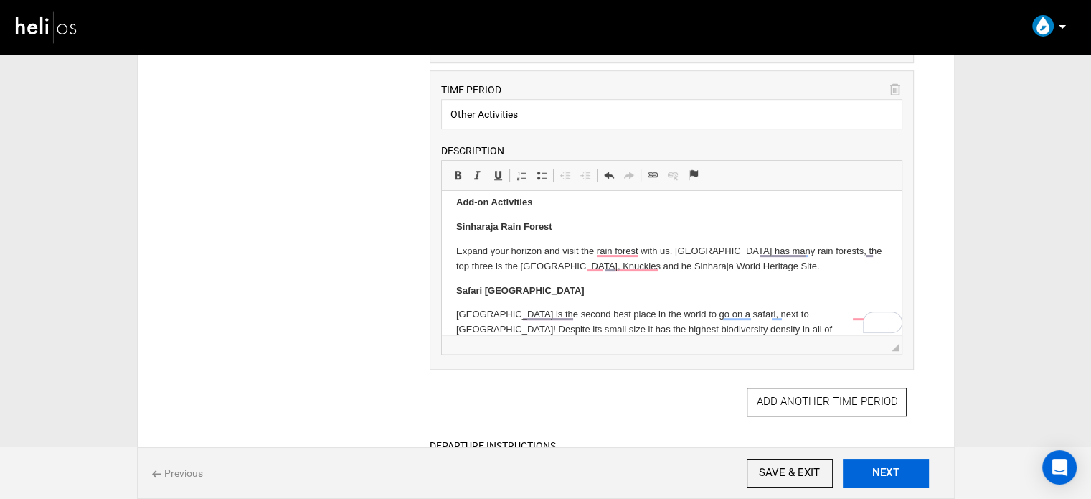
click at [883, 466] on button "NEXT" at bounding box center [886, 472] width 86 height 29
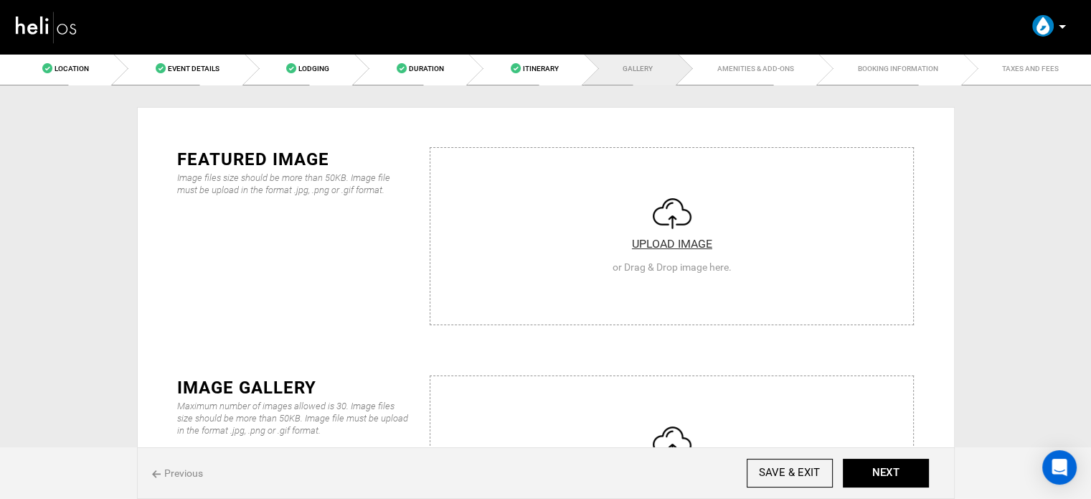
click at [642, 212] on input "file" at bounding box center [671, 234] width 483 height 172
type input "C:\fakepath\7a4e8826-1813-4816-81cf-09ceb9528764_272_2e3dd6d211de7012659d60bcca…"
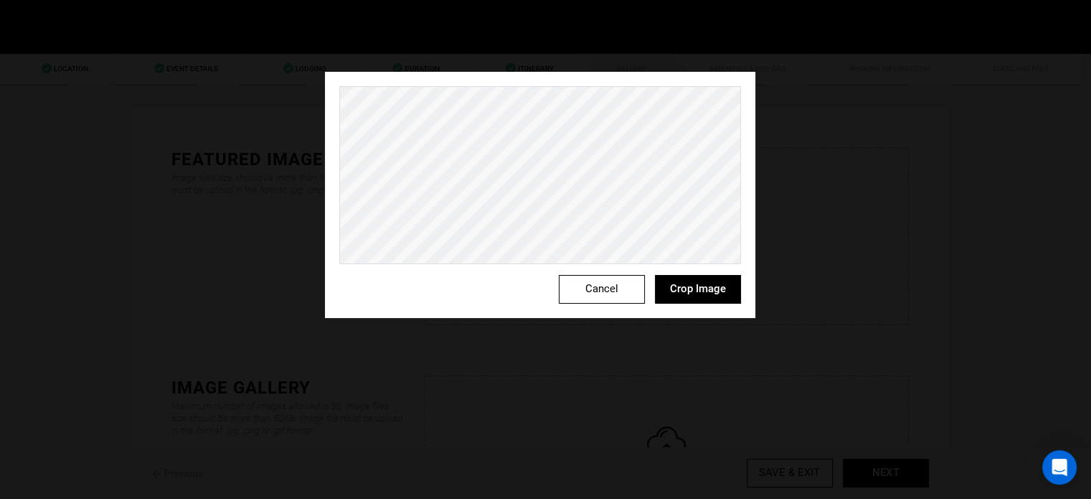
click at [731, 304] on div "Cancel Crop Image" at bounding box center [540, 195] width 430 height 246
click at [719, 294] on button "Crop Image" at bounding box center [698, 289] width 86 height 29
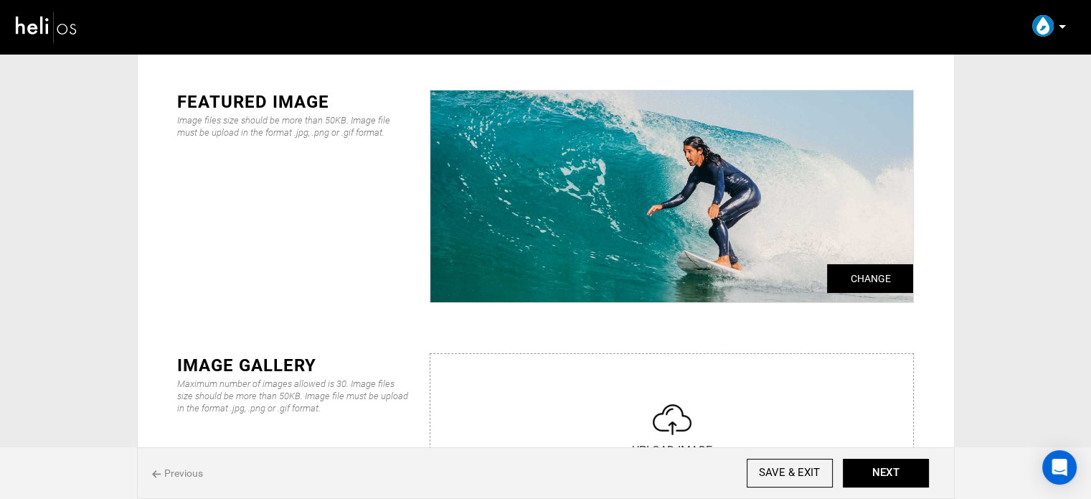
scroll to position [143, 0]
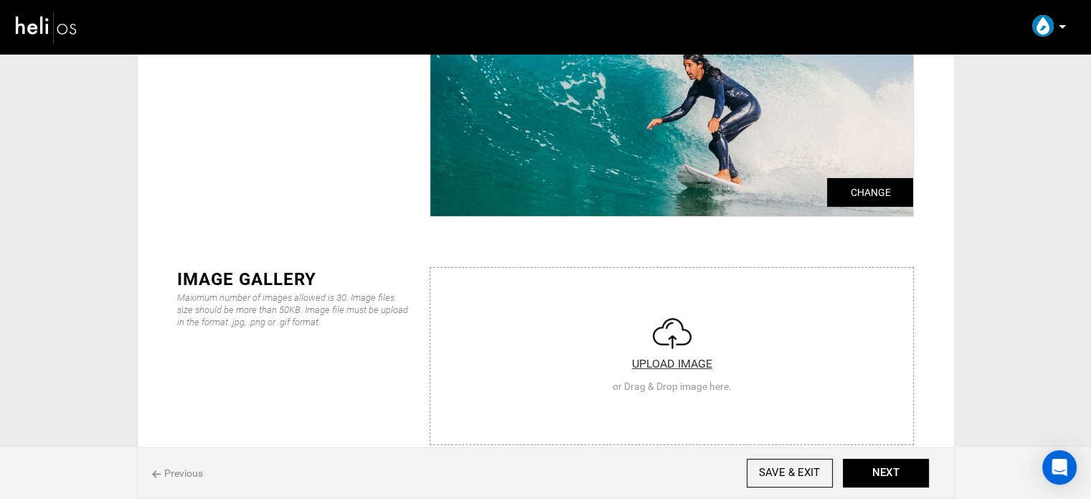
click at [574, 311] on input "file" at bounding box center [671, 354] width 483 height 172
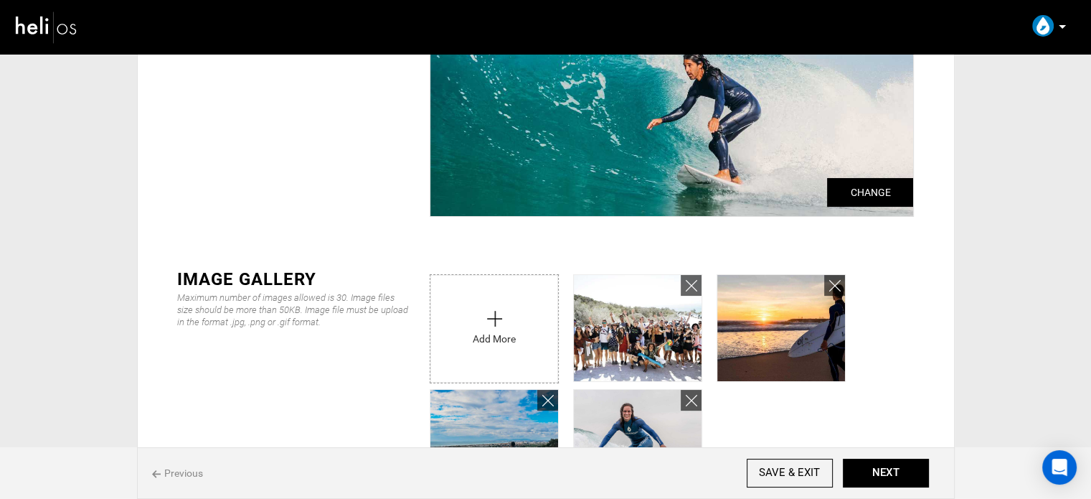
click at [478, 331] on input "file" at bounding box center [494, 325] width 128 height 100
type input "C:\fakepath\e7cc4a4d-baf8-45b3-a017-8a9515a75536_9128_b5ce7a8ae4458a08c89c48ca3…"
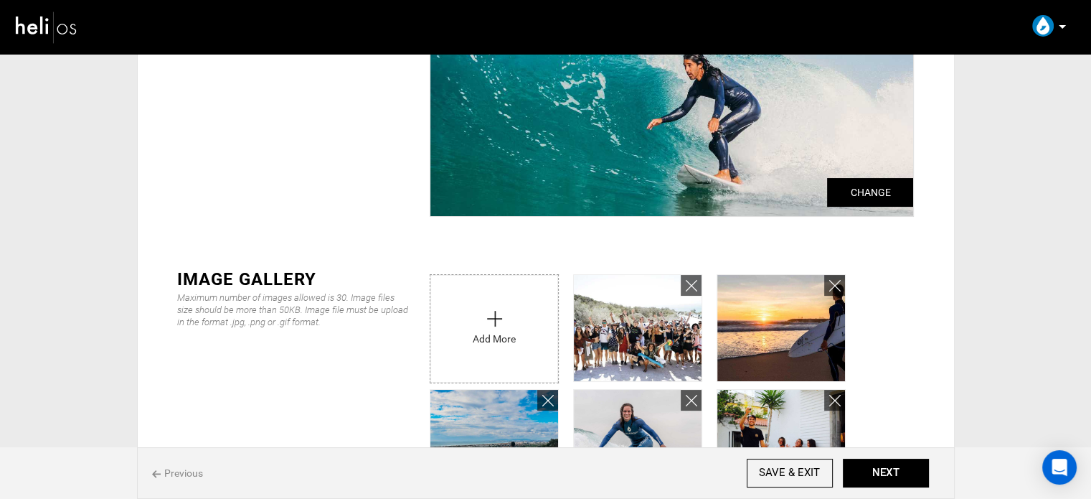
click at [505, 309] on input "file" at bounding box center [494, 325] width 128 height 100
type input "C:\fakepath\Screenshot [DATE] 081526.png"
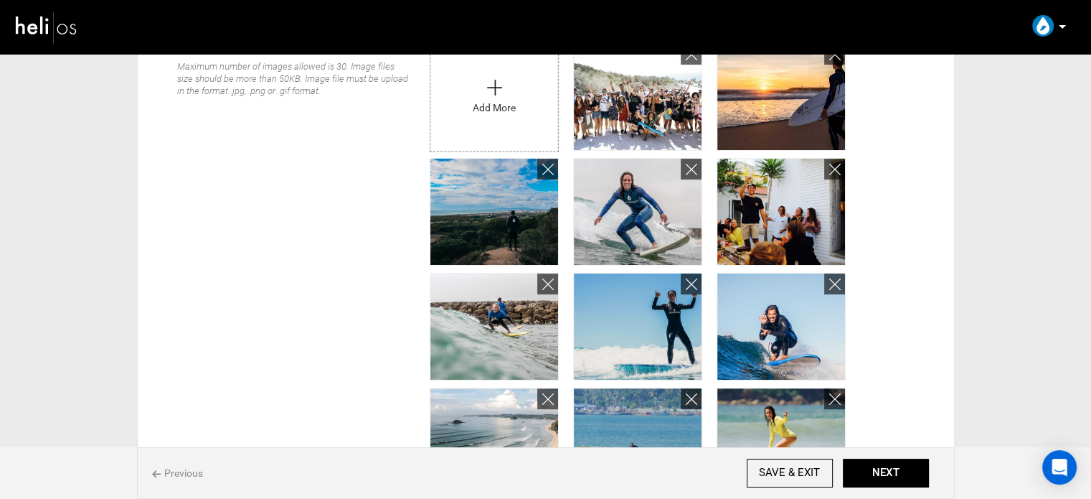
scroll to position [287, 0]
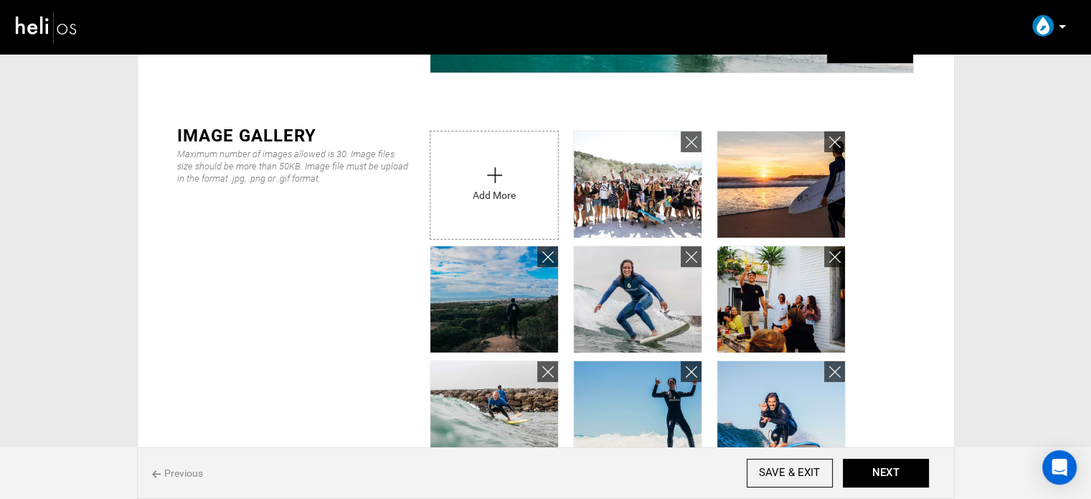
click at [453, 183] on input "file" at bounding box center [494, 181] width 128 height 100
click at [892, 475] on button "NEXT" at bounding box center [886, 472] width 86 height 29
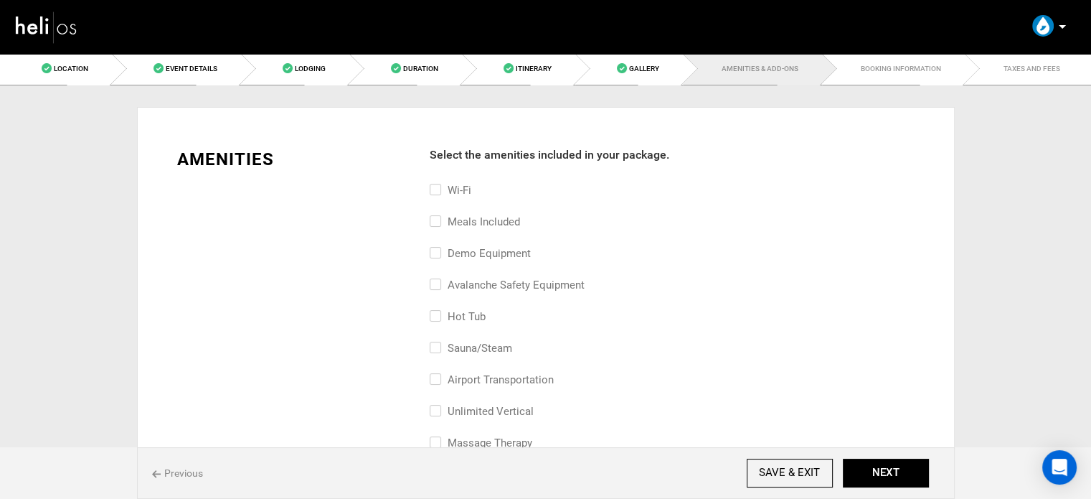
click at [455, 187] on label "Wi-Fi" at bounding box center [451, 190] width 42 height 17
click at [439, 187] on input "Wi-Fi" at bounding box center [434, 198] width 9 height 32
checkbox input "true"
click at [452, 216] on label "Meals included" at bounding box center [475, 221] width 90 height 17
click at [439, 216] on input "Meals included" at bounding box center [434, 229] width 9 height 32
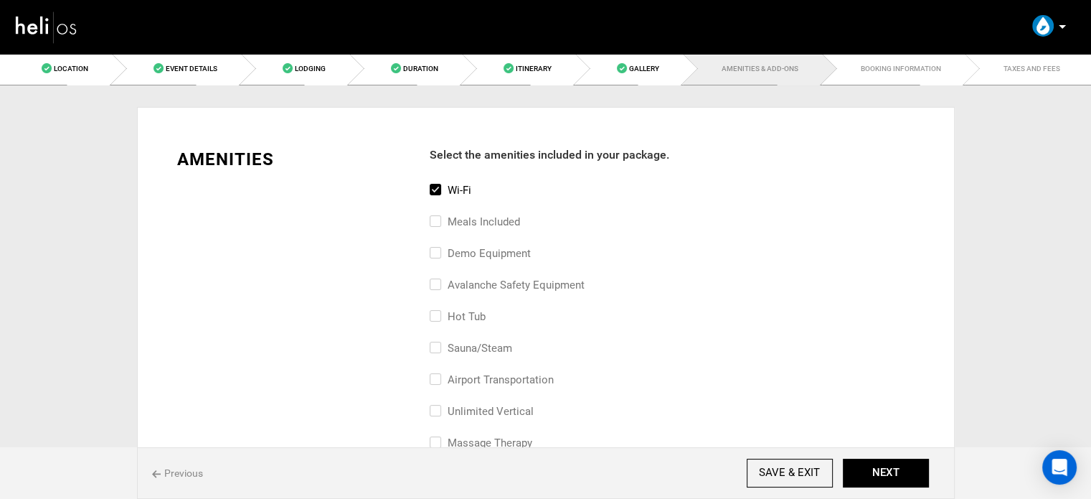
checkbox input "true"
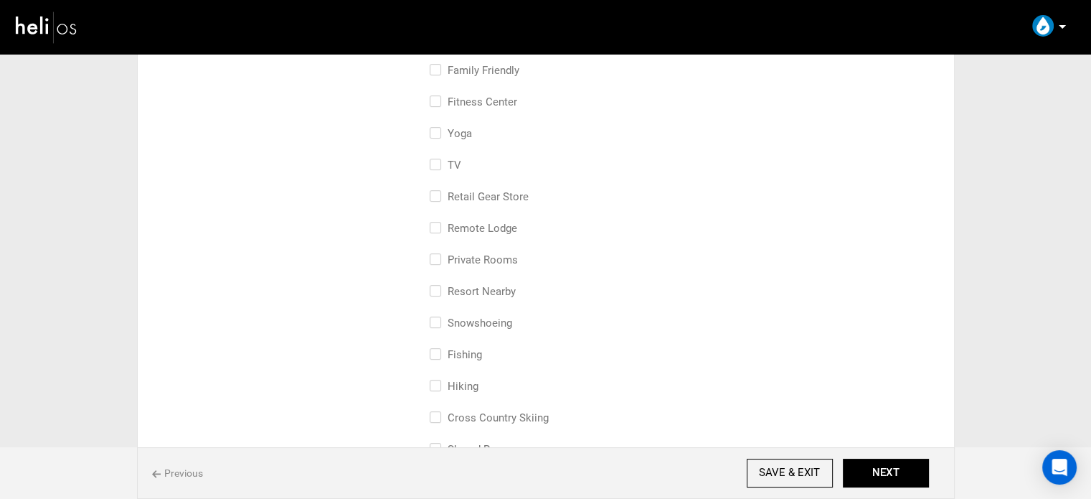
scroll to position [646, 0]
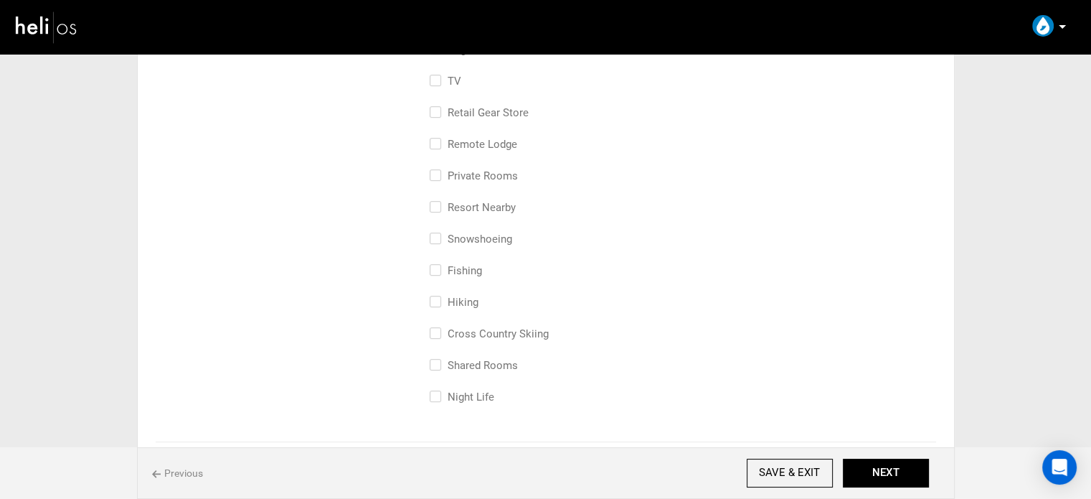
click at [462, 358] on label "Shared Rooms" at bounding box center [474, 365] width 88 height 17
click at [439, 358] on input "Shared Rooms" at bounding box center [434, 373] width 9 height 32
checkbox input "true"
click at [470, 180] on label "Private Rooms" at bounding box center [474, 175] width 88 height 17
click at [439, 180] on input "Private Rooms" at bounding box center [434, 183] width 9 height 32
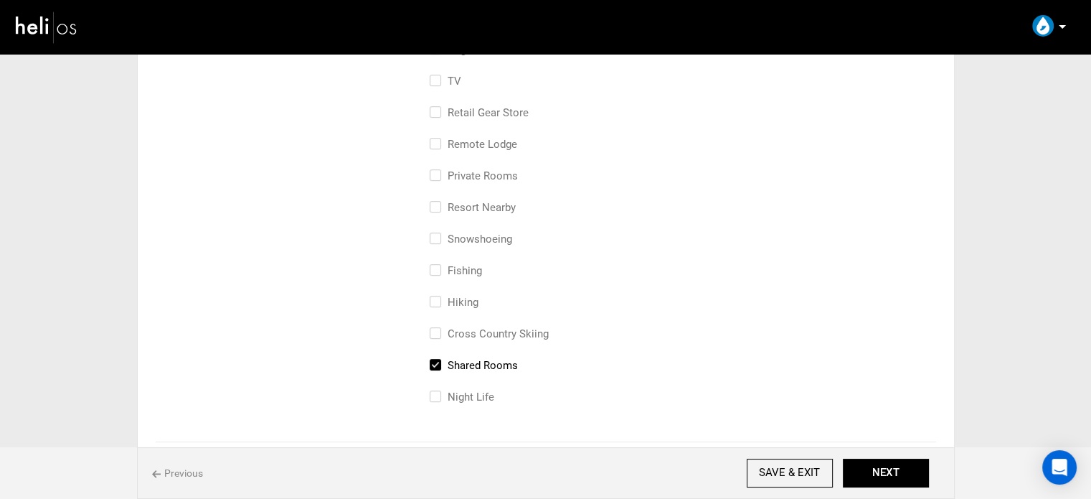
checkbox input "true"
click at [848, 474] on button "NEXT" at bounding box center [886, 472] width 86 height 29
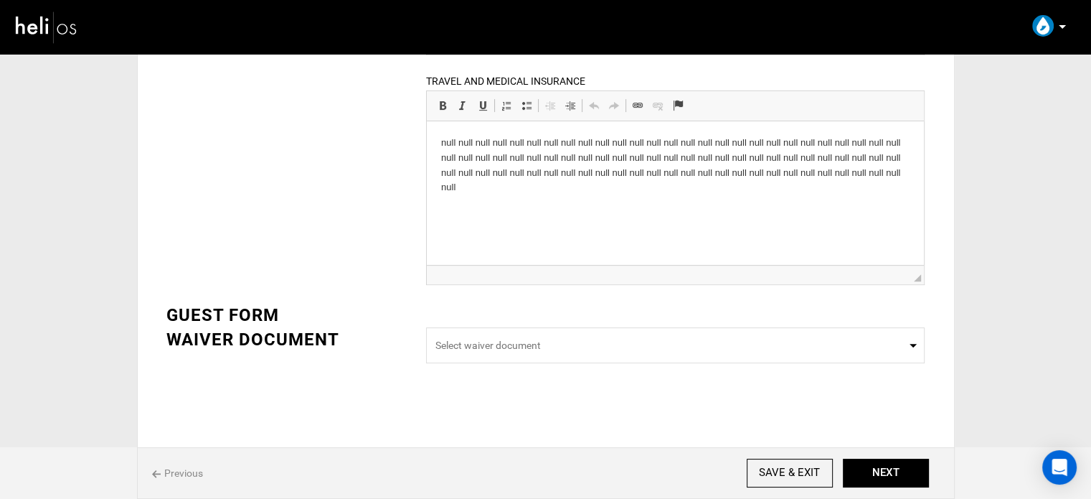
scroll to position [125, 0]
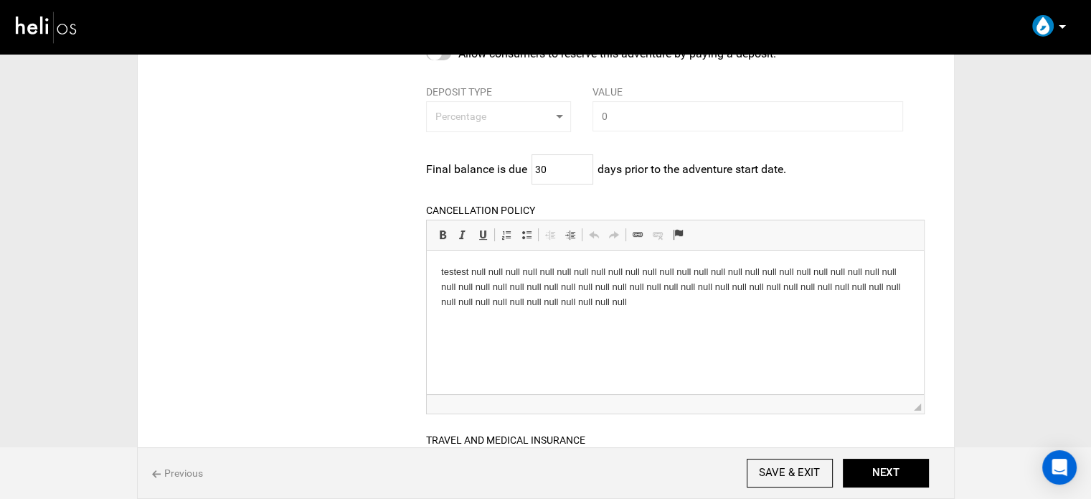
click at [471, 301] on p "testest null null null null null null null null null null null null null null n…" at bounding box center [675, 286] width 469 height 44
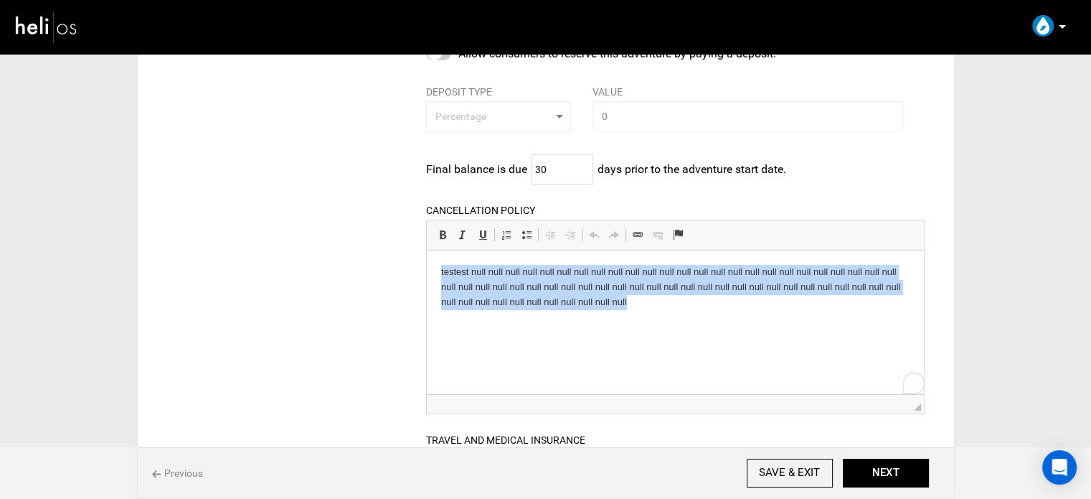
click at [471, 301] on p "testest null null null null null null null null null null null null null null n…" at bounding box center [675, 286] width 469 height 44
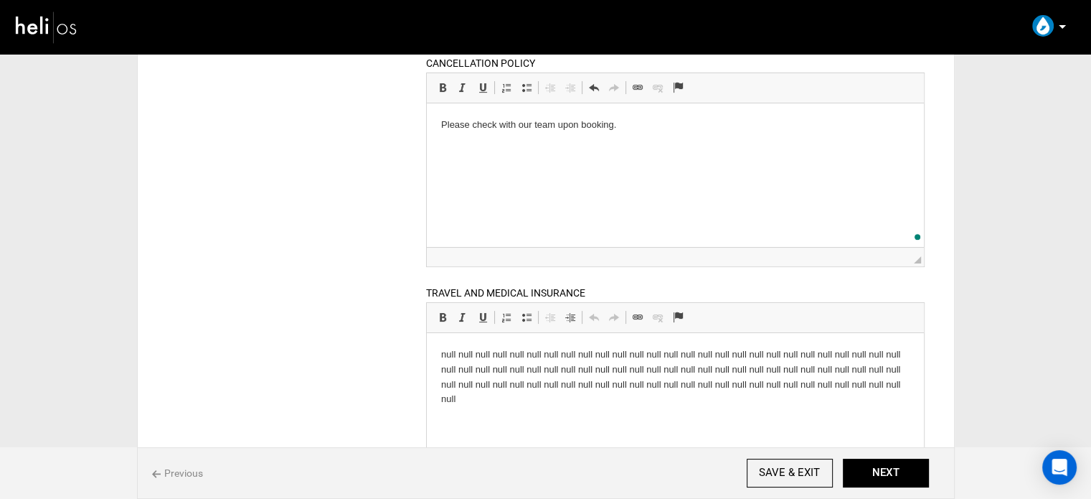
scroll to position [412, 0]
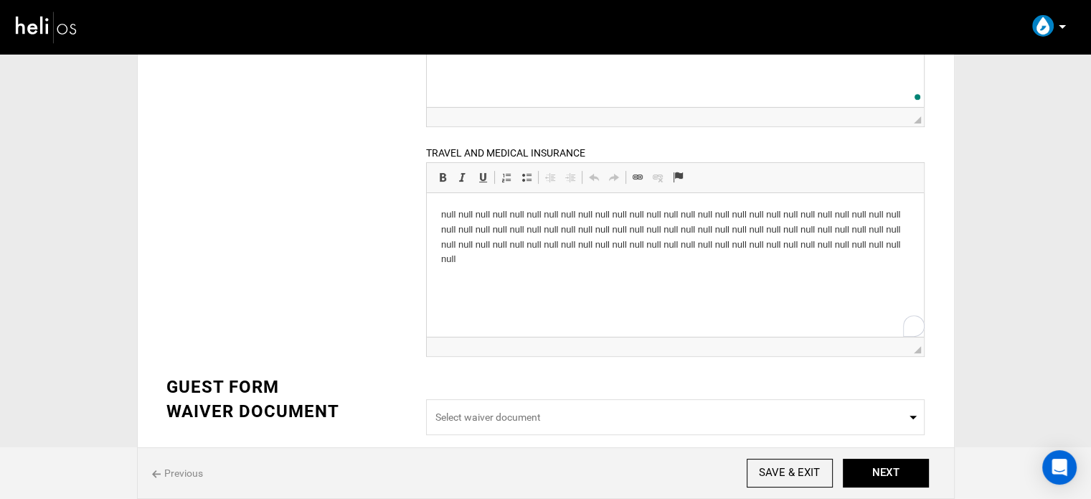
click at [575, 223] on p "null null null null null null null null null null null null null null null null…" at bounding box center [675, 237] width 469 height 60
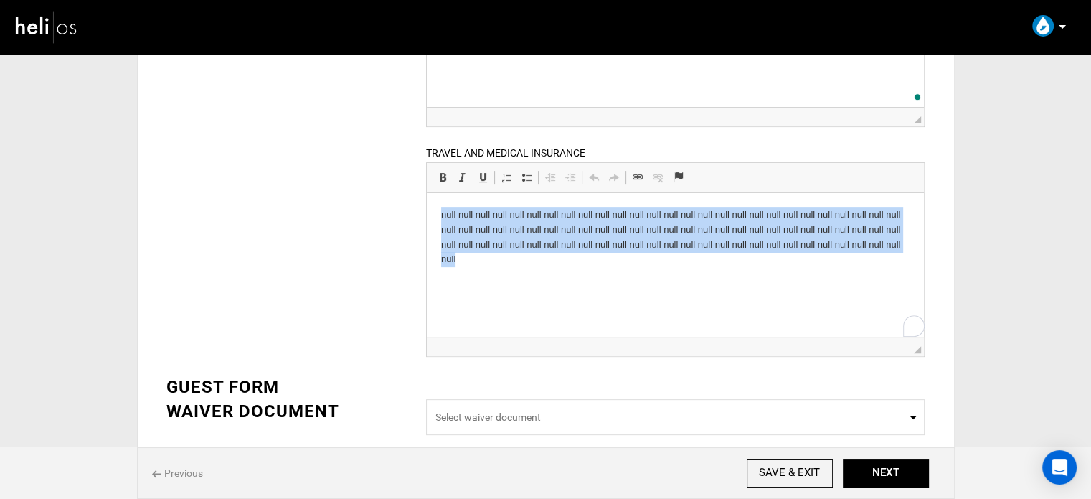
click at [575, 223] on p "null null null null null null null null null null null null null null null null…" at bounding box center [675, 237] width 469 height 60
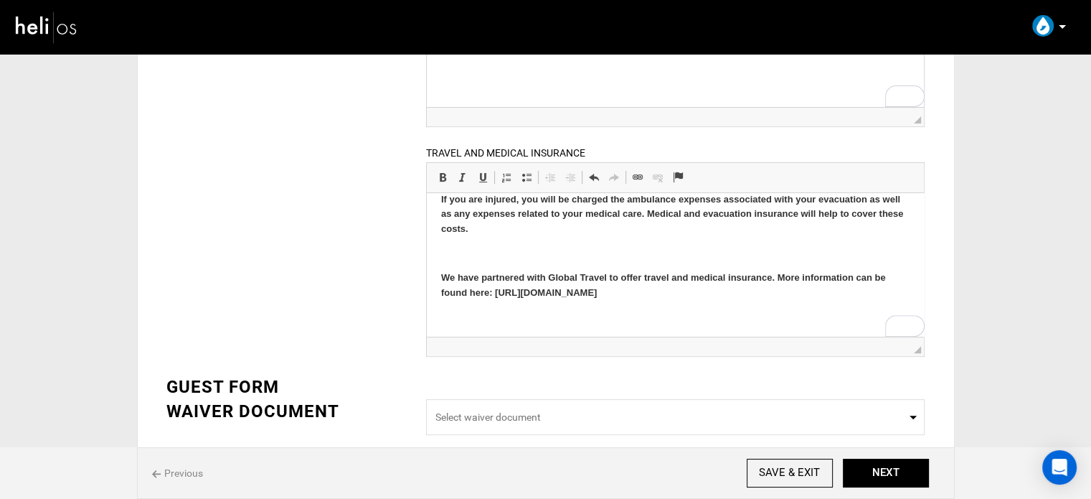
click at [481, 246] on p "To enrich screen reader interactions, please activate Accessibility in Grammarl…" at bounding box center [675, 252] width 469 height 15
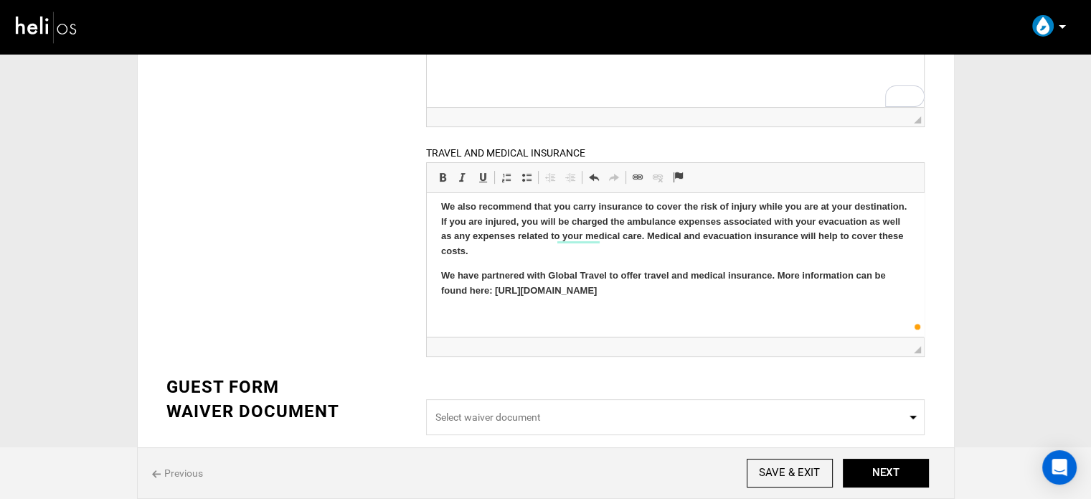
click at [446, 312] on p "To enrich screen reader interactions, please activate Accessibility in Grammarl…" at bounding box center [675, 314] width 469 height 15
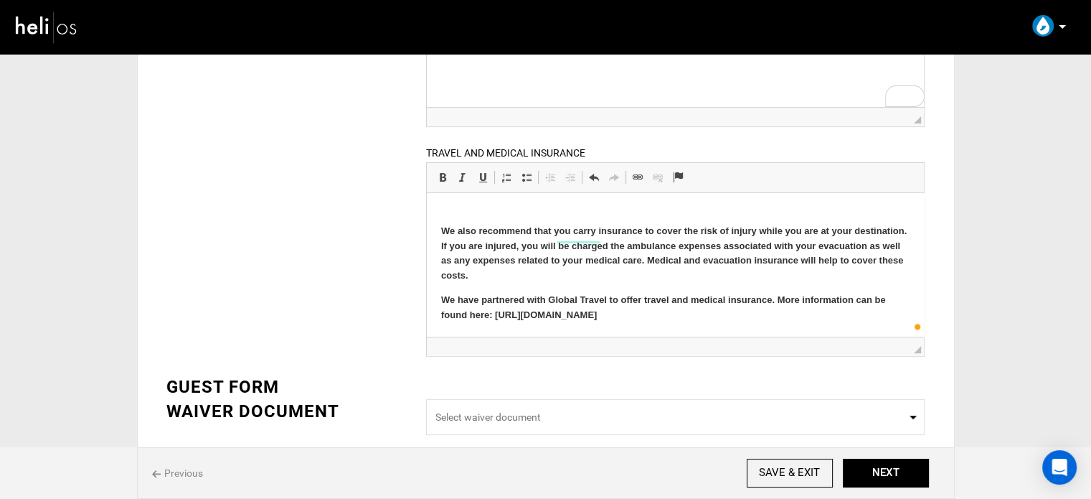
scroll to position [92, 0]
click at [446, 210] on p "To enrich screen reader interactions, please activate Accessibility in Grammarl…" at bounding box center [675, 206] width 469 height 15
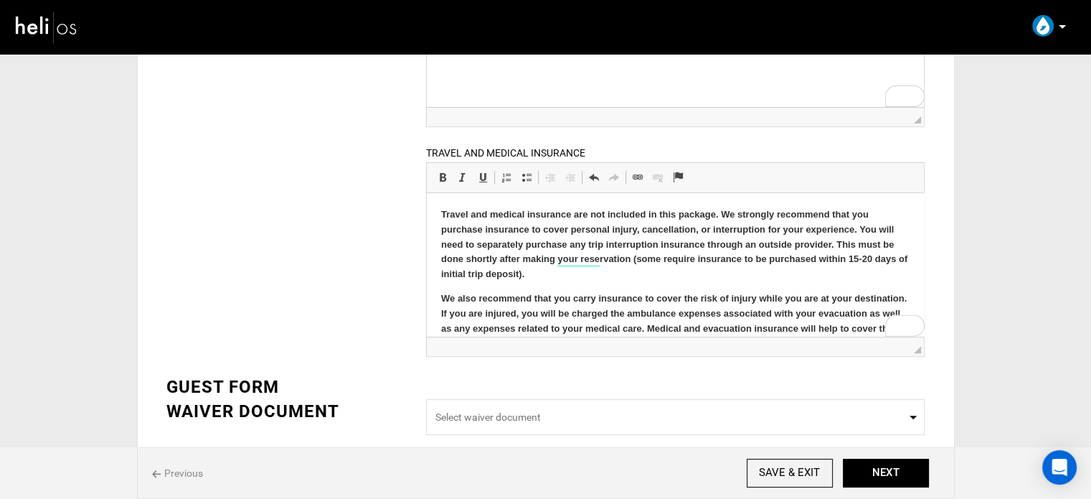
scroll to position [0, 0]
drag, startPoint x: 649, startPoint y: 305, endPoint x: 418, endPoint y: 175, distance: 265.7
click at [427, 192] on html "Travel and medical insurance are not included in this package. We strongly reco…" at bounding box center [675, 298] width 497 height 212
click at [443, 169] on link "Bold Keyboard shortcut Ctrl+B" at bounding box center [443, 177] width 20 height 19
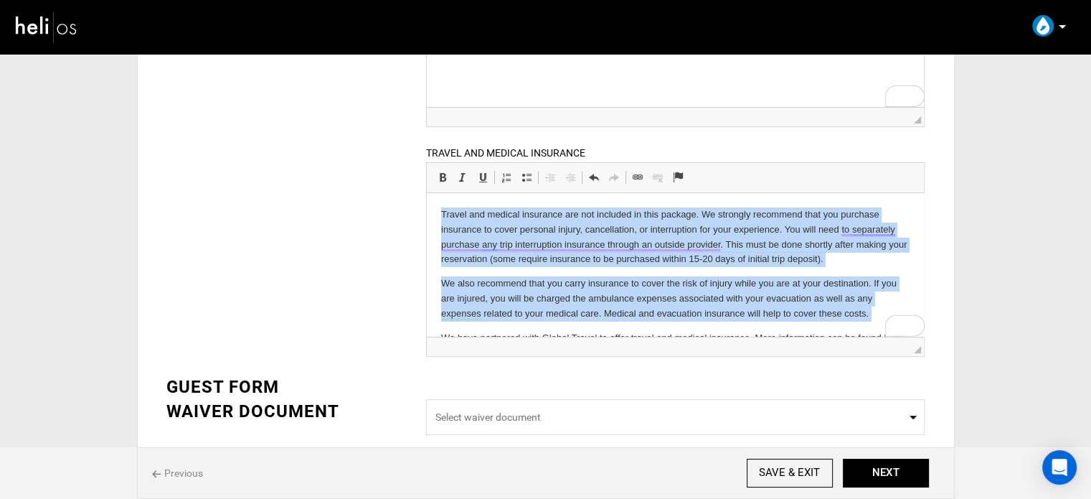
click at [811, 284] on p "We also recommend that you carry insurance to cover the risk of injury while yo…" at bounding box center [675, 298] width 469 height 44
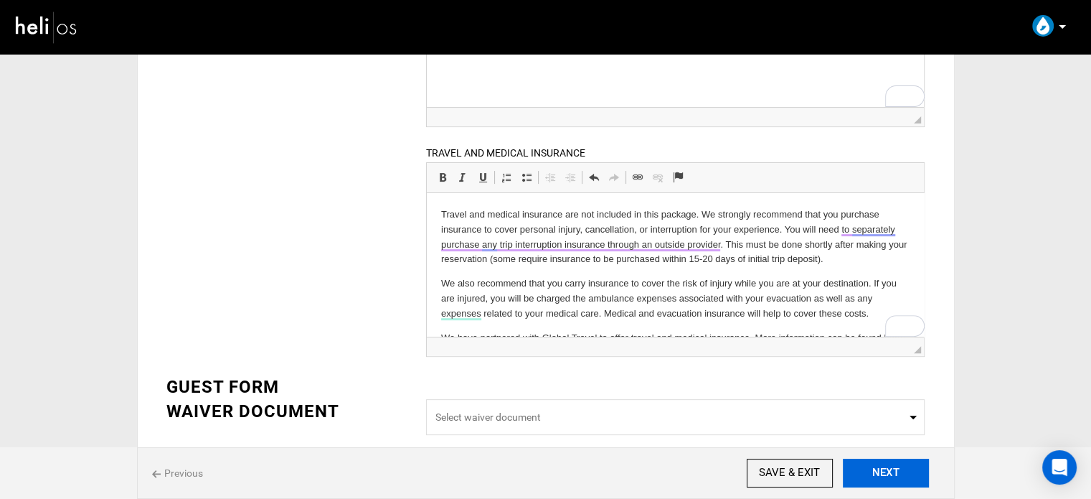
click at [900, 470] on button "NEXT" at bounding box center [886, 472] width 86 height 29
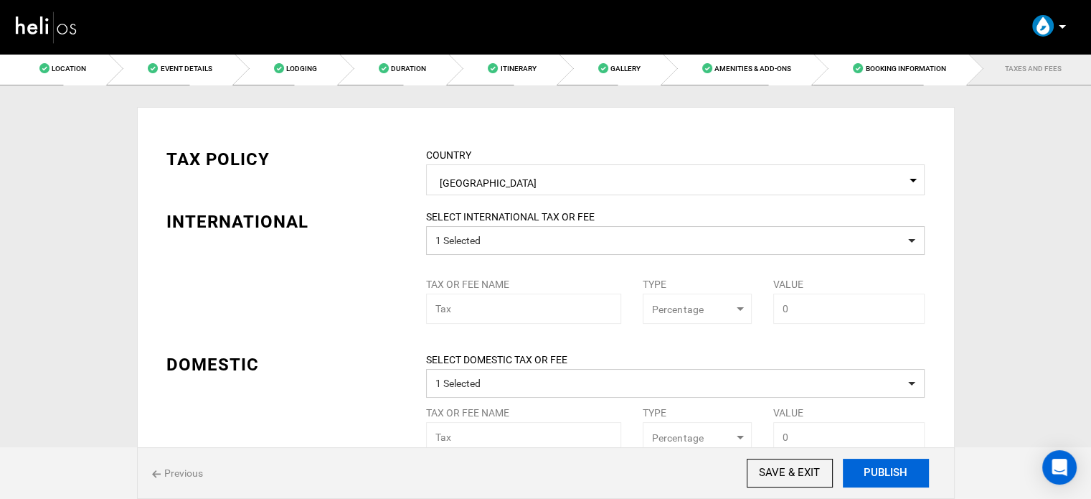
click at [895, 471] on button "PUBLISH" at bounding box center [886, 472] width 86 height 29
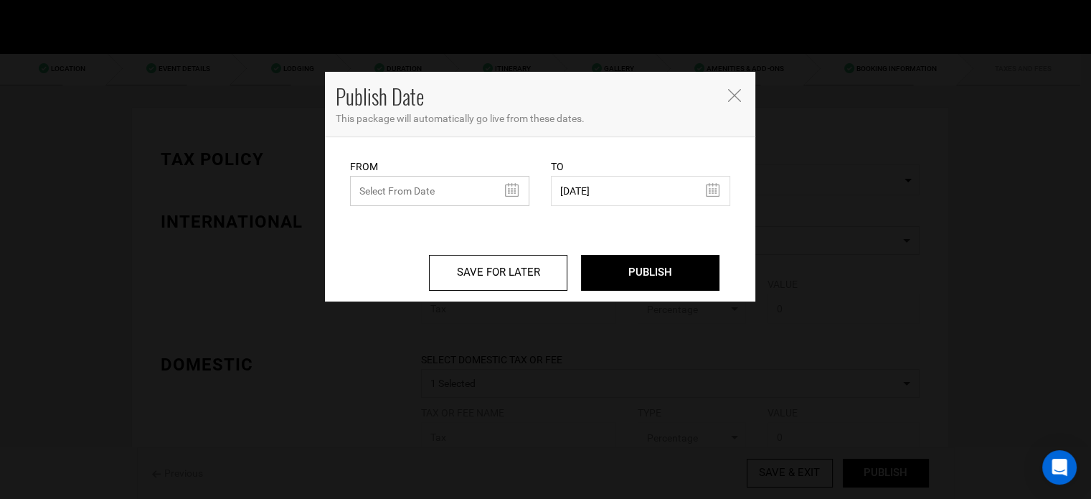
click at [431, 179] on input "text" at bounding box center [439, 191] width 179 height 30
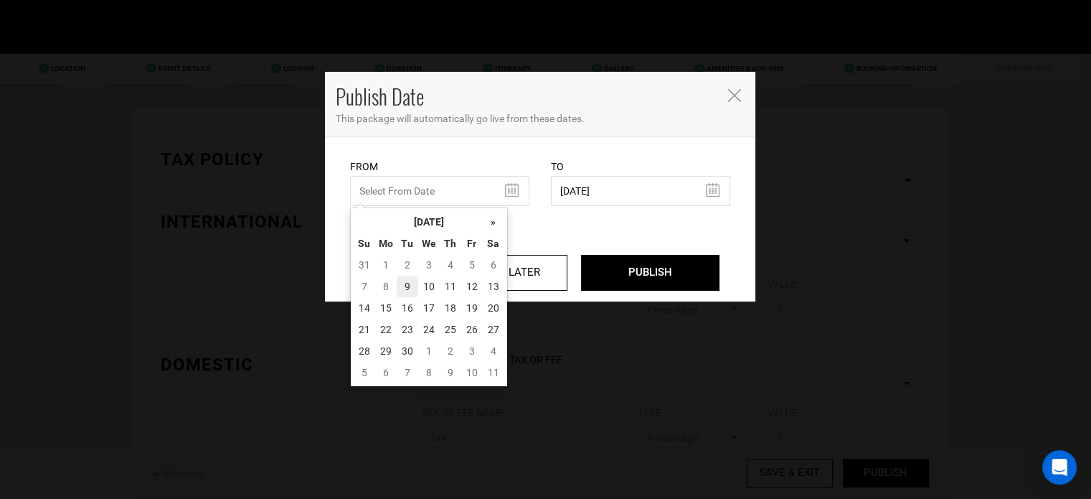
click at [404, 285] on td "9" at bounding box center [408, 287] width 22 height 22
type input "09/09/2025"
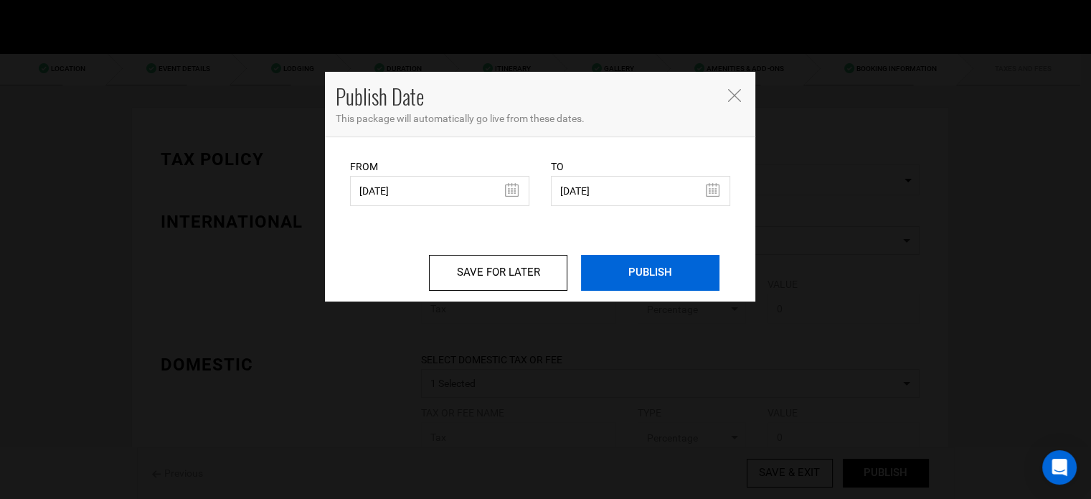
click at [617, 263] on input "PUBLISH" at bounding box center [650, 273] width 138 height 36
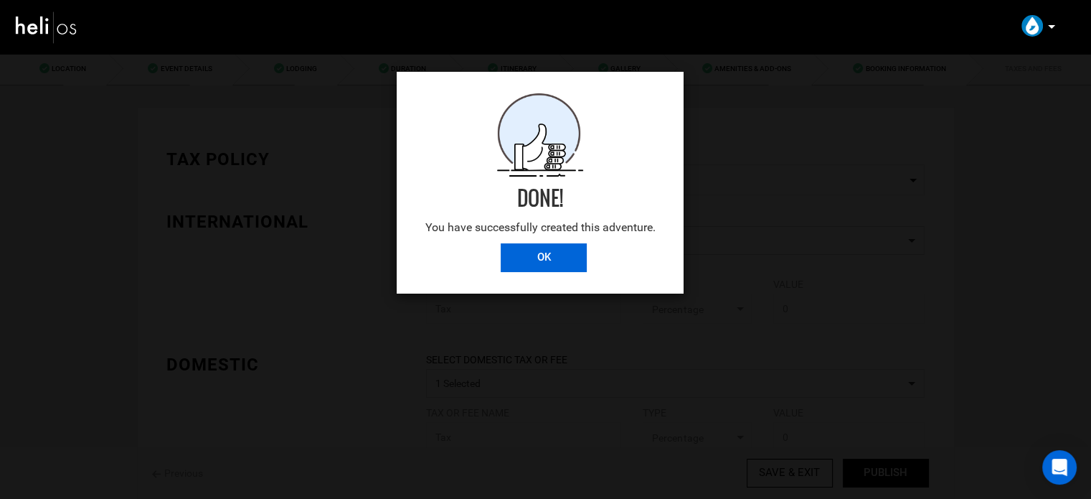
click at [548, 252] on input "OK" at bounding box center [544, 257] width 86 height 29
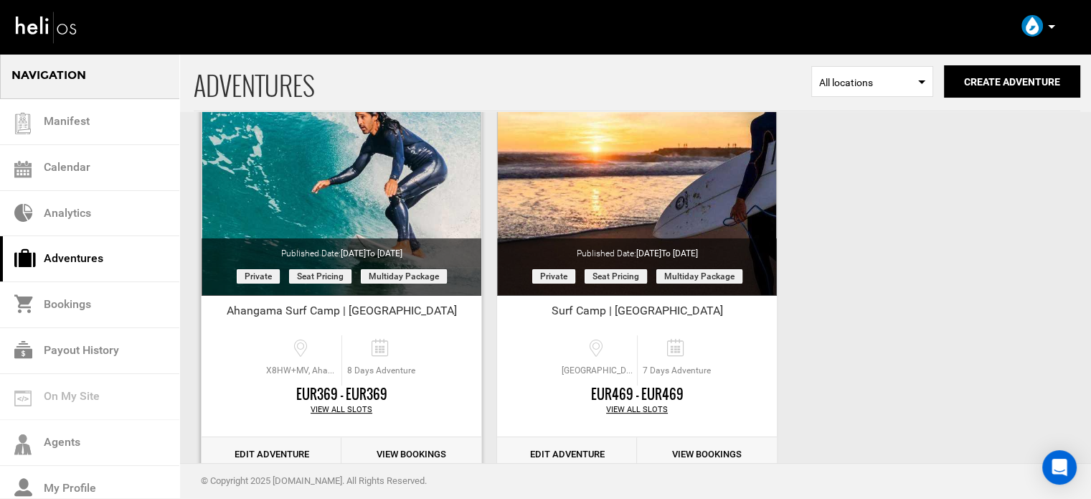
scroll to position [143, 0]
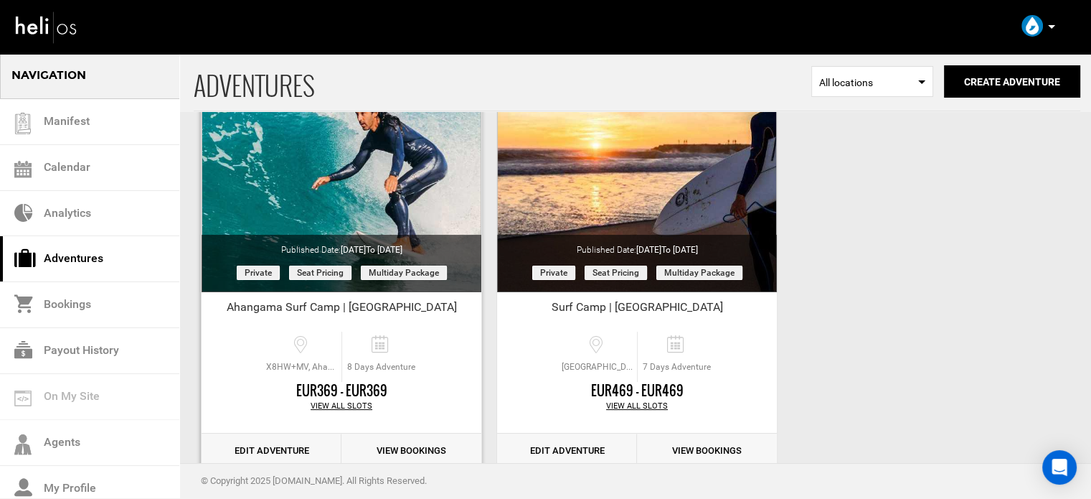
click at [261, 450] on link "Edit Adventure" at bounding box center [272, 450] width 140 height 35
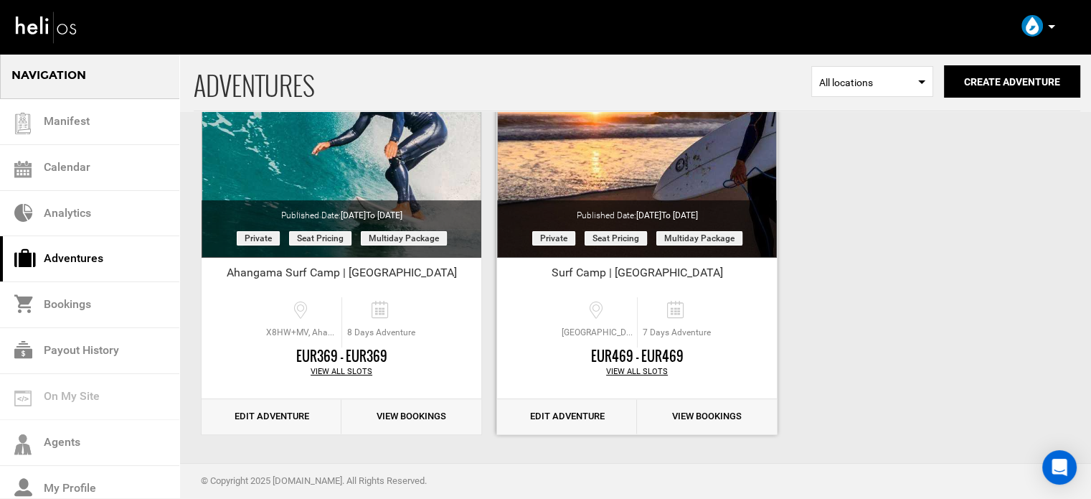
click at [584, 427] on link "Edit Adventure" at bounding box center [567, 416] width 140 height 35
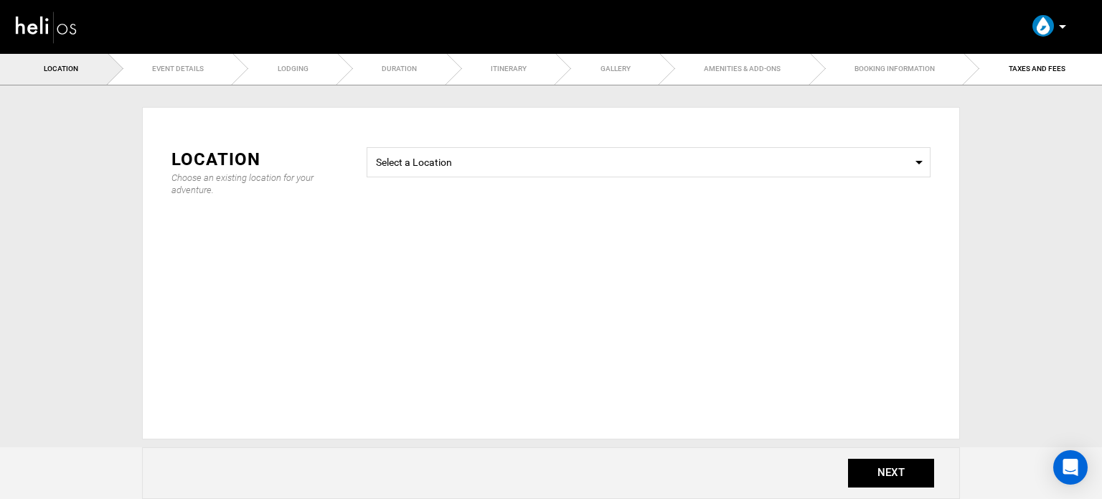
type input "Surf Camp | Lisbon"
checkbox input "true"
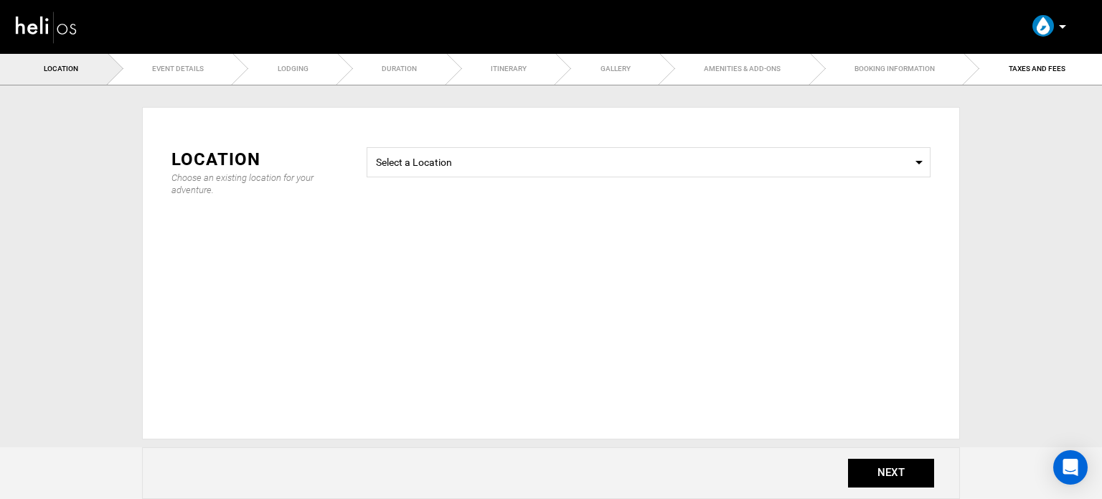
checkbox input "true"
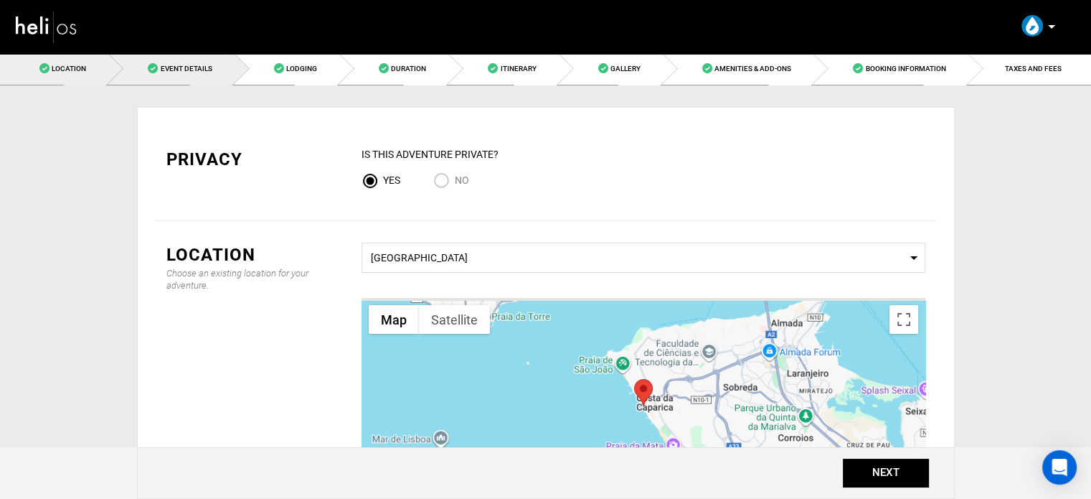
click at [204, 84] on link "Event Details" at bounding box center [171, 68] width 126 height 32
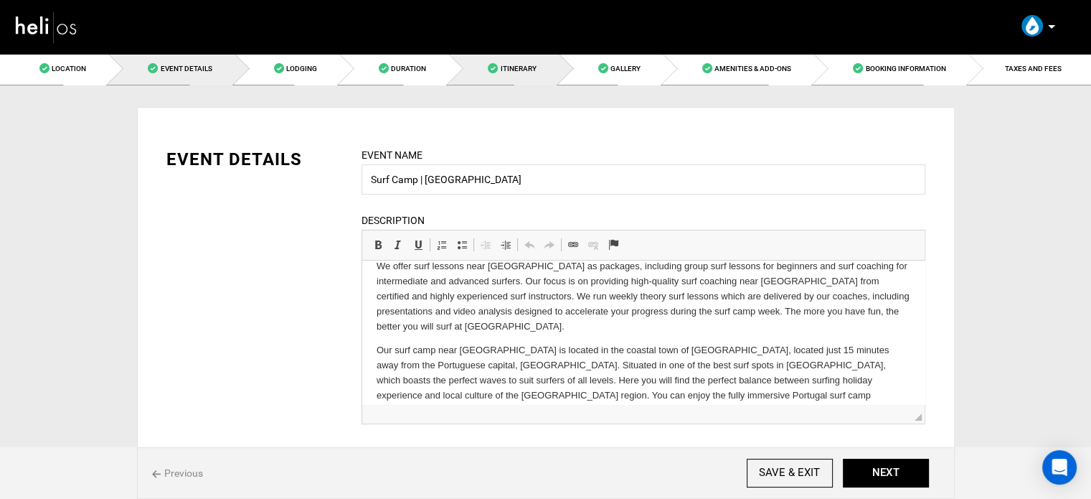
click at [518, 69] on span "Itinerary" at bounding box center [518, 69] width 36 height 8
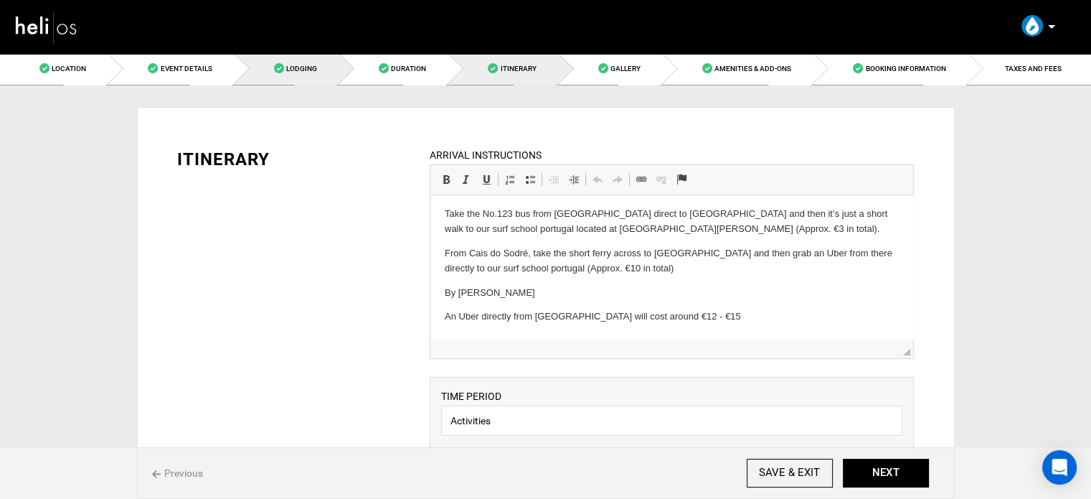
click at [286, 73] on link "Lodging" at bounding box center [287, 68] width 105 height 32
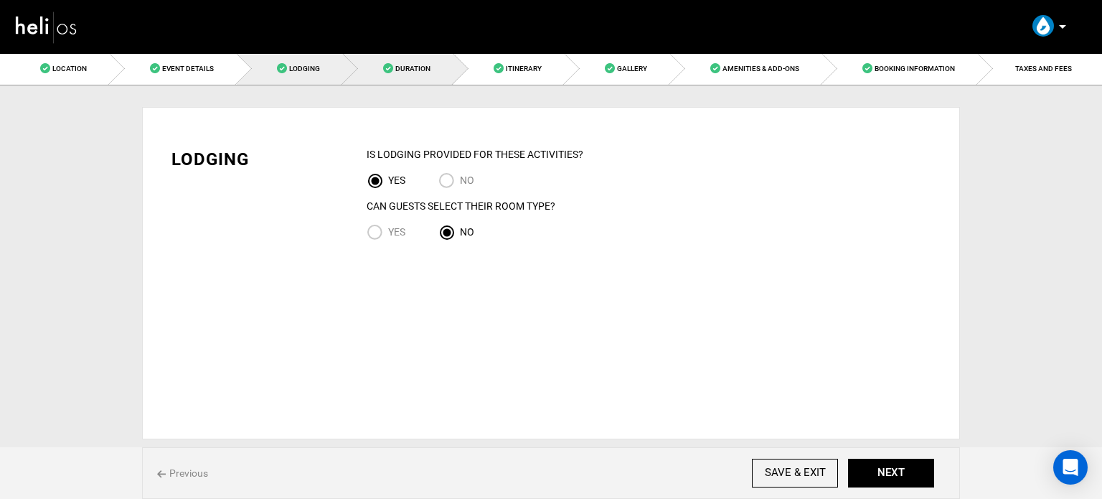
click at [419, 77] on link "Duration" at bounding box center [398, 68] width 110 height 32
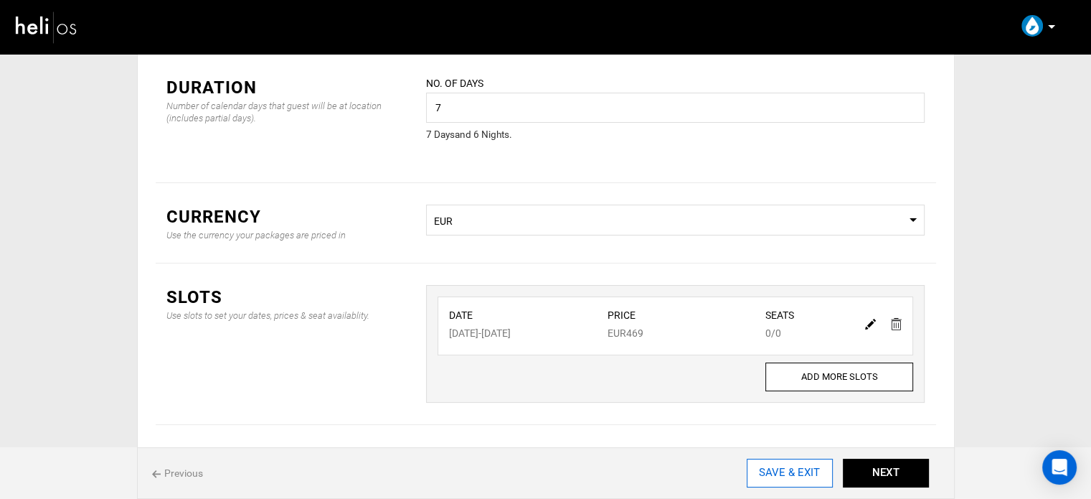
click at [786, 462] on input "SAVE & EXIT" at bounding box center [790, 472] width 86 height 29
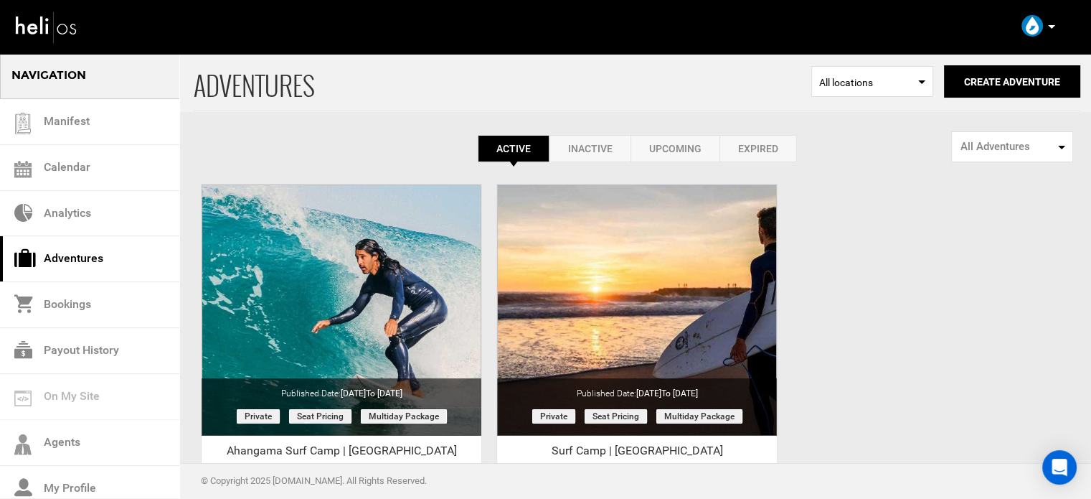
click at [1050, 30] on p at bounding box center [1051, 27] width 9 height 17
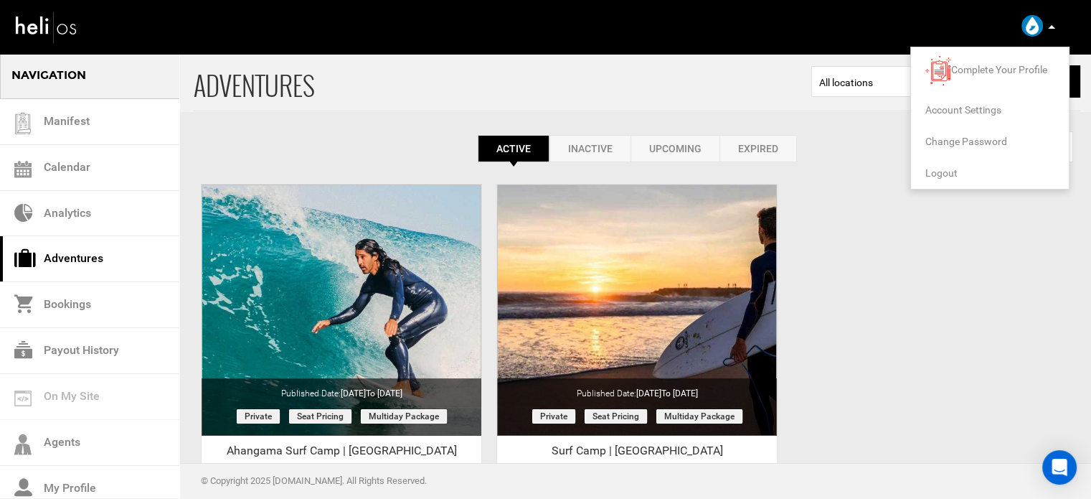
click at [949, 171] on span "Logout" at bounding box center [942, 172] width 32 height 11
